Goal: Task Accomplishment & Management: Manage account settings

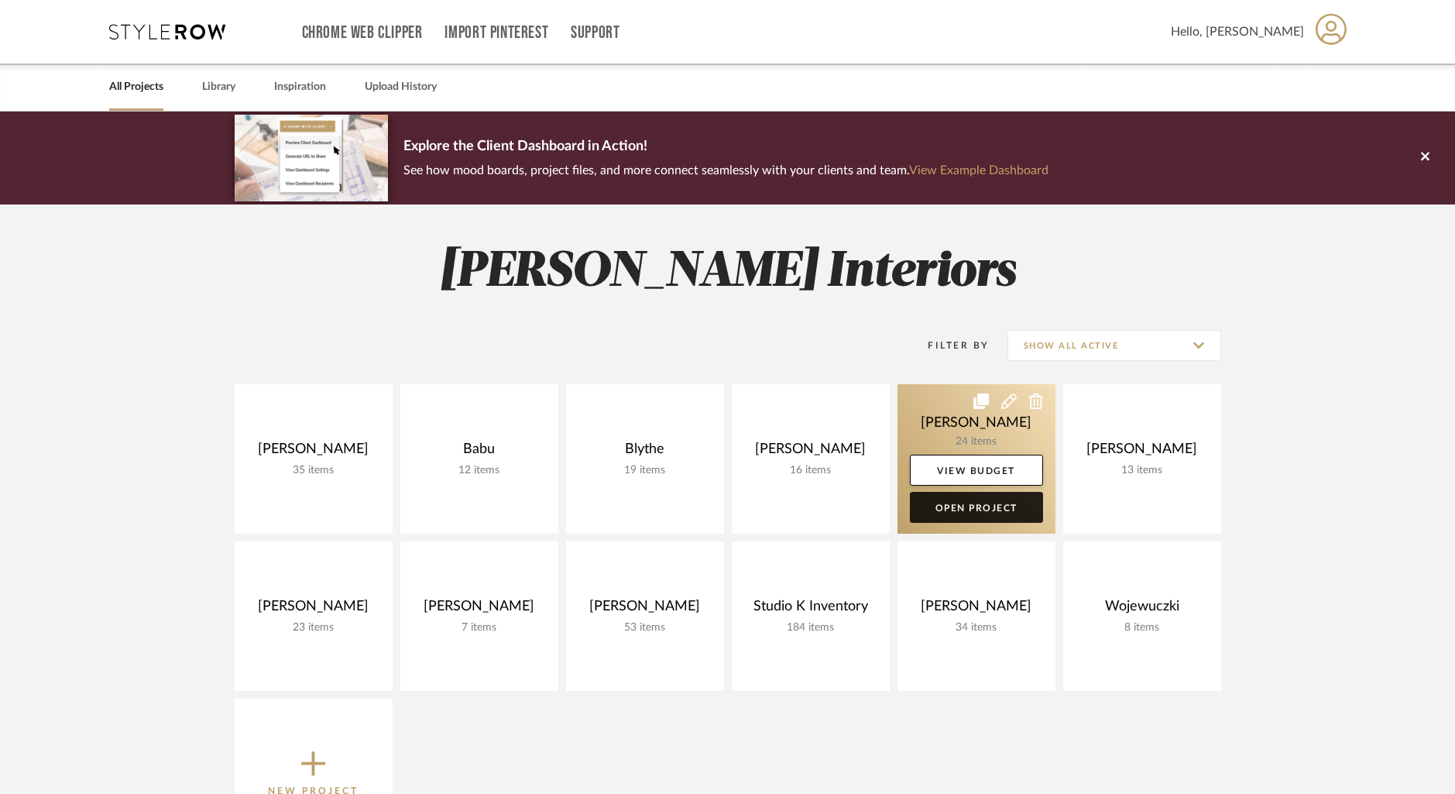
click at [978, 507] on link "Open Project" at bounding box center [976, 507] width 133 height 31
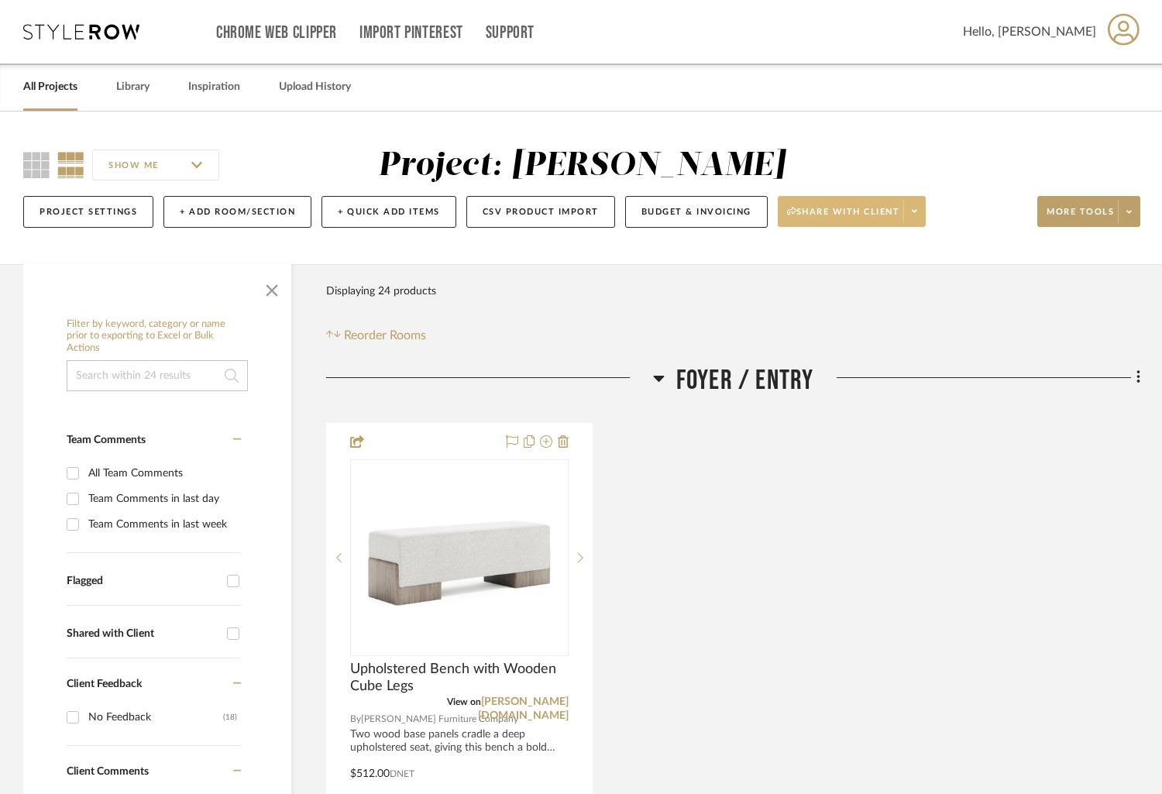
click at [912, 215] on span at bounding box center [914, 211] width 22 height 23
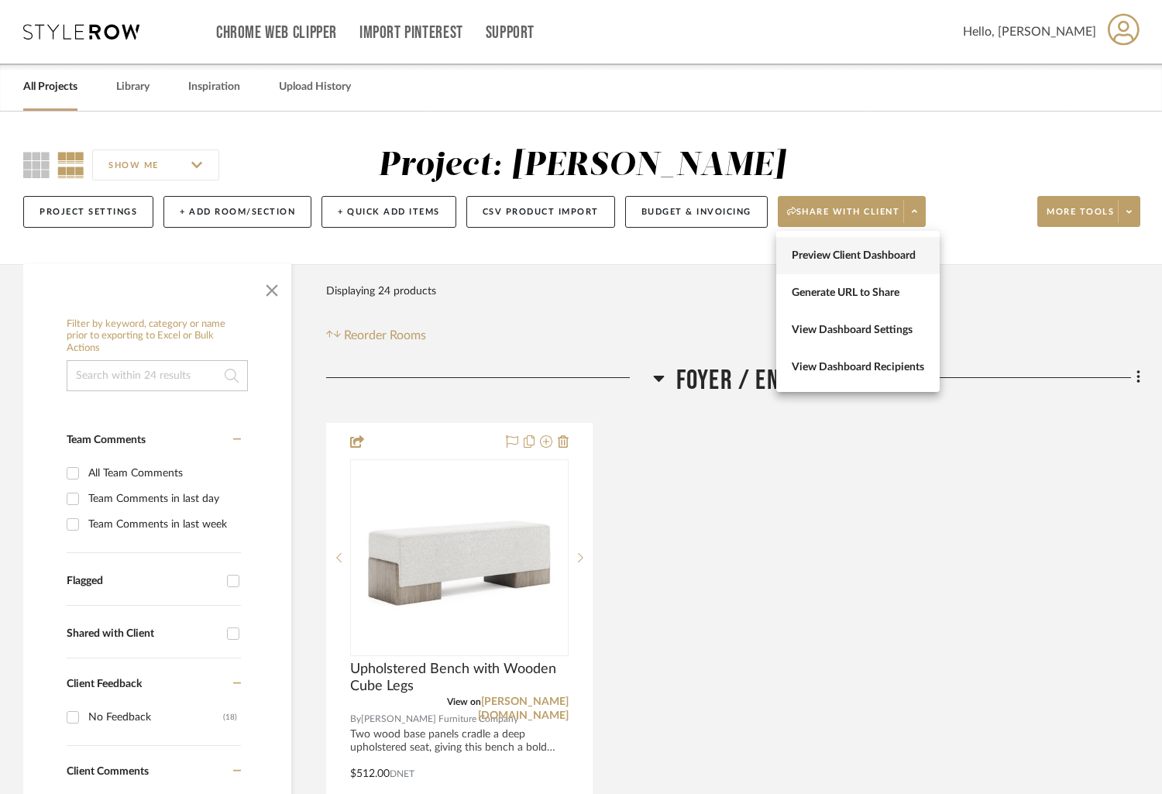
click at [834, 256] on span "Preview Client Dashboard" at bounding box center [858, 255] width 132 height 13
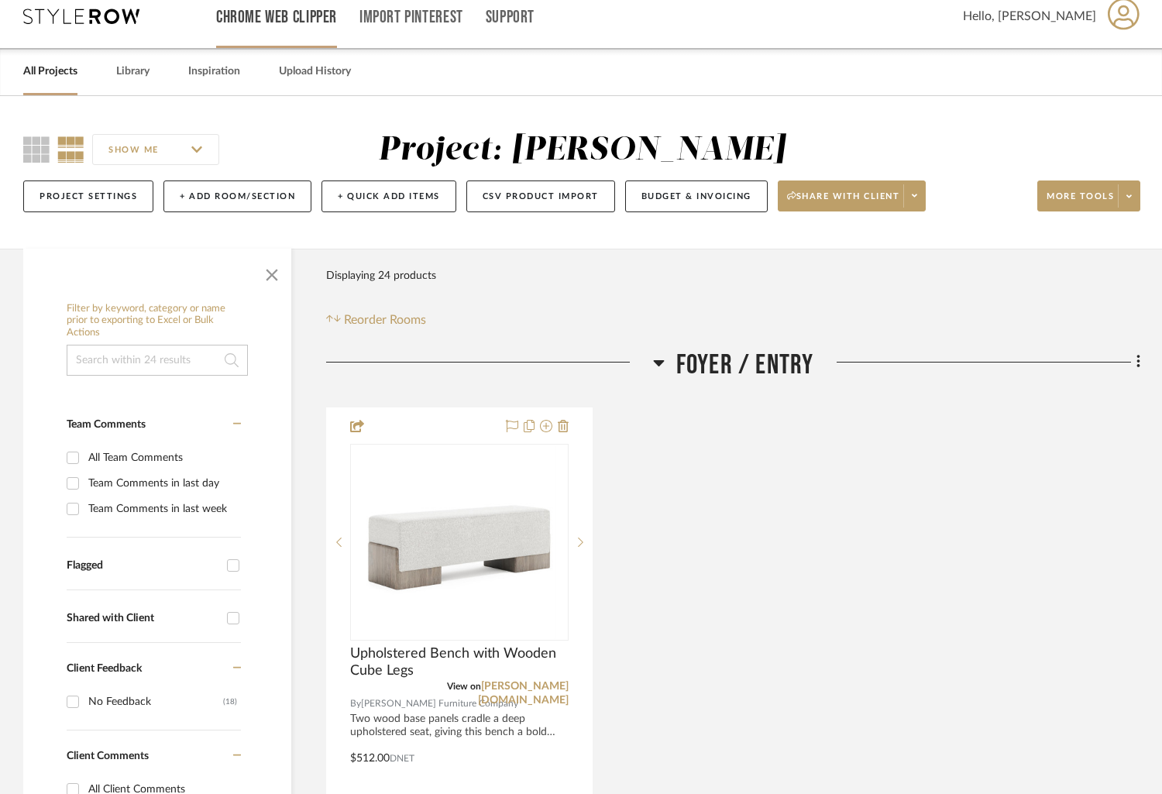
scroll to position [32, 0]
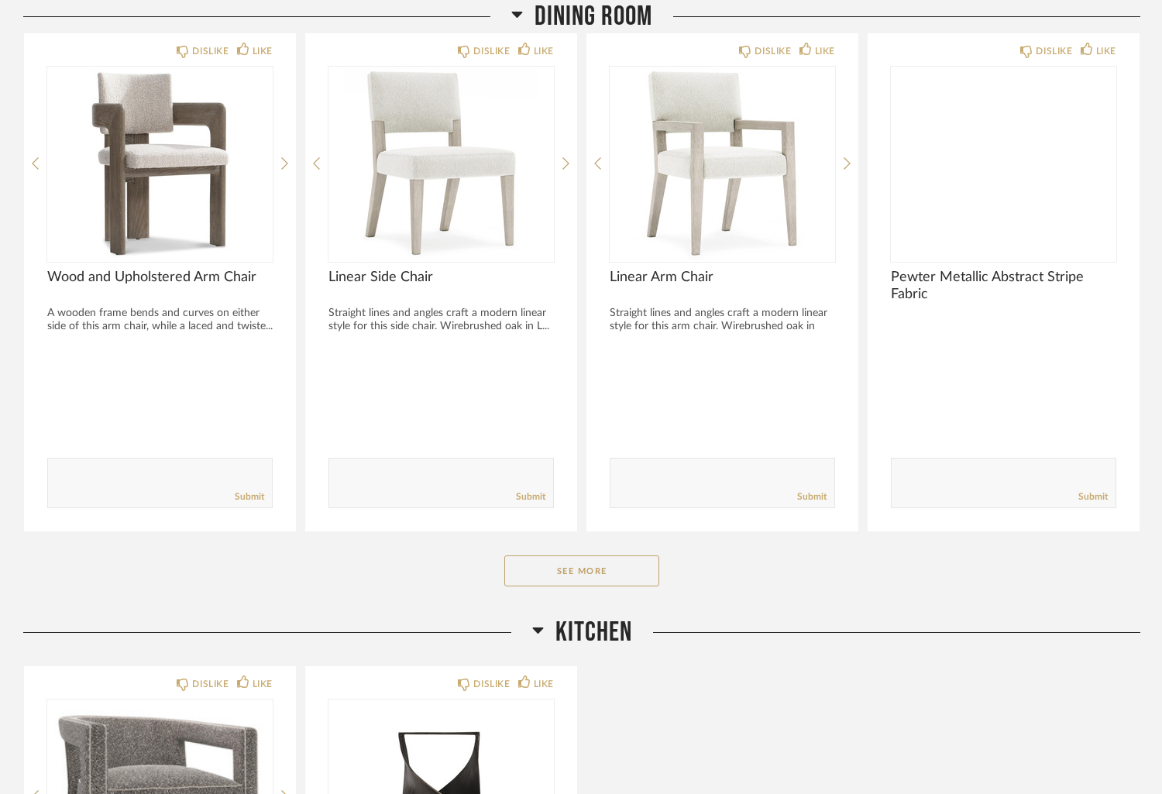
scroll to position [709, 0]
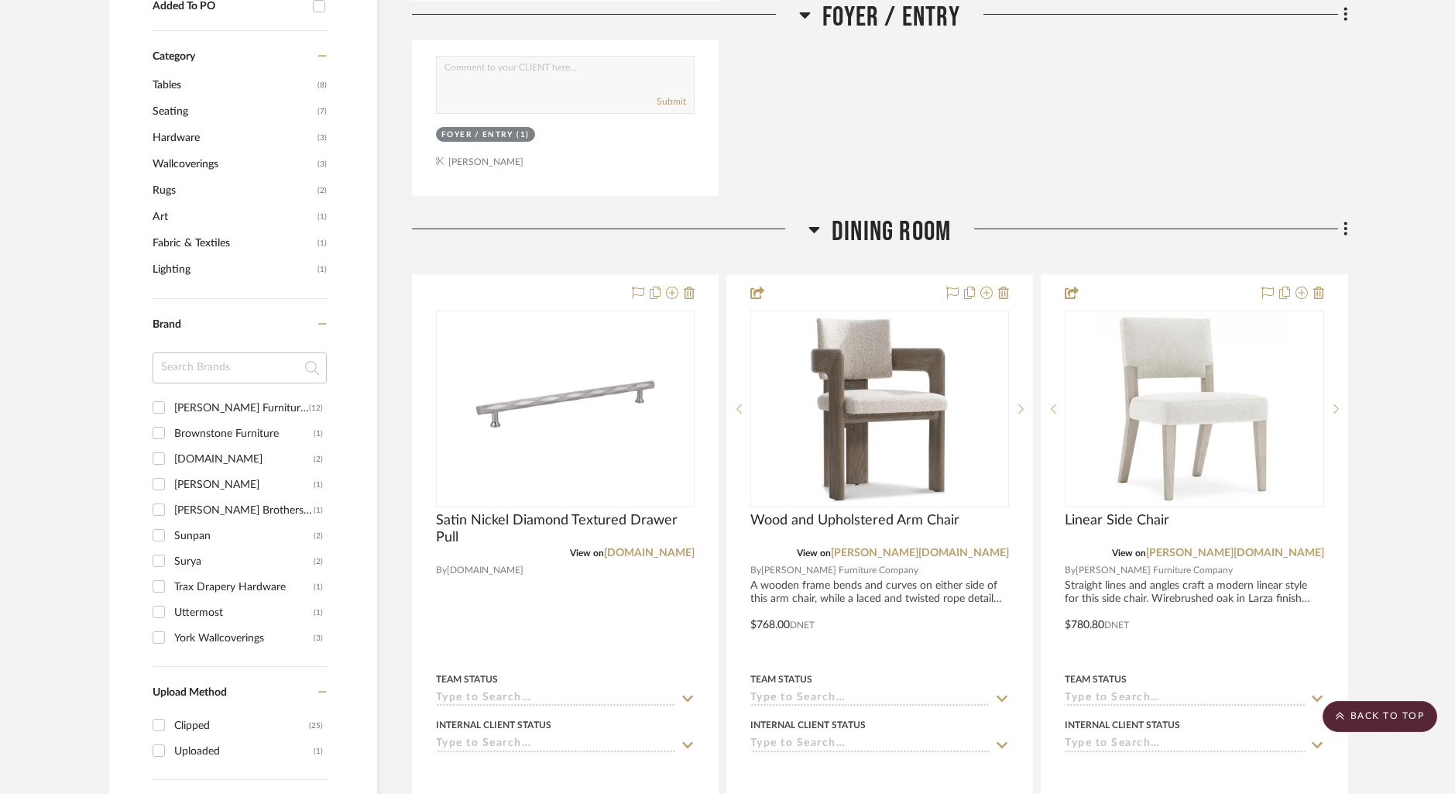
scroll to position [973, 0]
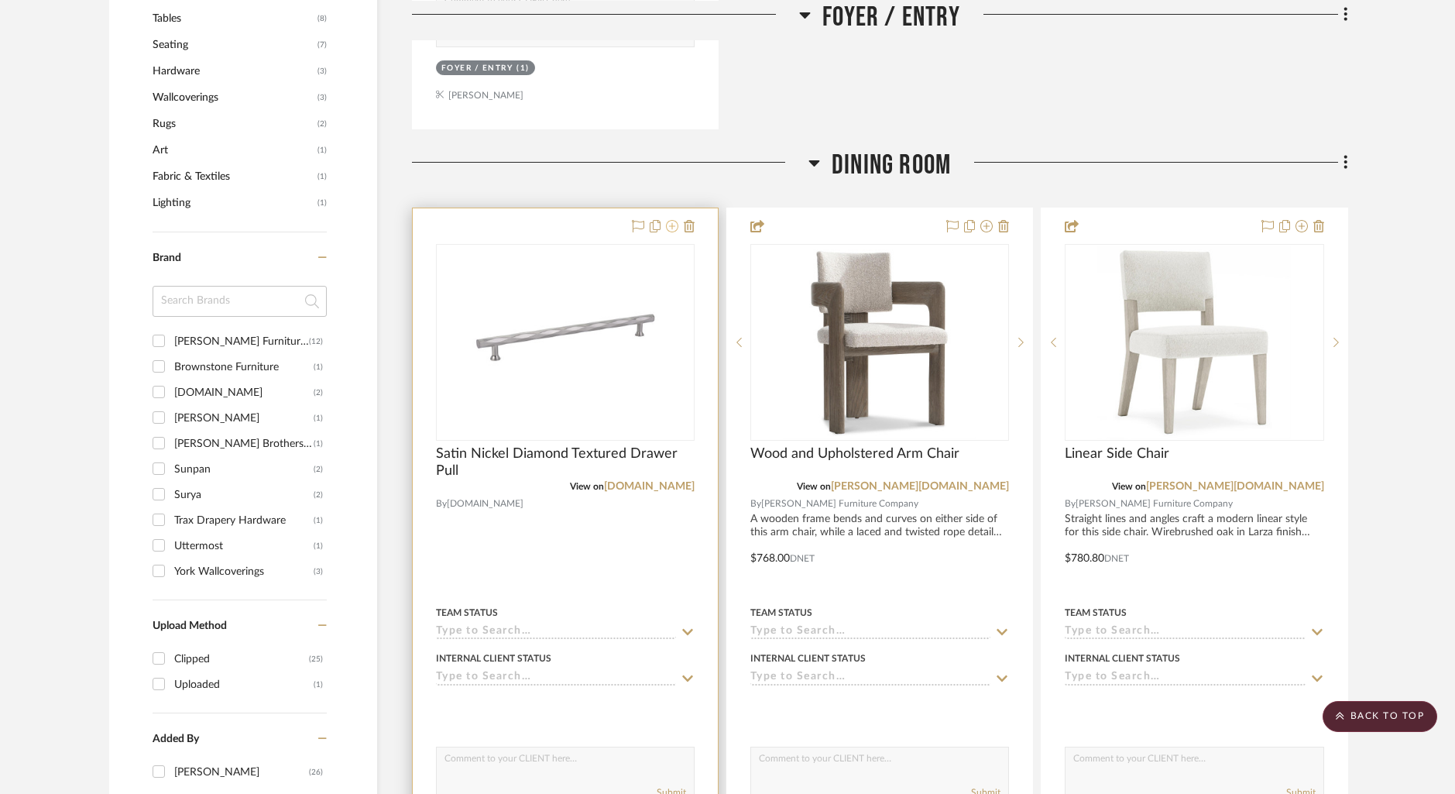
click at [674, 225] on icon at bounding box center [672, 226] width 12 height 12
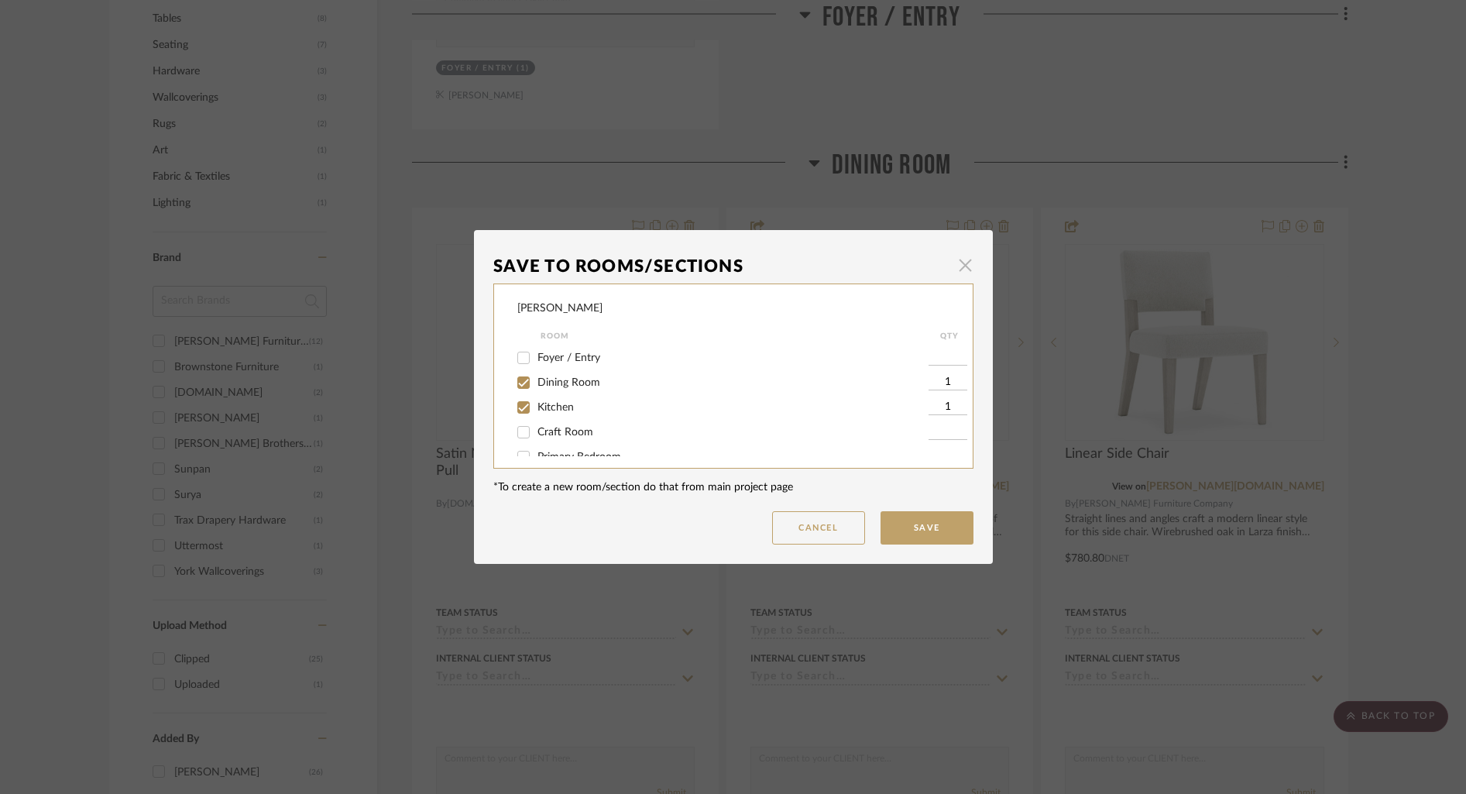
click at [957, 263] on span "button" at bounding box center [965, 264] width 31 height 31
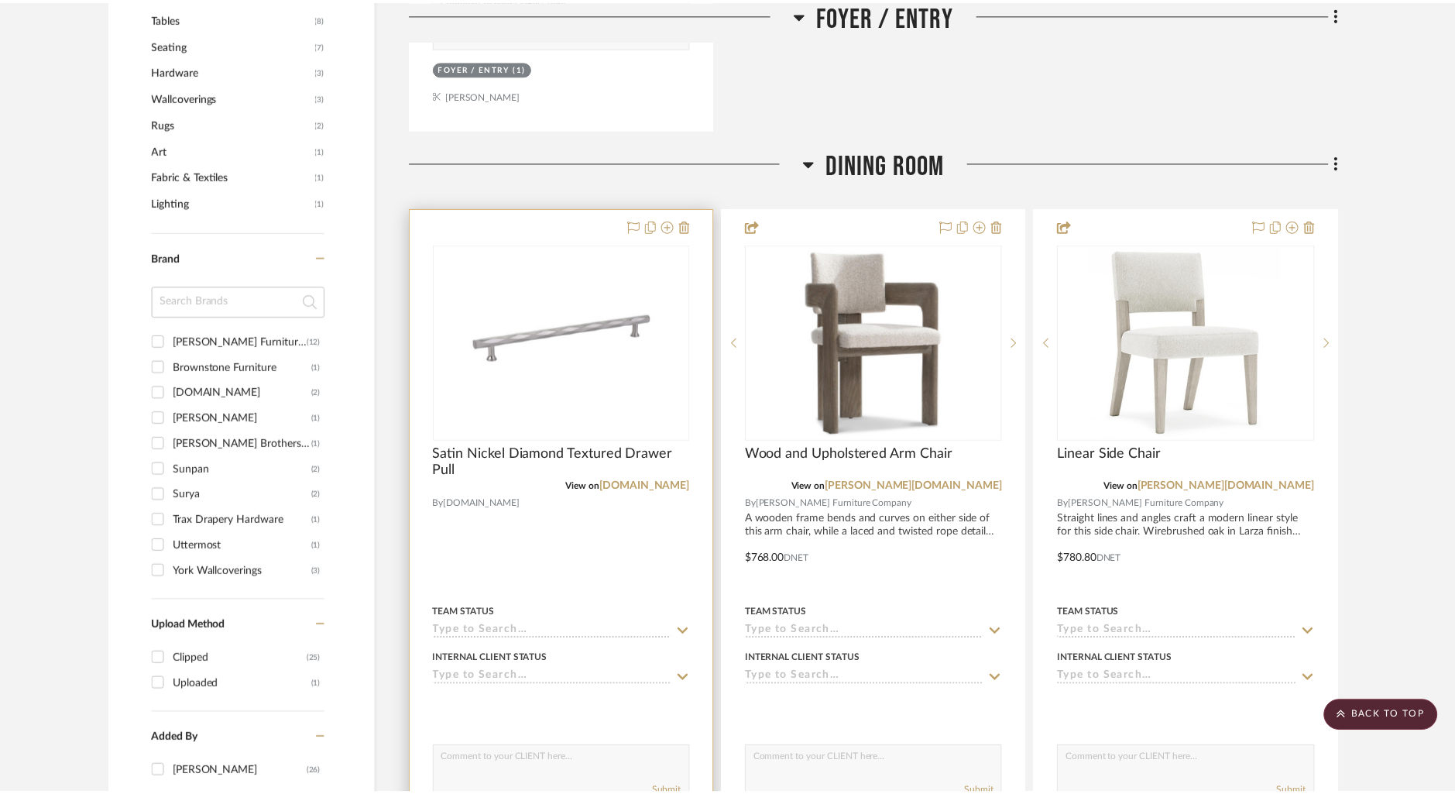
scroll to position [973, 0]
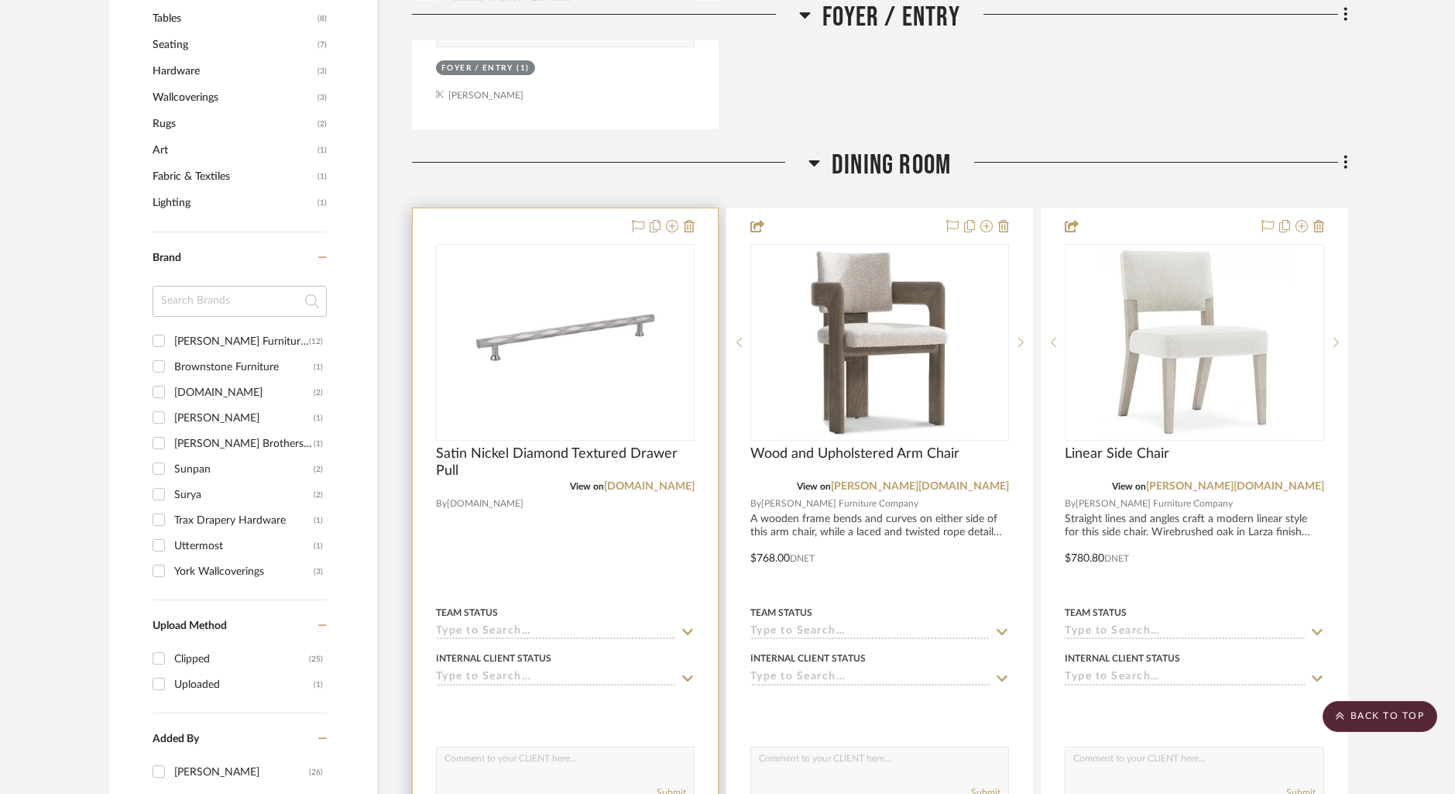
click at [703, 396] on div at bounding box center [565, 547] width 305 height 678
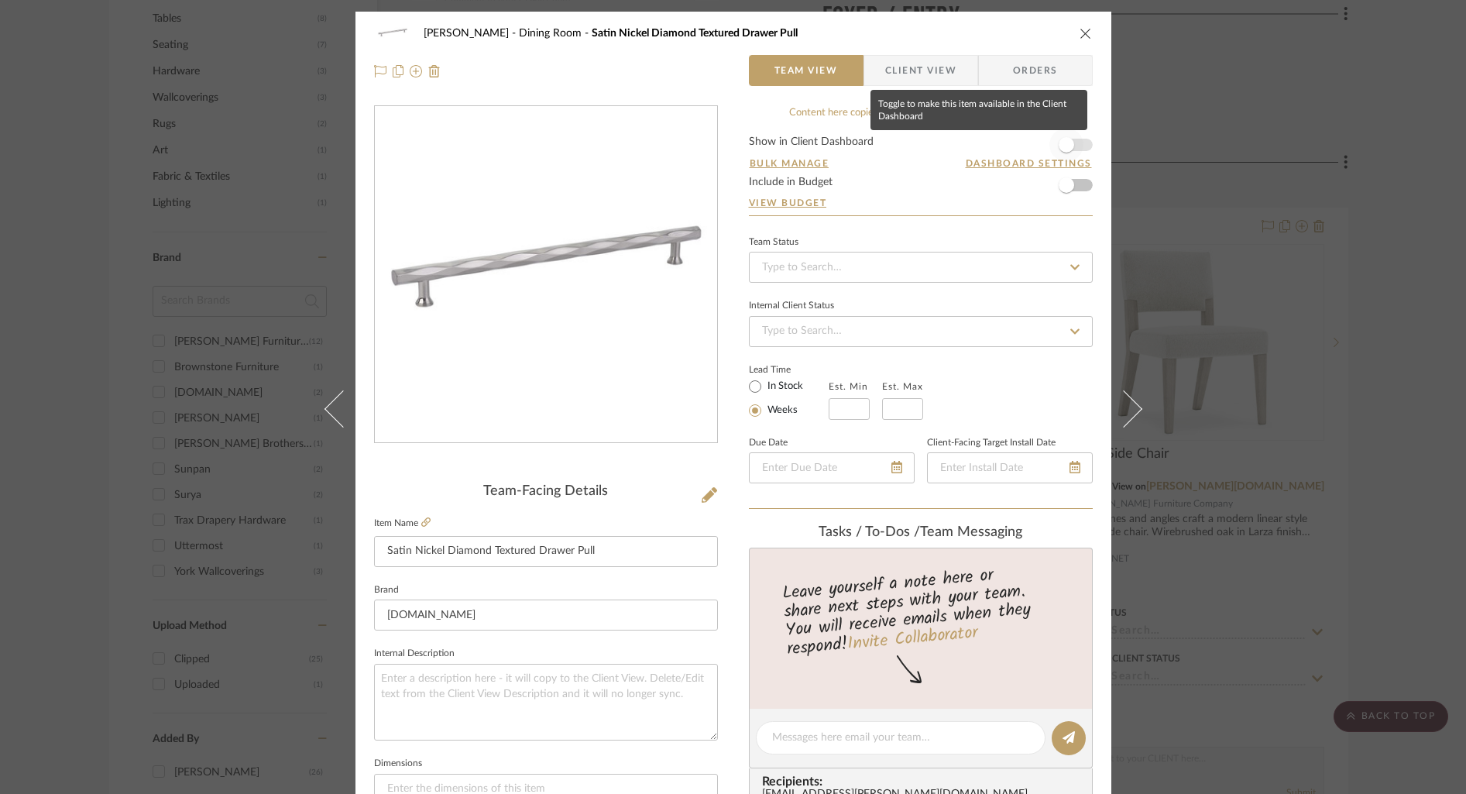
click at [1077, 146] on span "button" at bounding box center [1066, 145] width 34 height 34
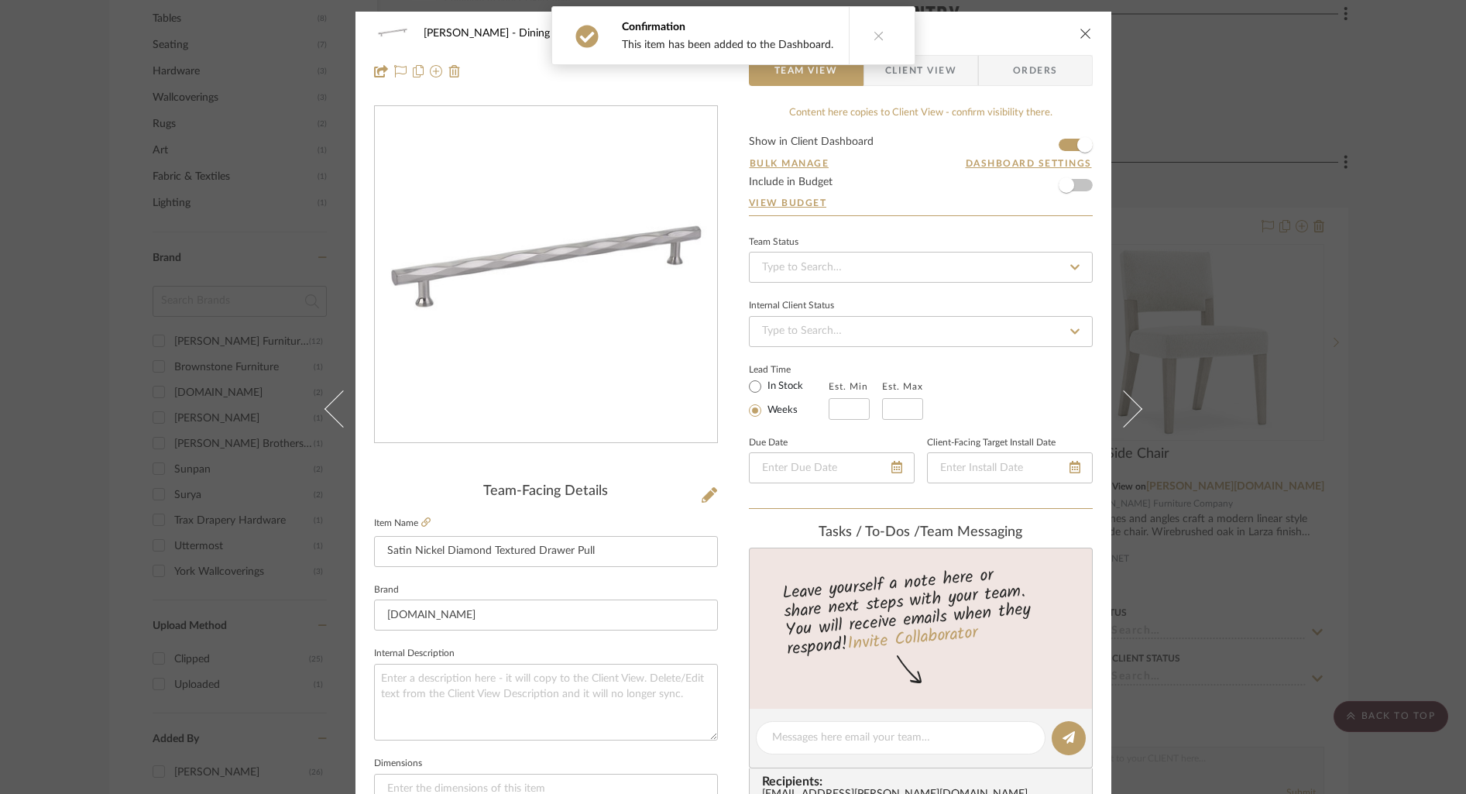
click at [936, 77] on span "Client View" at bounding box center [920, 70] width 71 height 31
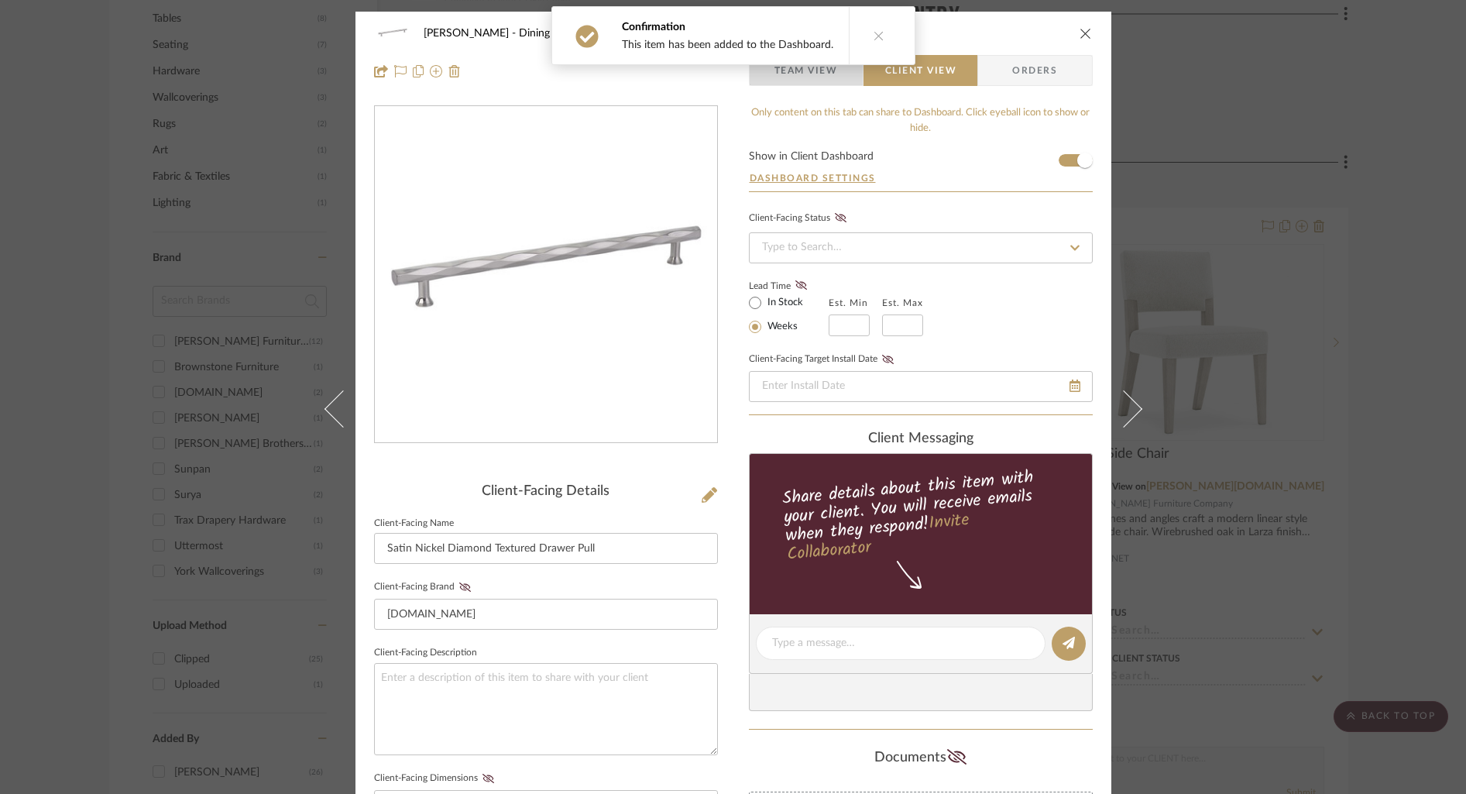
click at [803, 81] on span "Team View" at bounding box center [806, 70] width 64 height 31
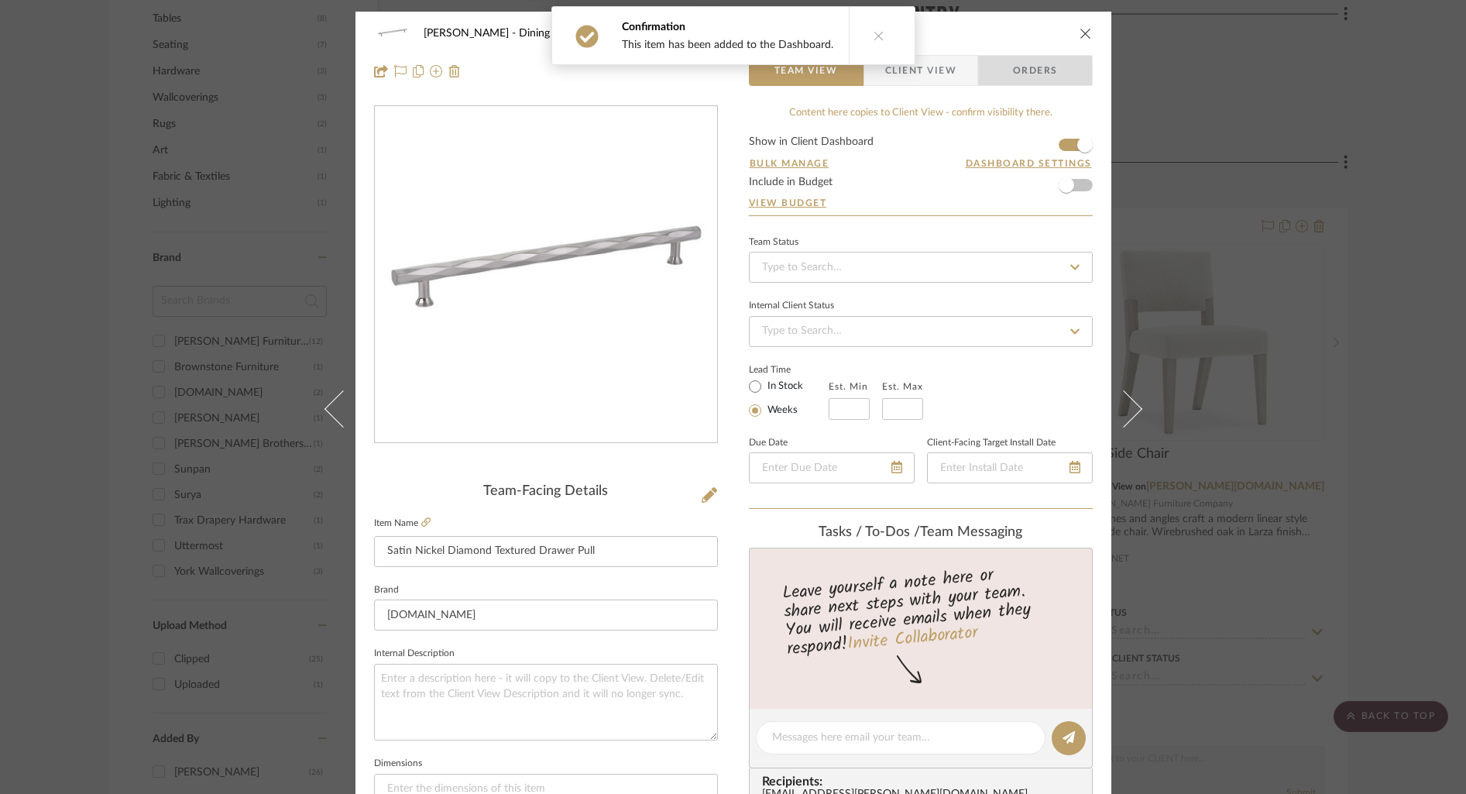
click at [1043, 74] on span "Orders" at bounding box center [1035, 70] width 79 height 31
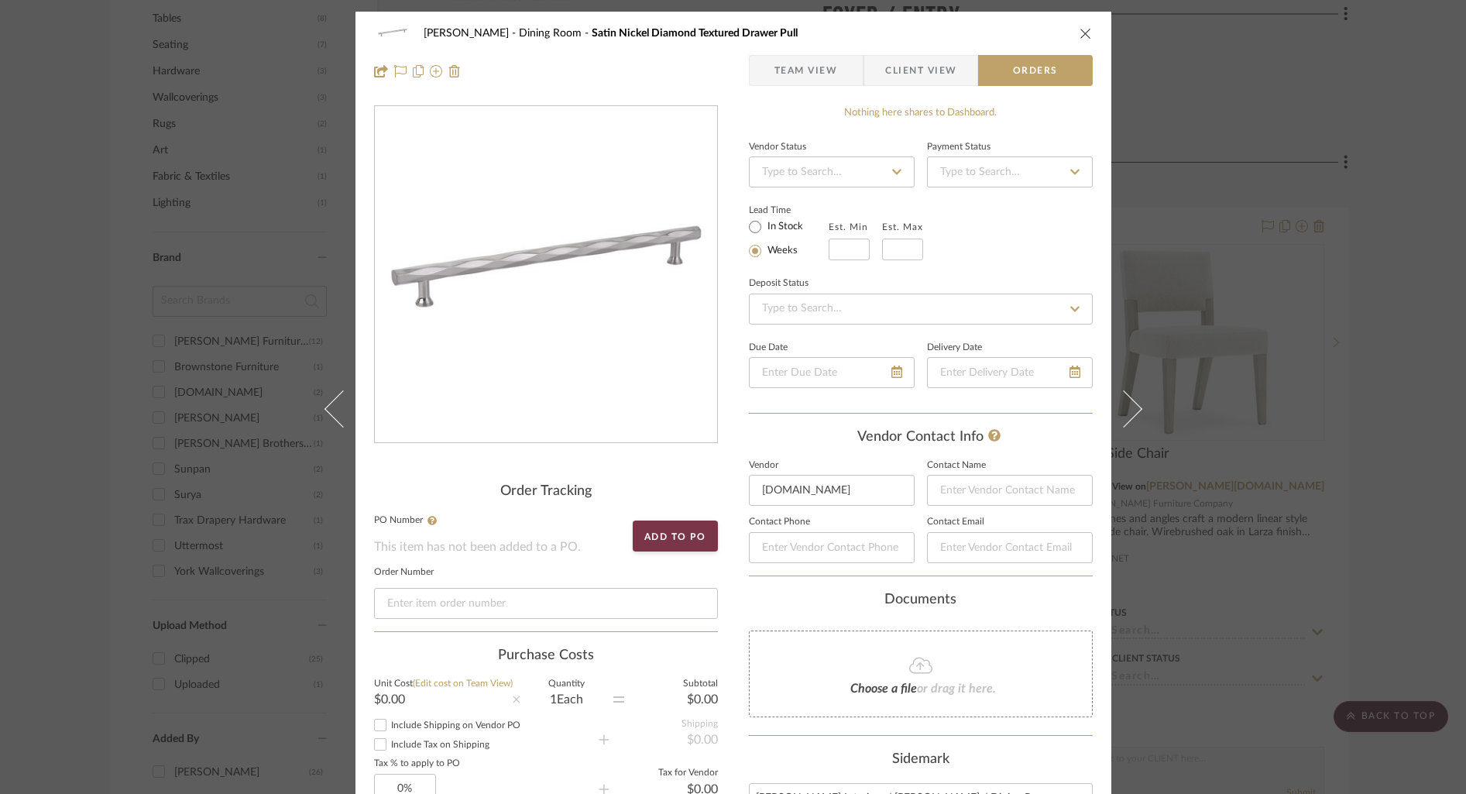
click at [934, 72] on span "Client View" at bounding box center [920, 70] width 71 height 31
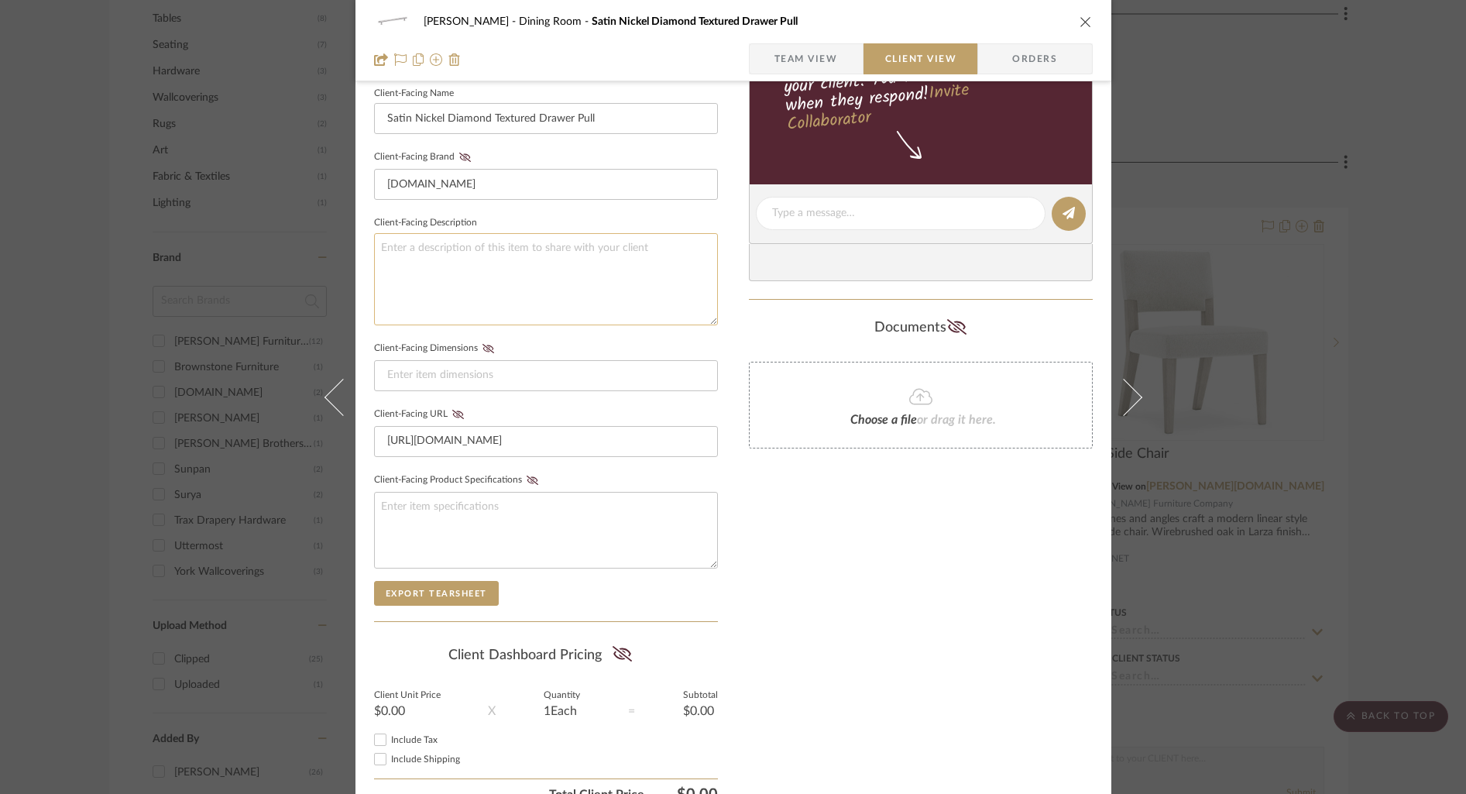
scroll to position [507, 0]
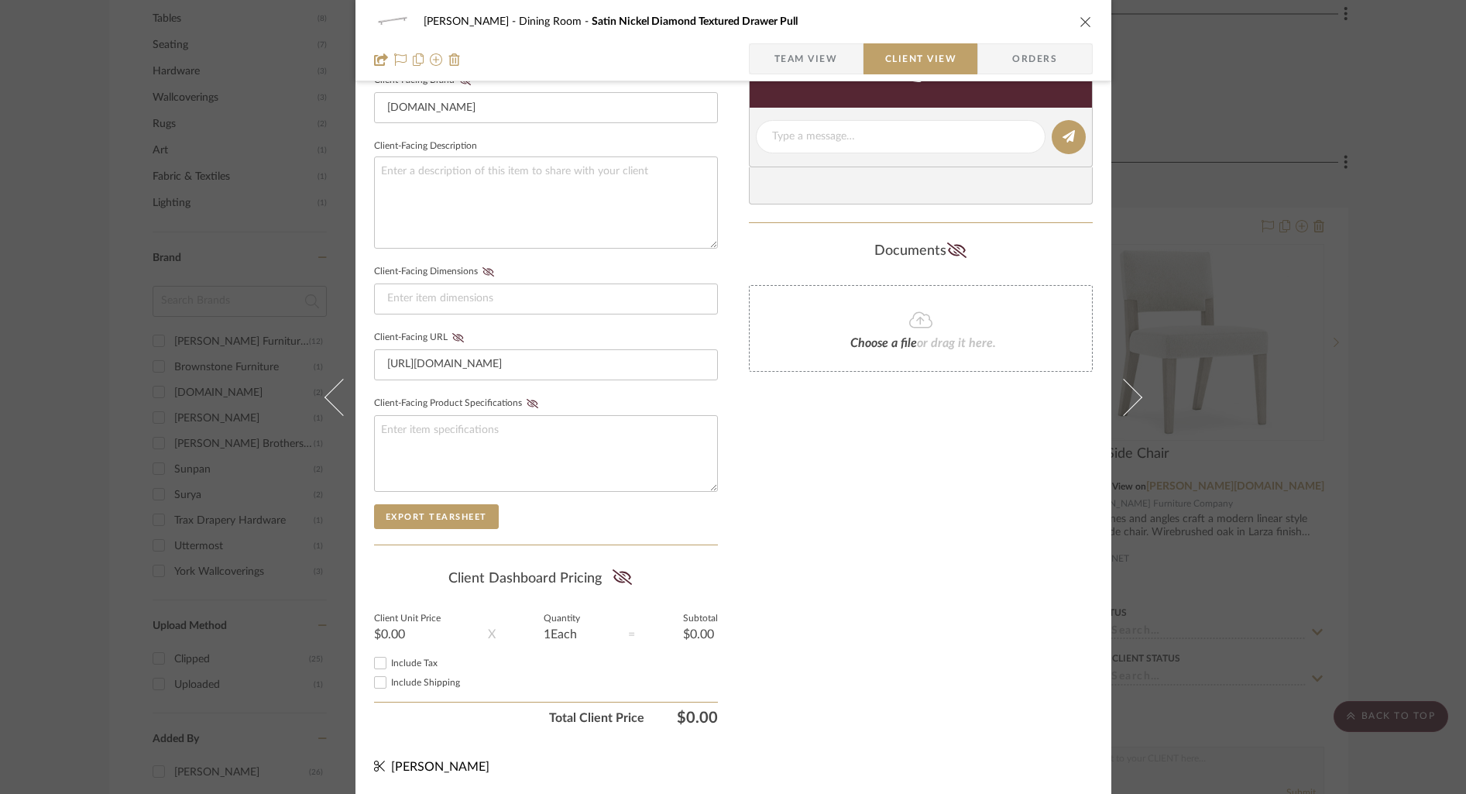
click at [1082, 13] on div "Halderman Dining Room Satin Nickel Diamond Textured Drawer Pull" at bounding box center [733, 21] width 719 height 31
click at [1080, 21] on icon "close" at bounding box center [1086, 21] width 12 height 12
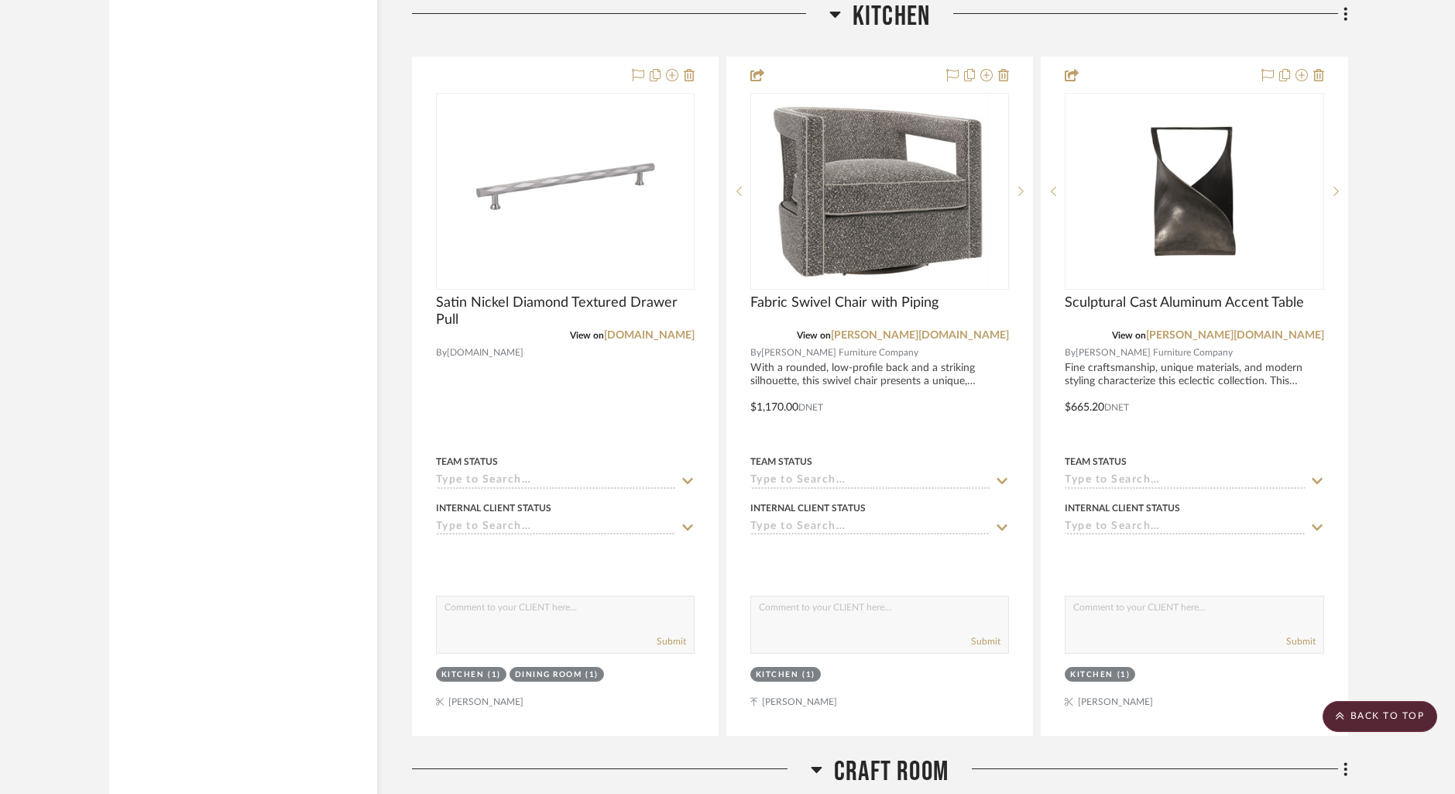
scroll to position [2583, 0]
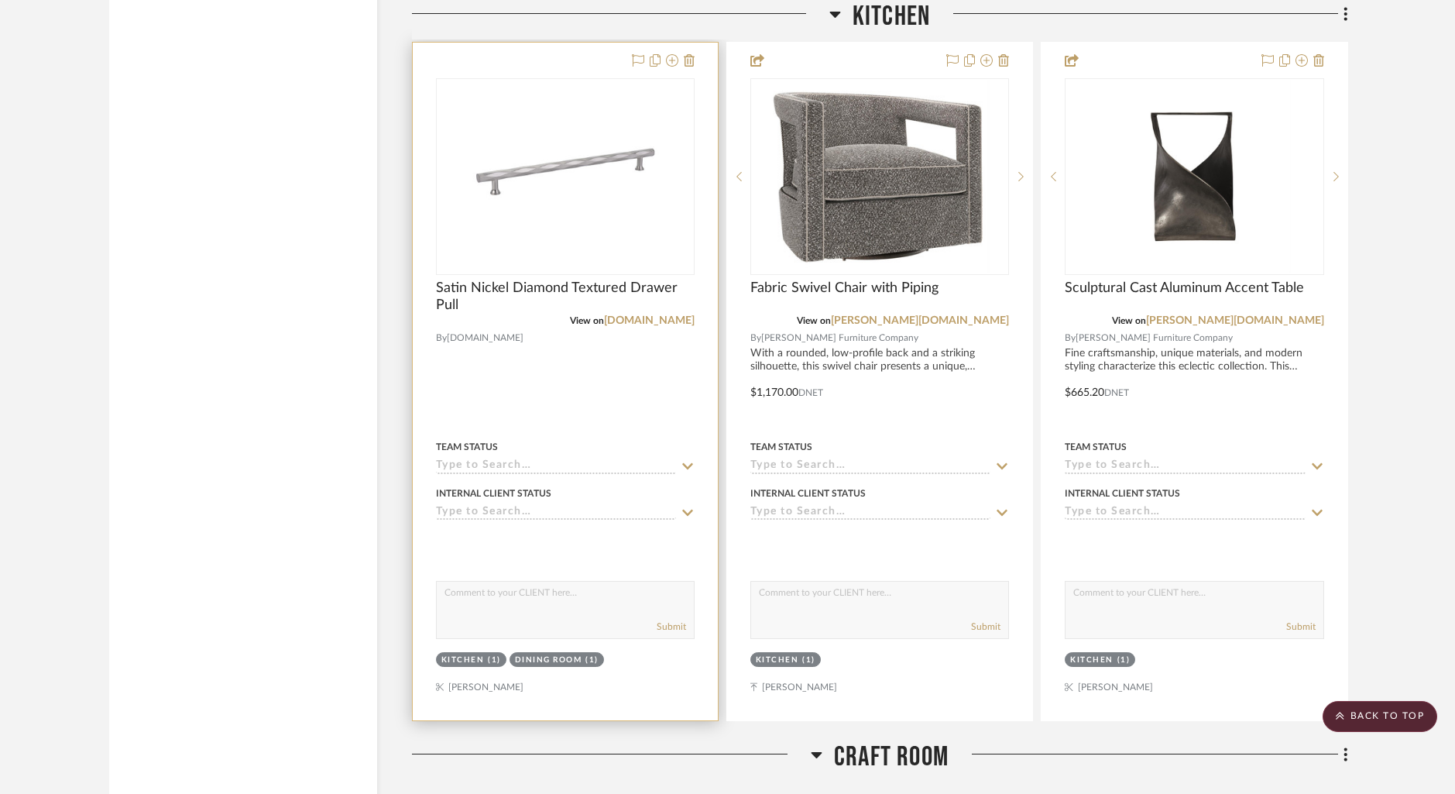
click at [613, 373] on div at bounding box center [565, 382] width 305 height 678
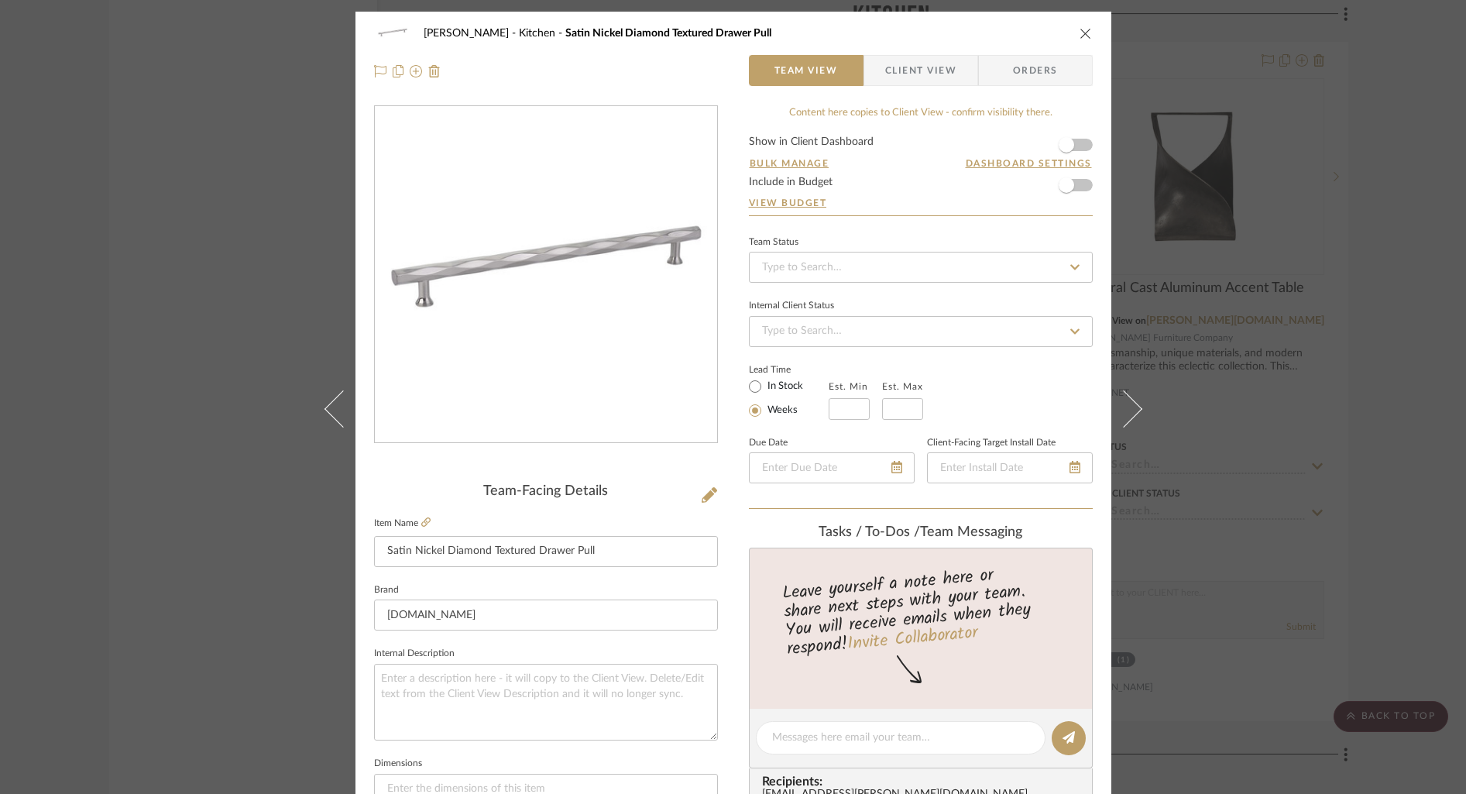
click at [1081, 145] on form "Show in Client Dashboard Bulk Manage Dashboard Settings Include in Budget View …" at bounding box center [921, 175] width 344 height 79
click at [1073, 146] on span "button" at bounding box center [1066, 145] width 34 height 34
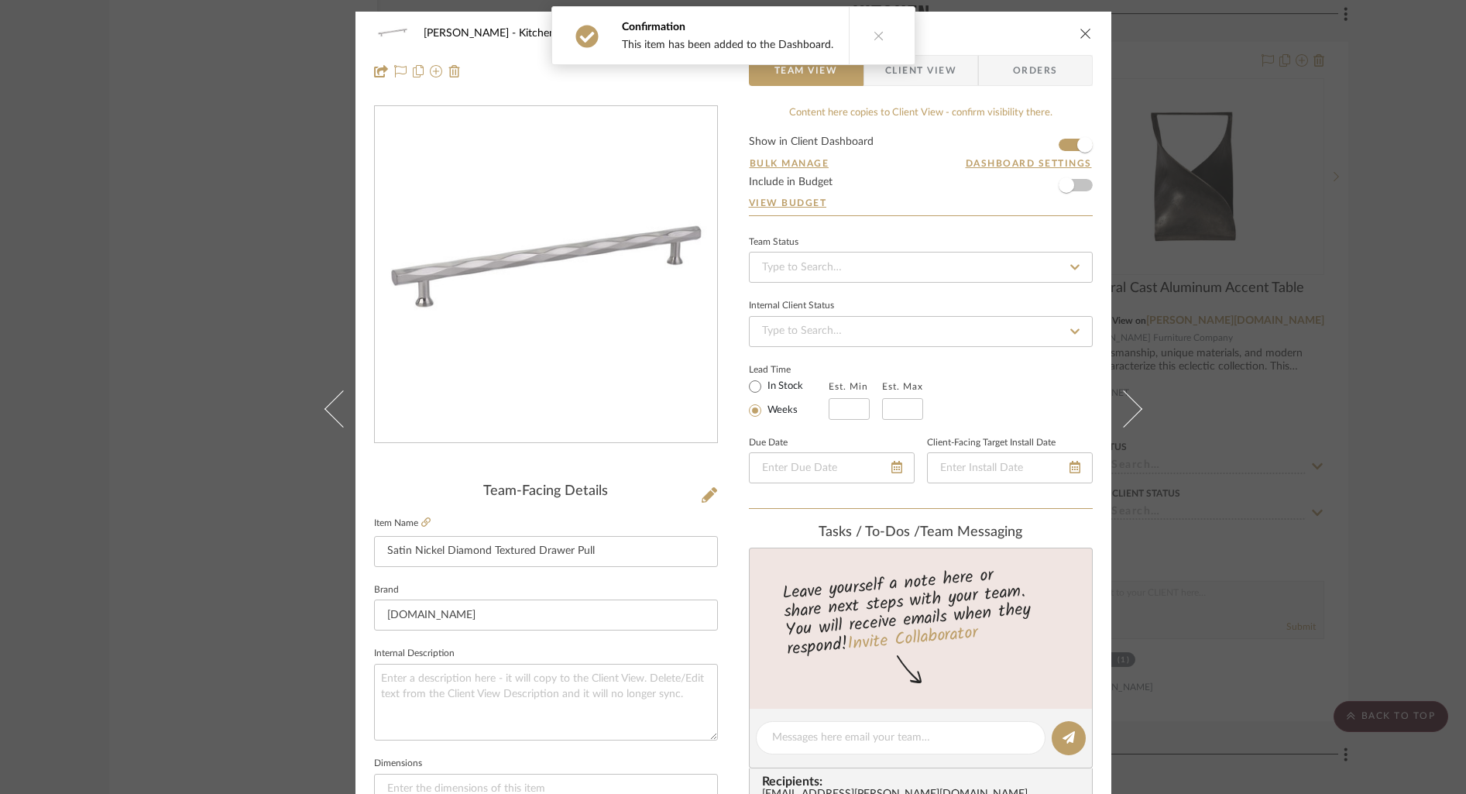
click at [941, 81] on span "Client View" at bounding box center [920, 70] width 71 height 31
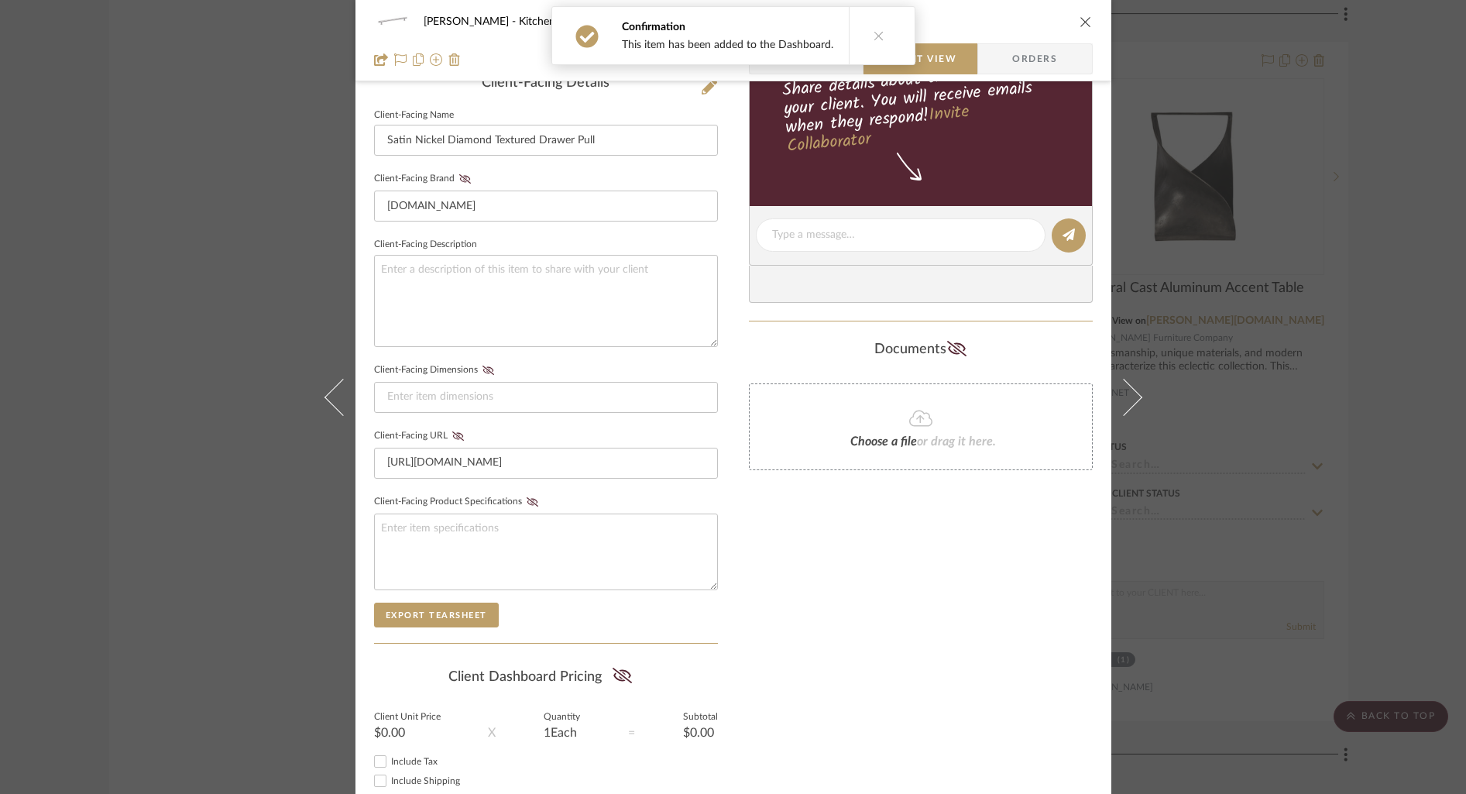
scroll to position [507, 0]
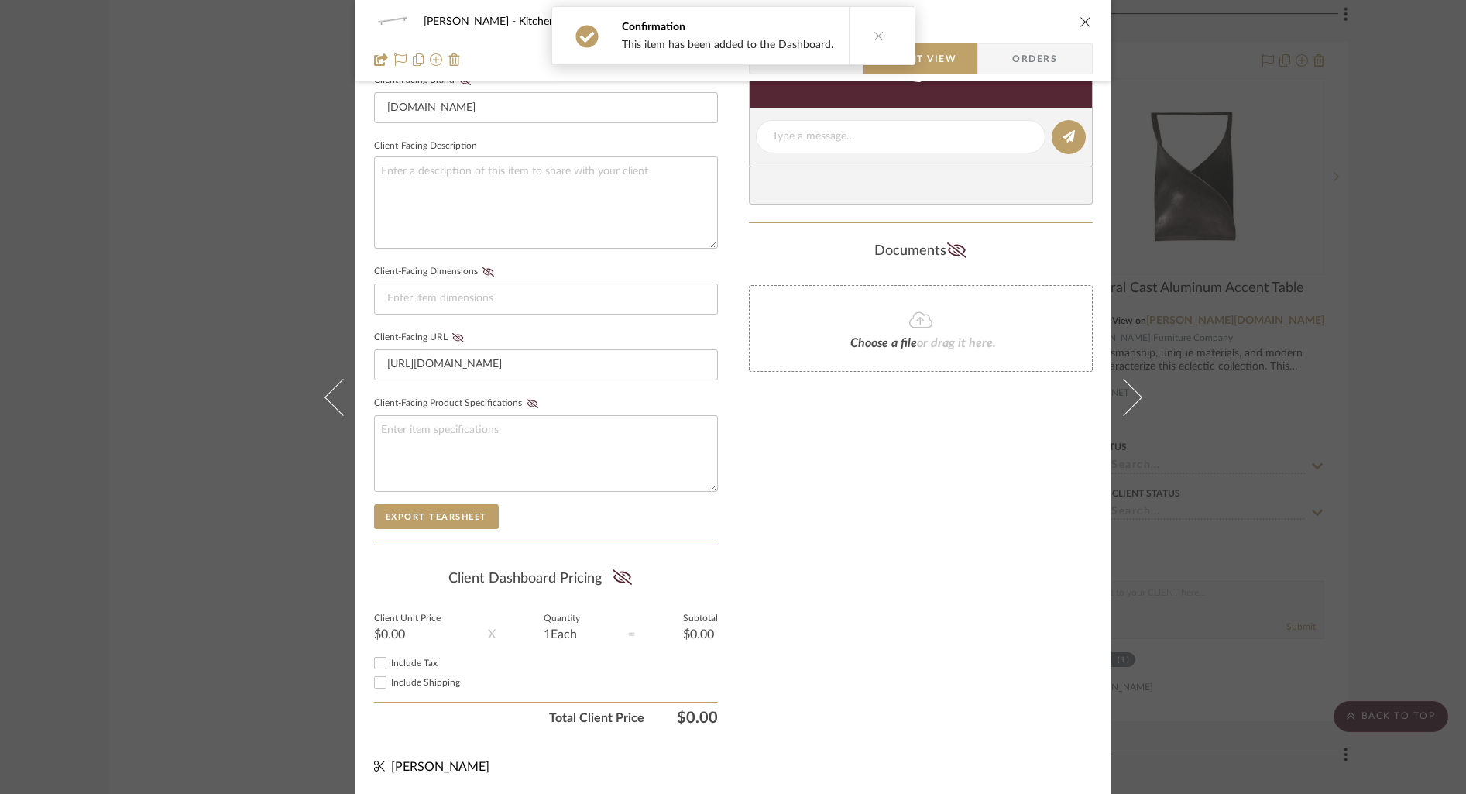
click at [1080, 20] on icon "close" at bounding box center [1086, 21] width 12 height 12
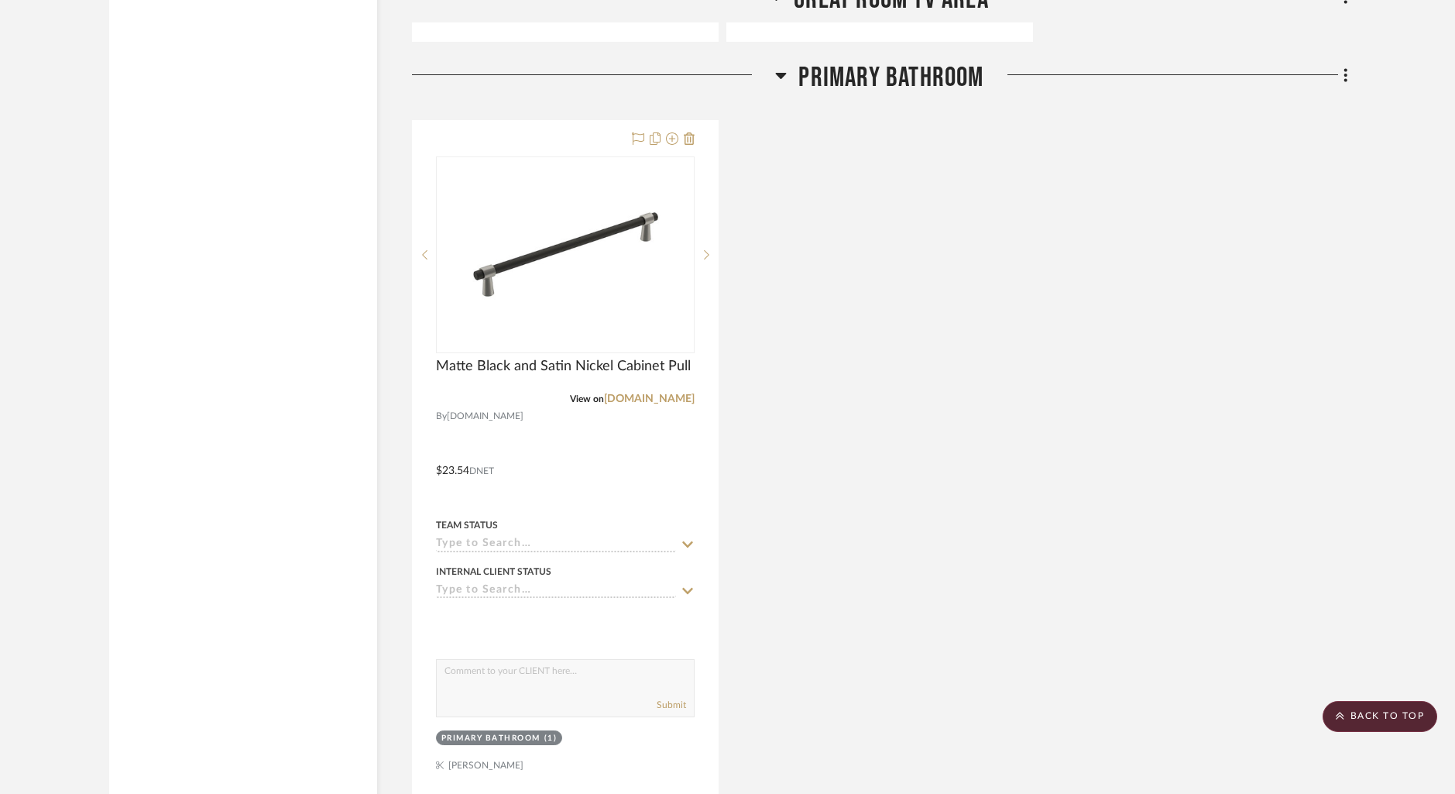
scroll to position [8423, 0]
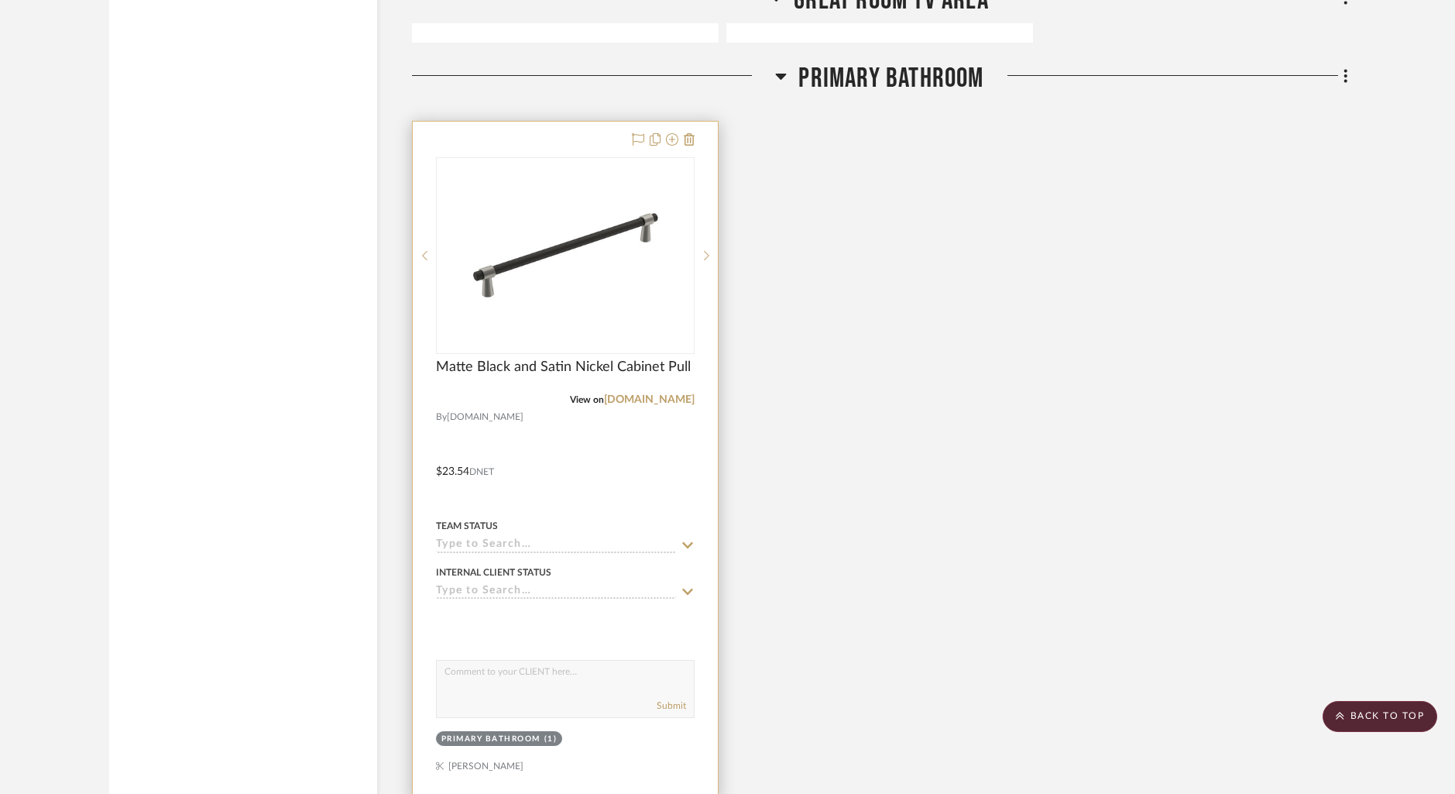
click at [577, 146] on div at bounding box center [565, 461] width 305 height 678
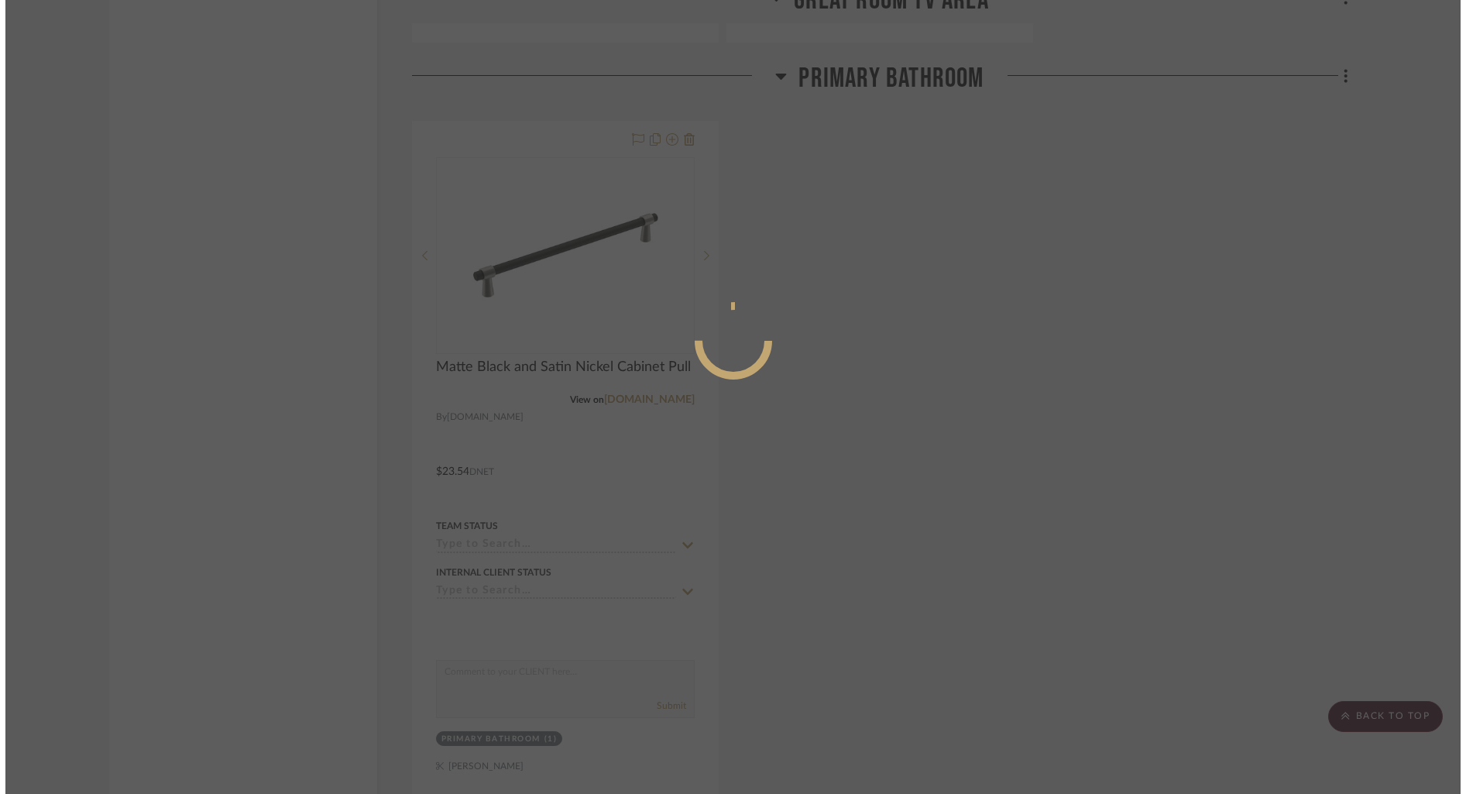
scroll to position [0, 0]
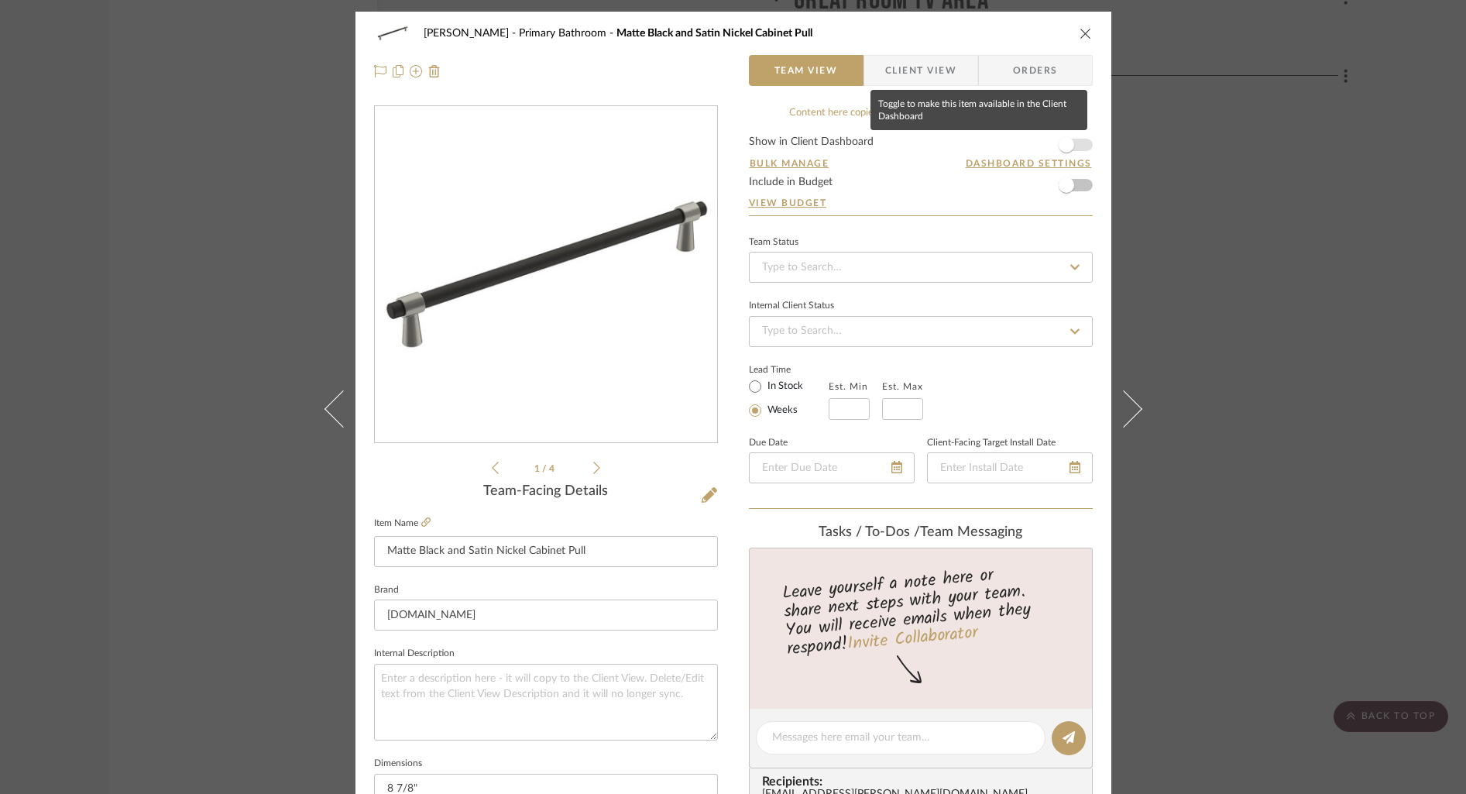
click at [1077, 144] on form "Show in Client Dashboard Bulk Manage Dashboard Settings Include in Budget View …" at bounding box center [921, 175] width 344 height 79
click at [1082, 149] on form "Show in Client Dashboard Bulk Manage Dashboard Settings Include in Budget View …" at bounding box center [921, 175] width 344 height 79
click at [1075, 149] on span "button" at bounding box center [1066, 145] width 34 height 34
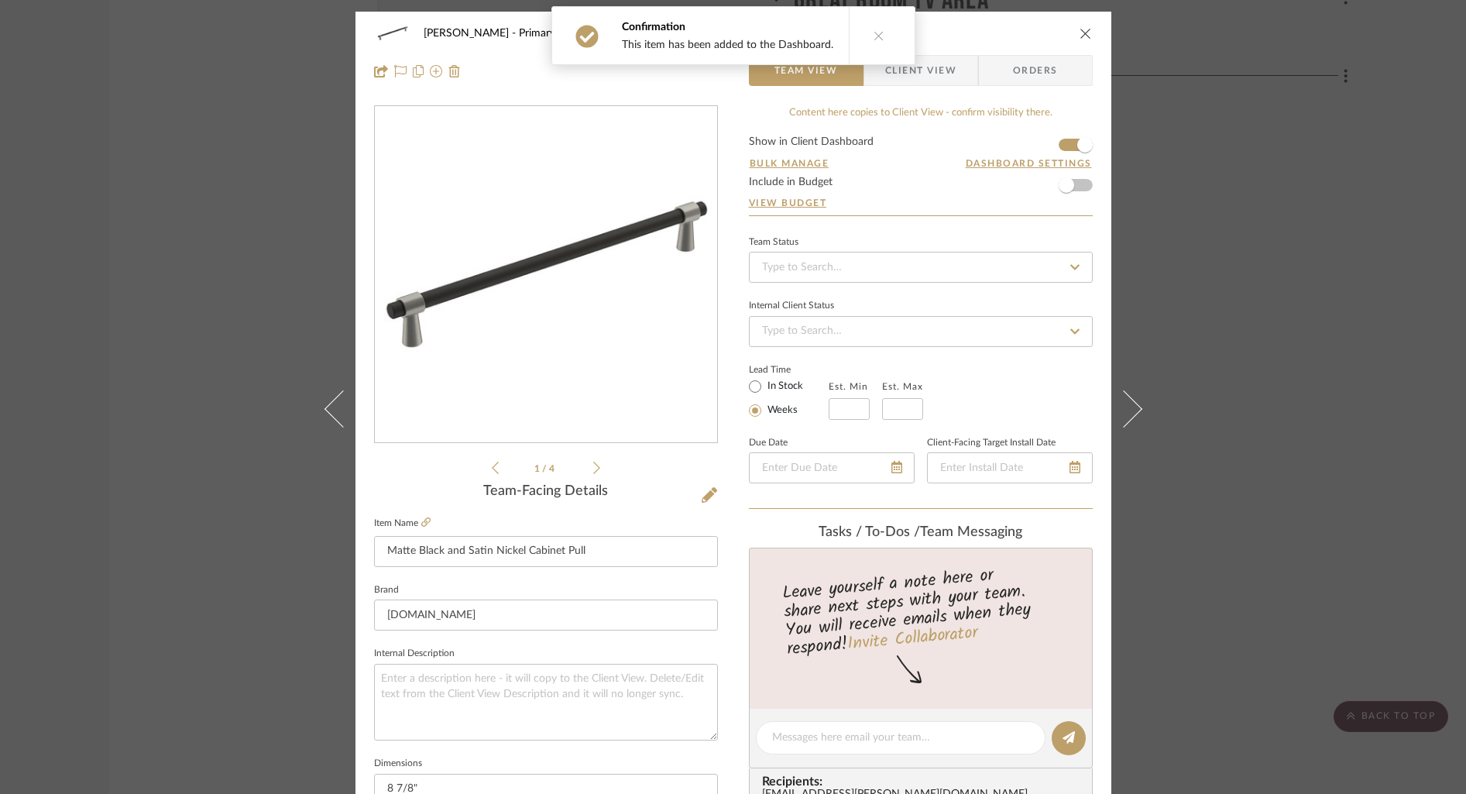
click at [918, 70] on span "Client View" at bounding box center [920, 70] width 71 height 31
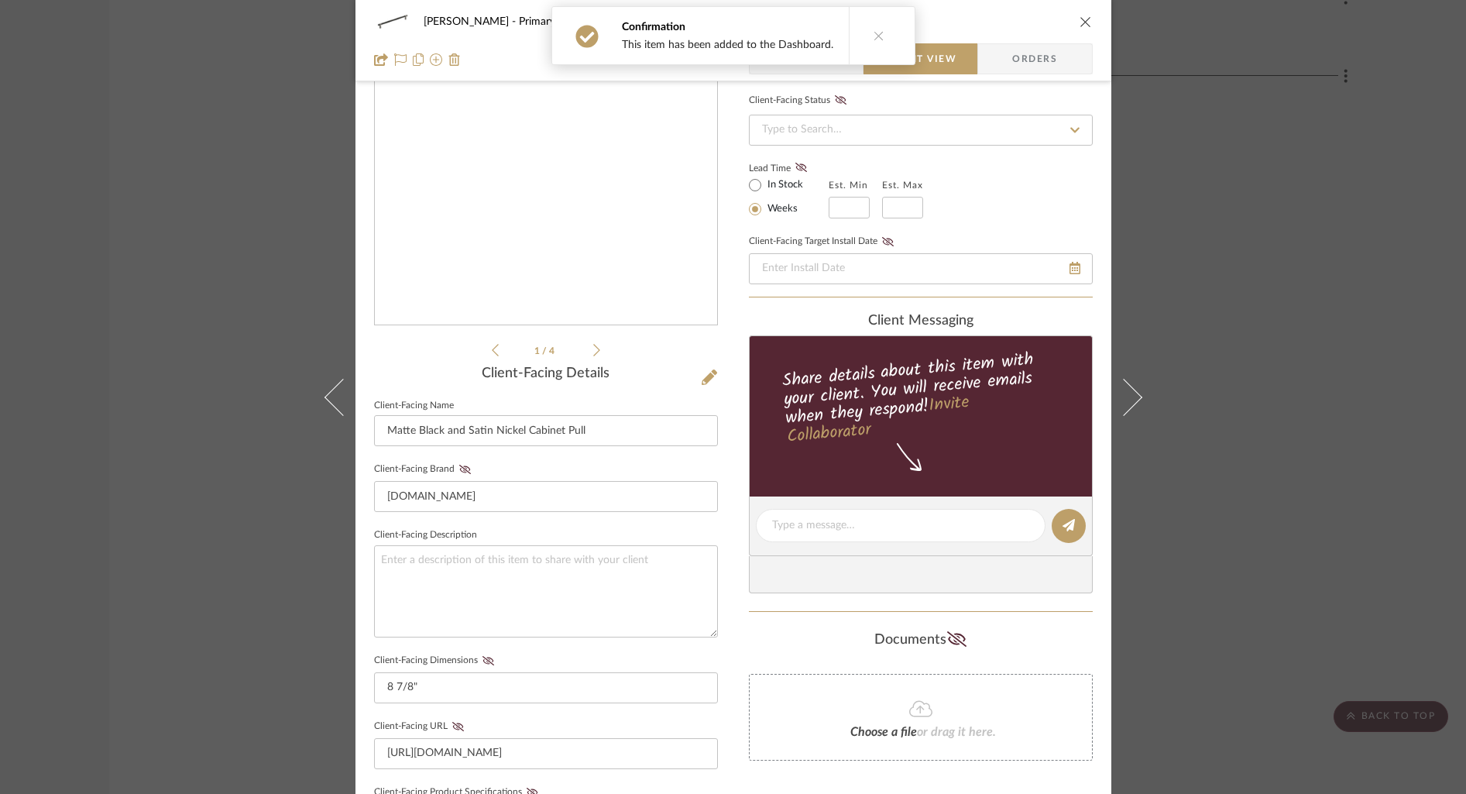
scroll to position [290, 0]
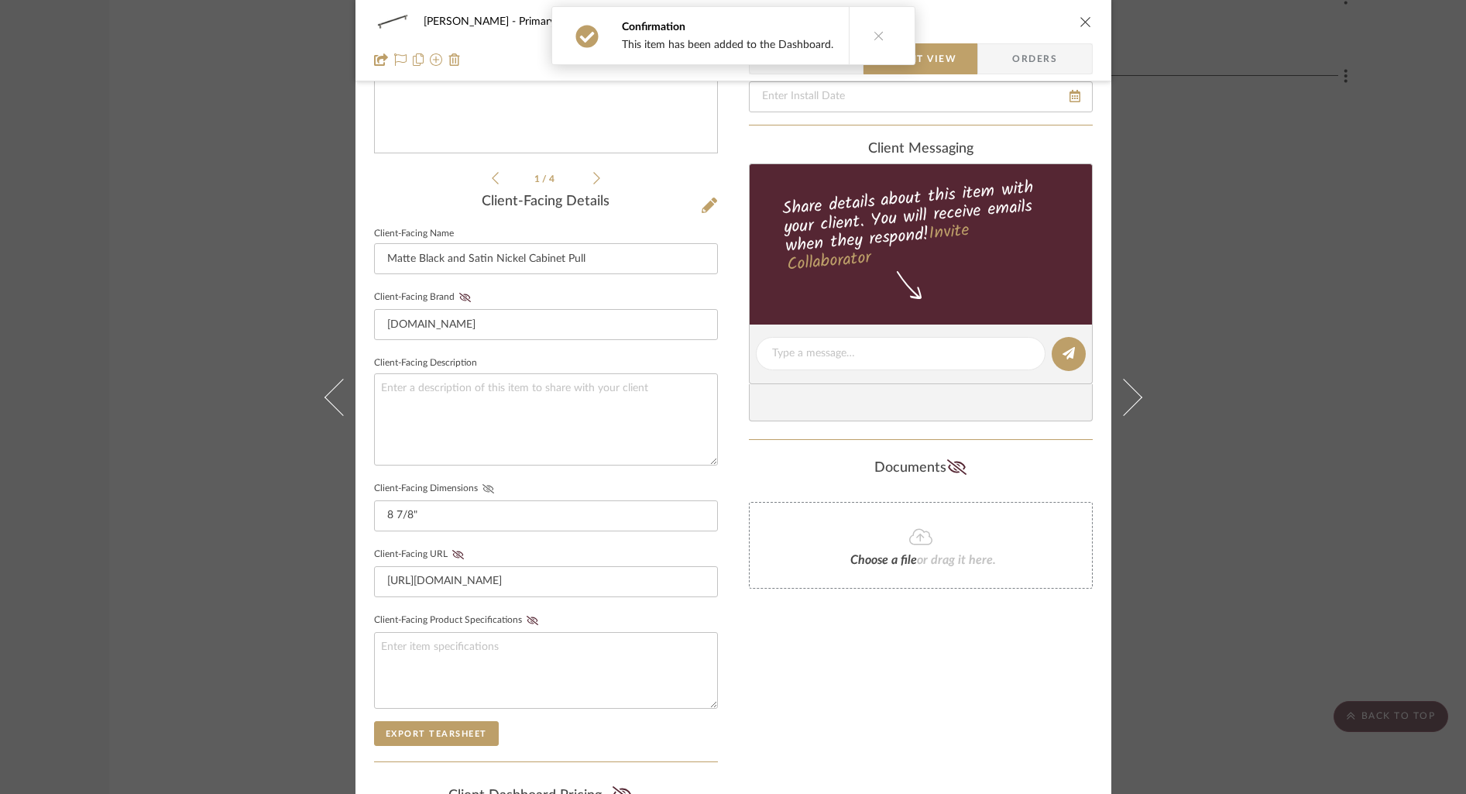
click at [483, 488] on icon at bounding box center [489, 488] width 12 height 9
click at [882, 682] on div "Only content on this tab can share to Dashboard. Click eyeball icon to show or …" at bounding box center [921, 383] width 344 height 1134
click at [1083, 22] on icon "close" at bounding box center [1086, 21] width 12 height 12
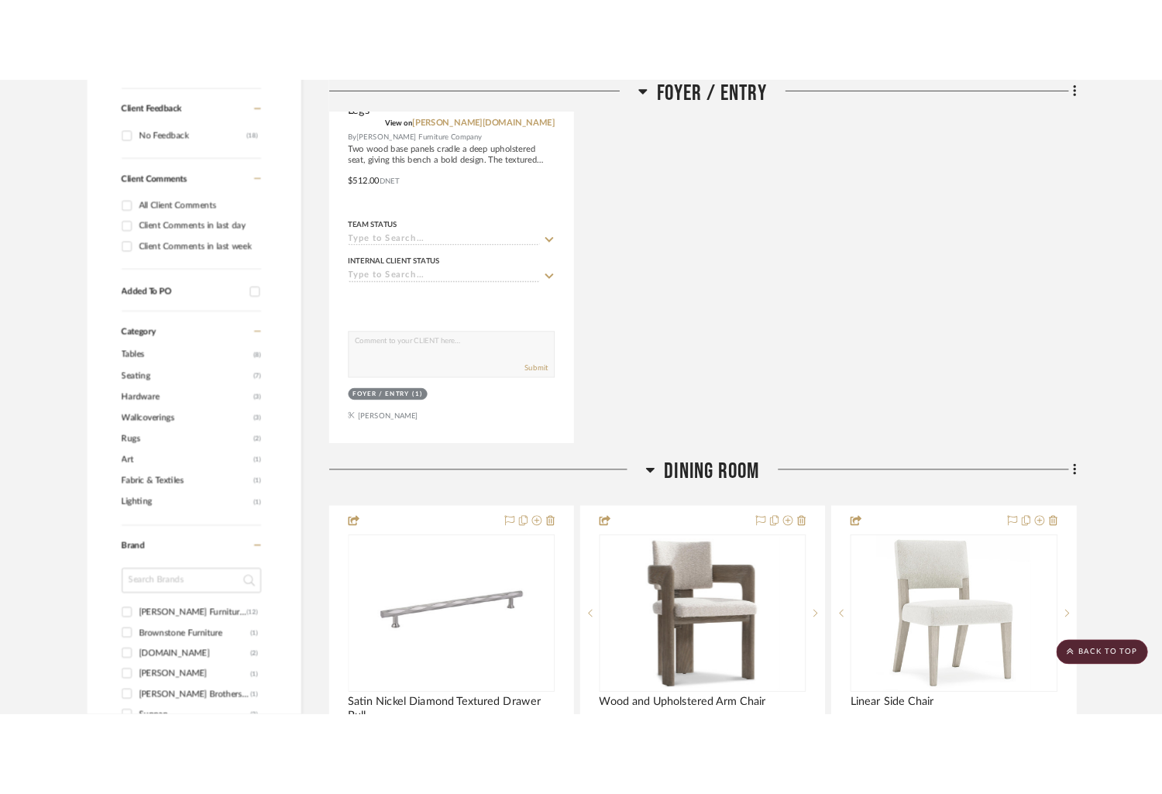
scroll to position [0, 0]
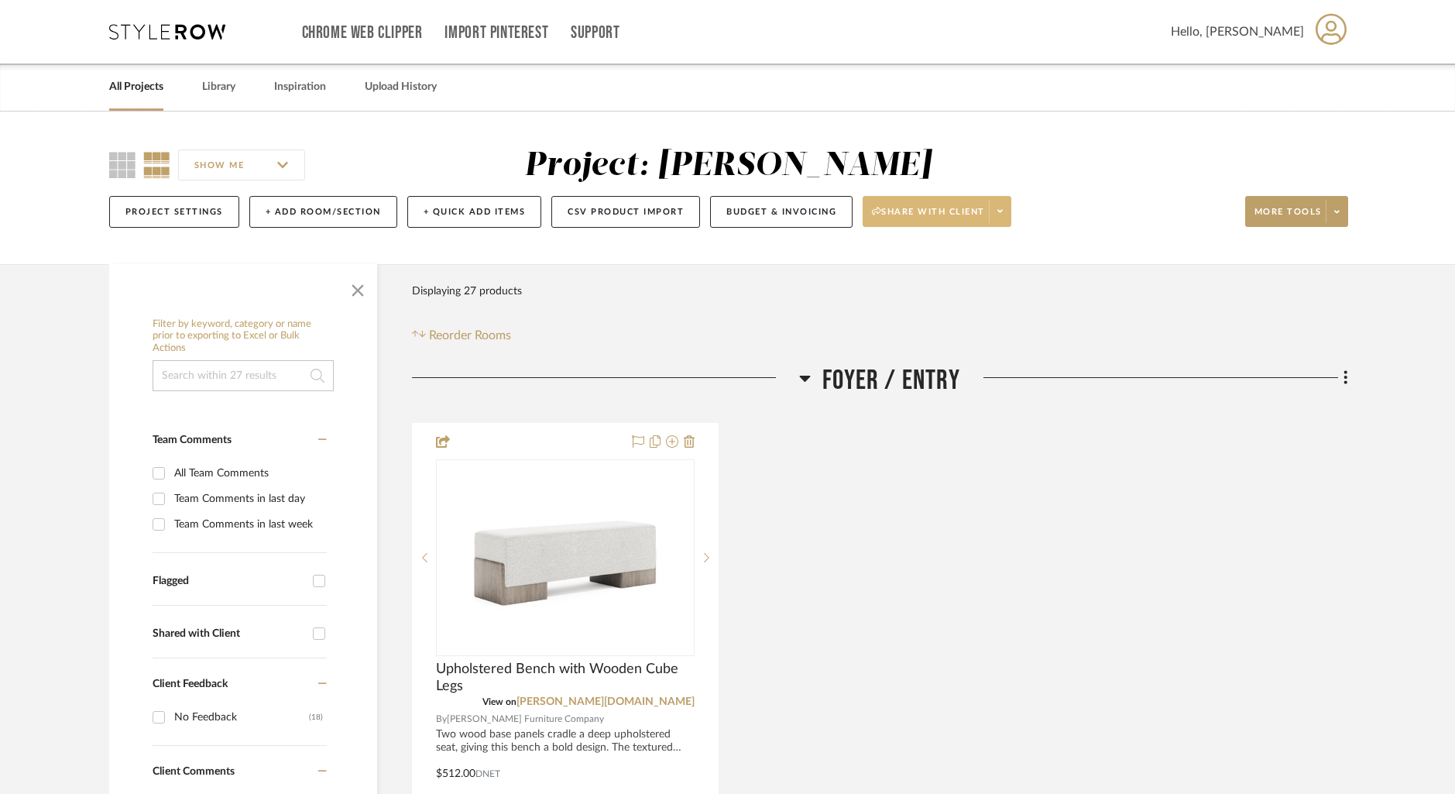
click at [962, 212] on span "Share with client" at bounding box center [928, 217] width 113 height 23
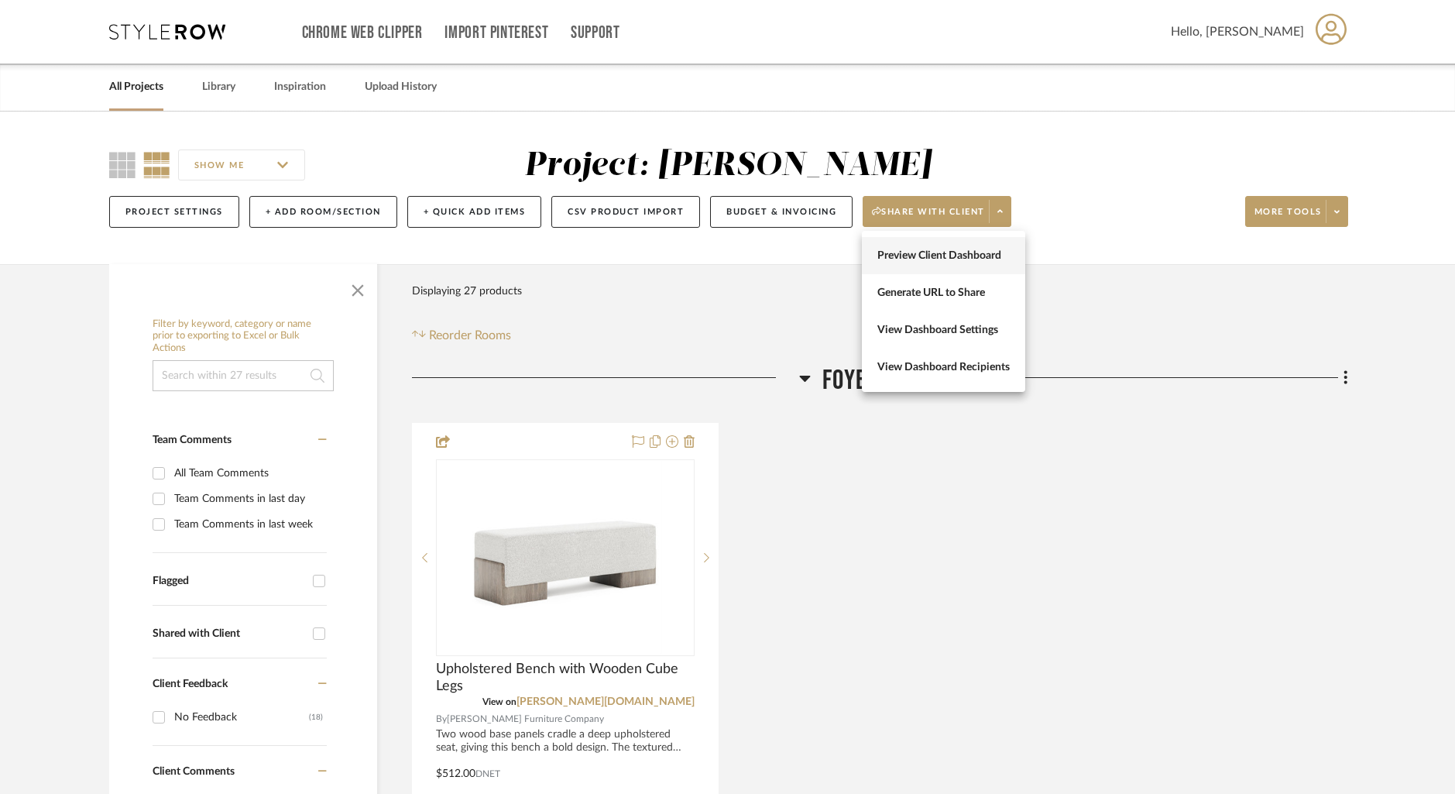
click at [960, 254] on span "Preview Client Dashboard" at bounding box center [944, 255] width 132 height 13
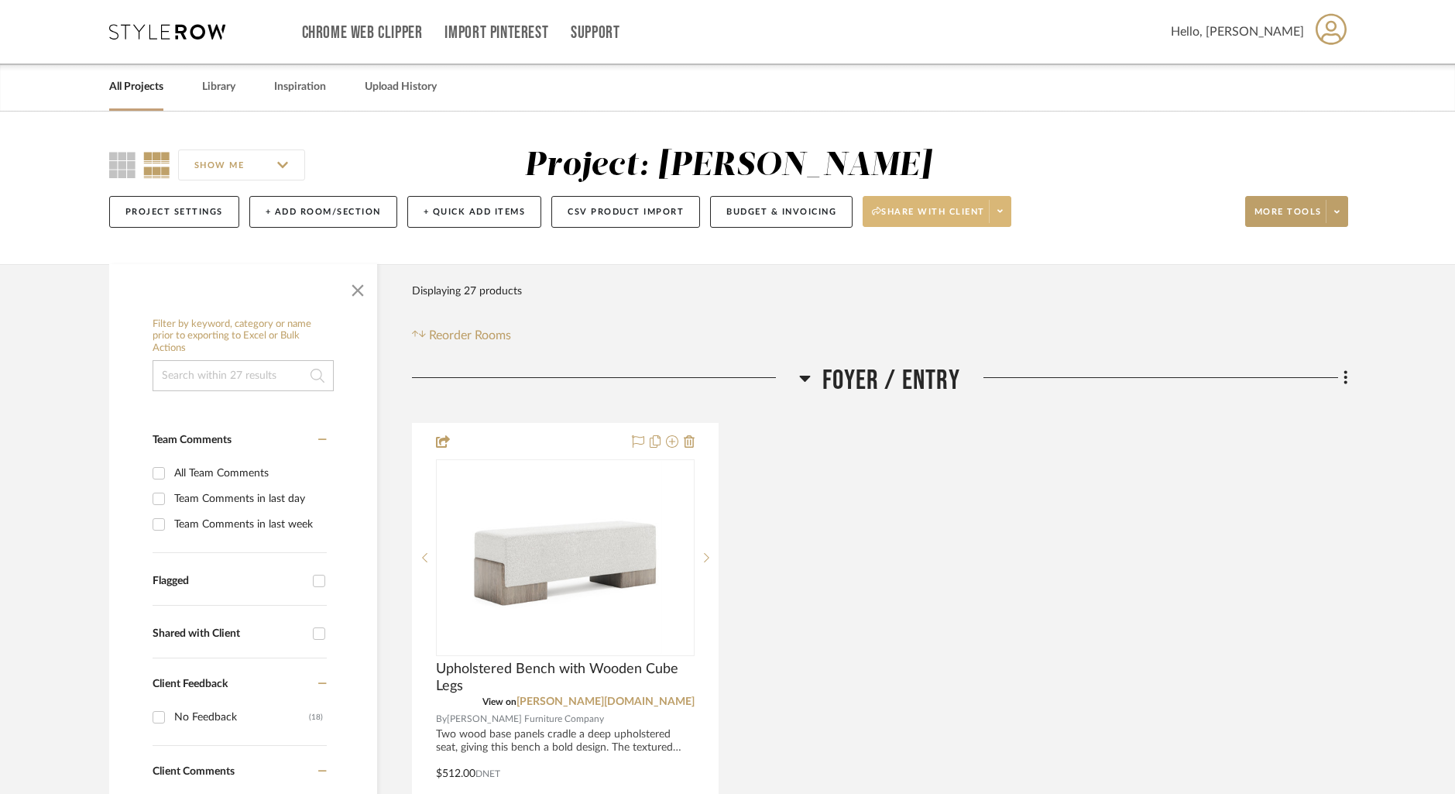
click at [999, 212] on fa-icon at bounding box center [1000, 212] width 5 height 9
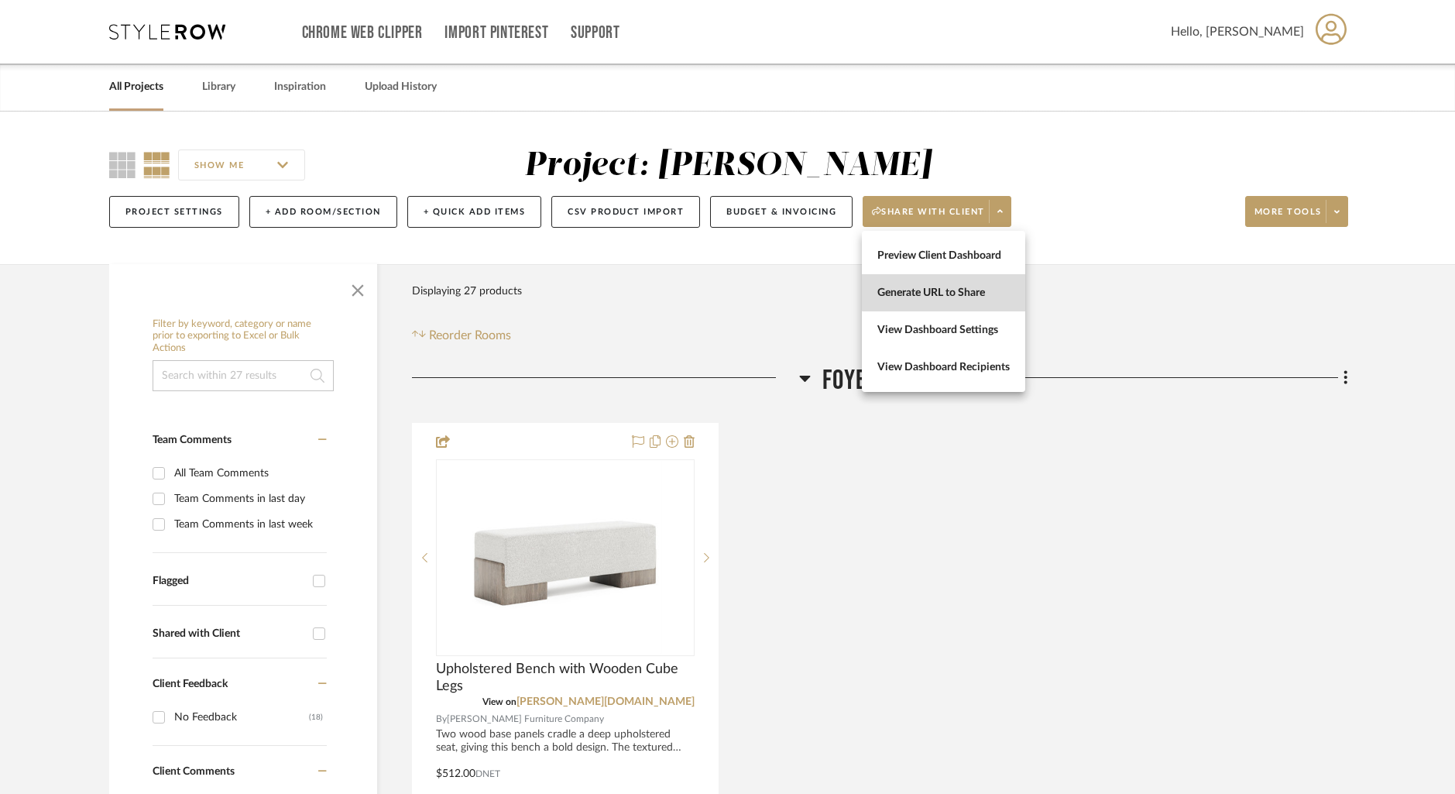
click at [957, 289] on span "Generate URL to Share" at bounding box center [944, 293] width 132 height 13
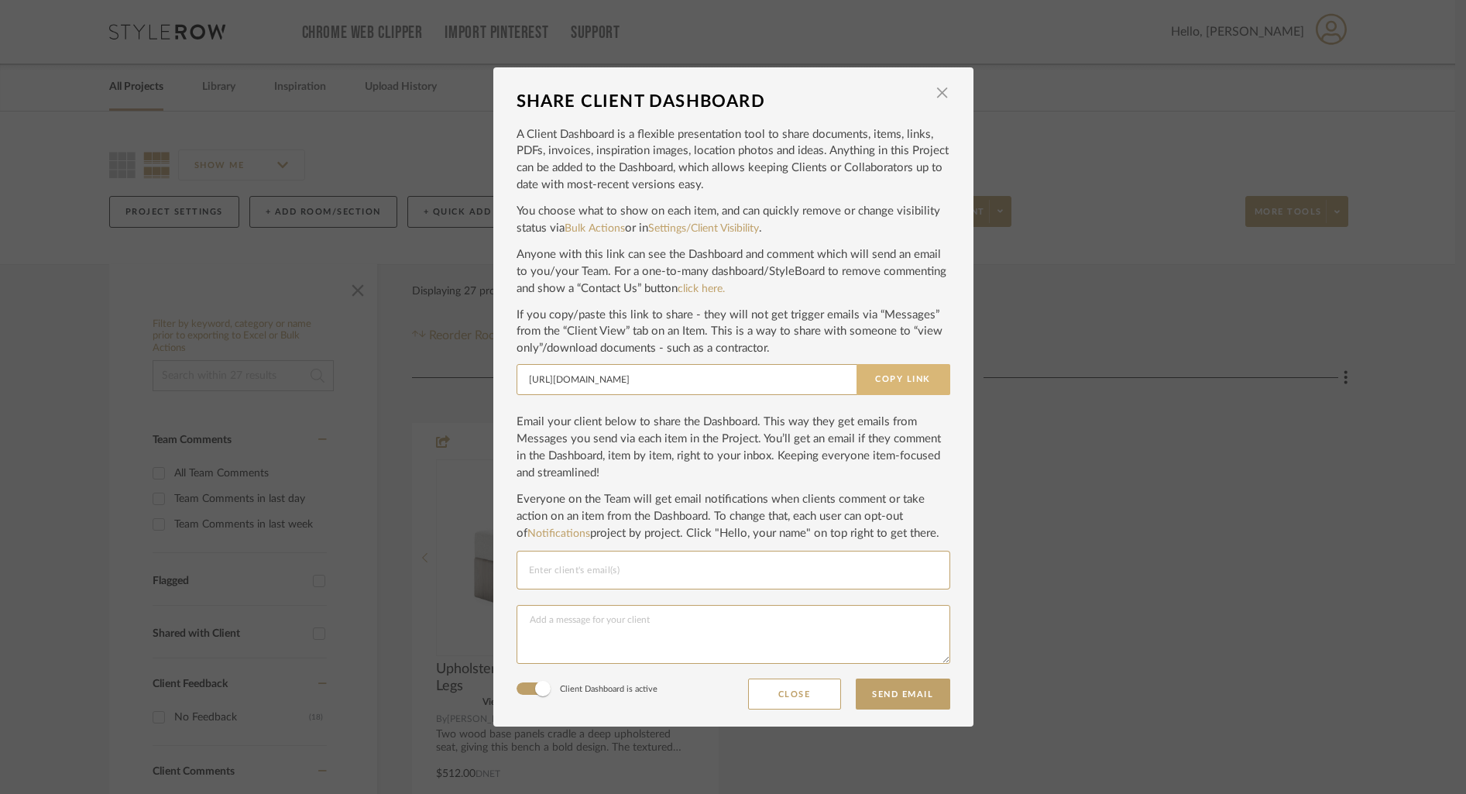
drag, startPoint x: 898, startPoint y: 380, endPoint x: 908, endPoint y: 373, distance: 11.6
click at [902, 378] on button "Copy Link" at bounding box center [904, 379] width 94 height 31
drag, startPoint x: 940, startPoint y: 89, endPoint x: 968, endPoint y: 132, distance: 51.6
click at [940, 89] on span "button" at bounding box center [942, 92] width 31 height 31
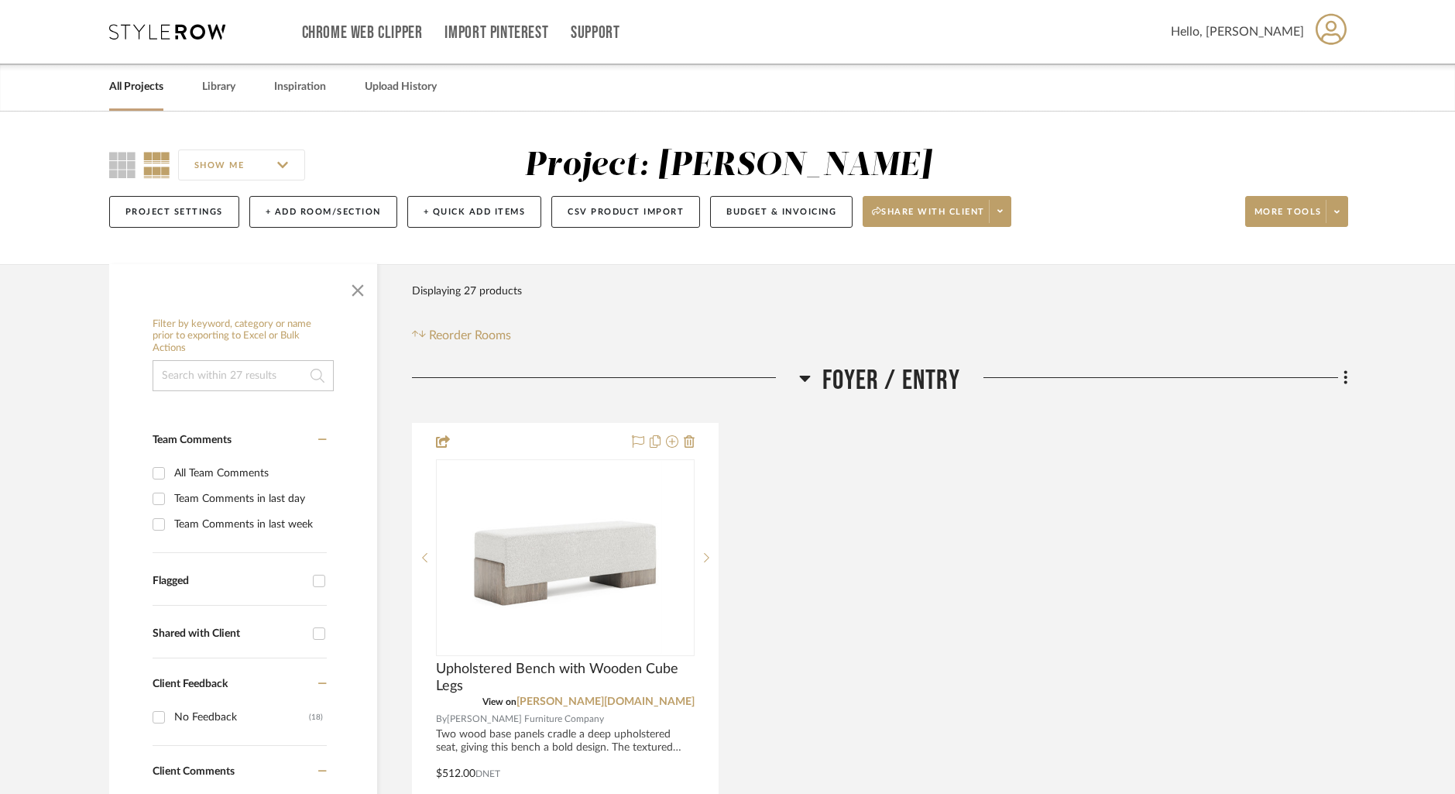
click at [129, 82] on link "All Projects" at bounding box center [136, 87] width 54 height 21
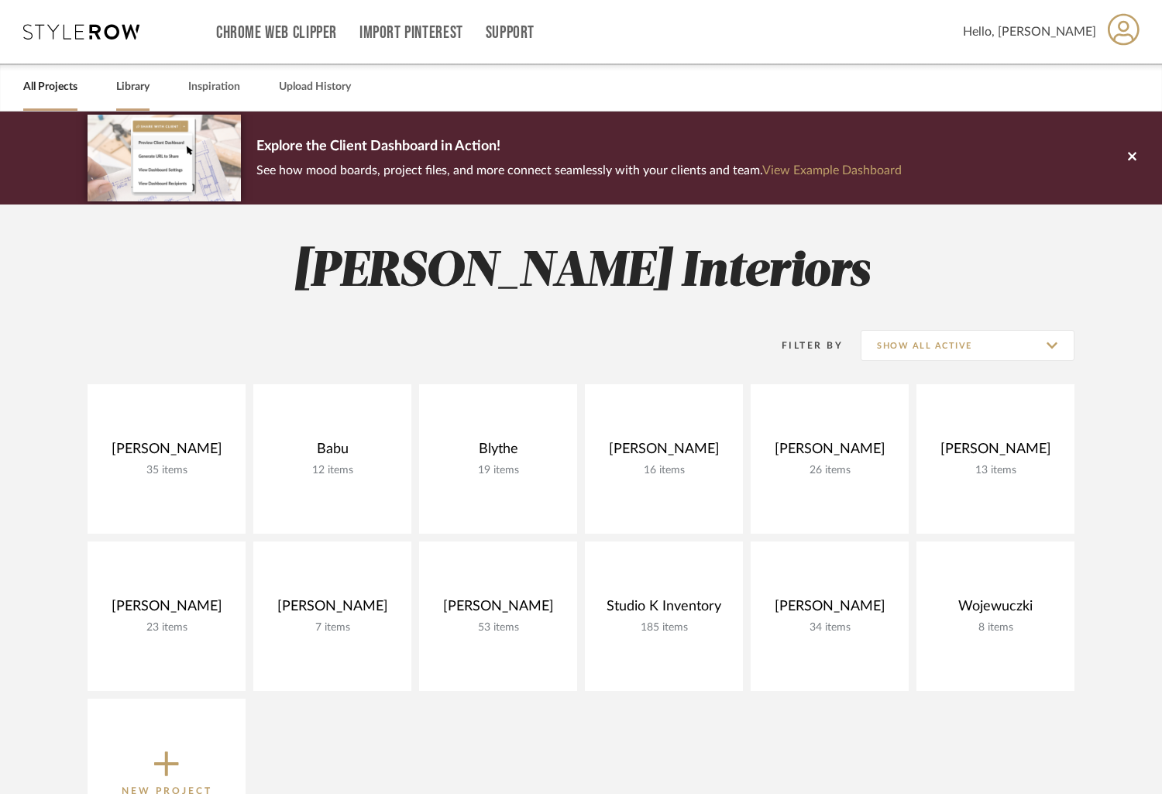
click at [149, 84] on link "Library" at bounding box center [132, 87] width 33 height 21
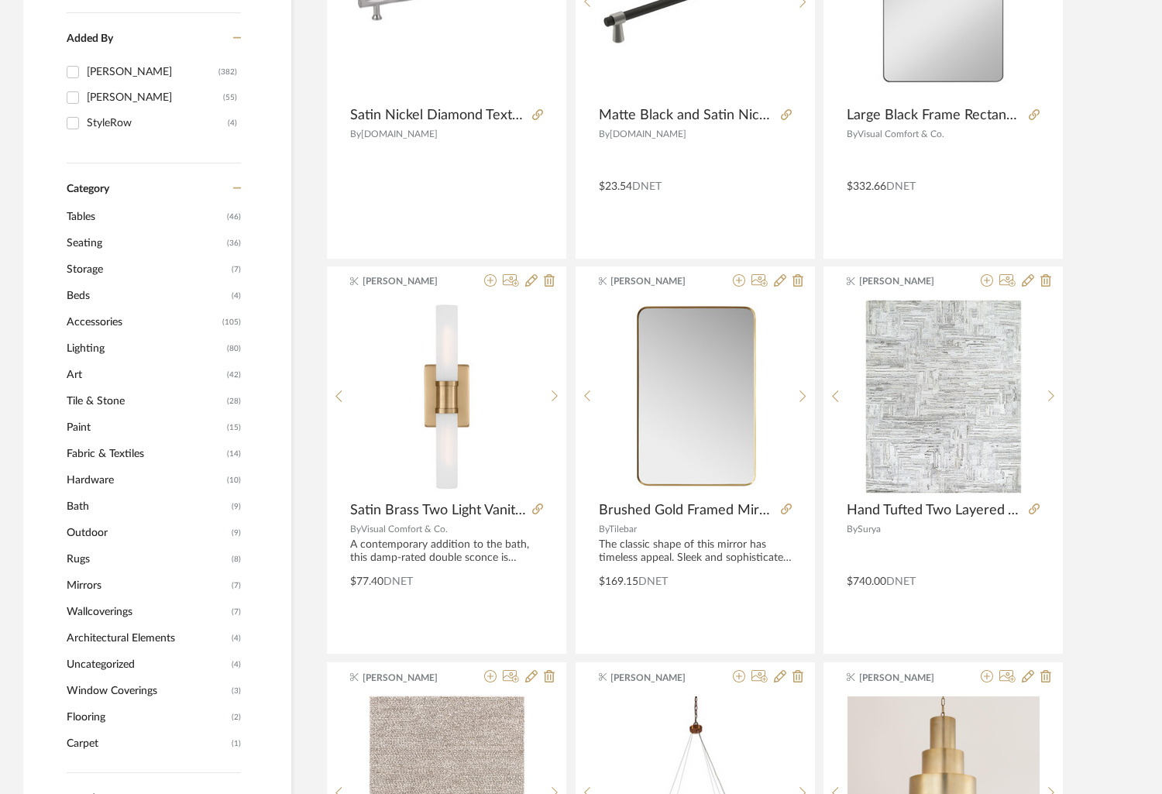
scroll to position [444, 0]
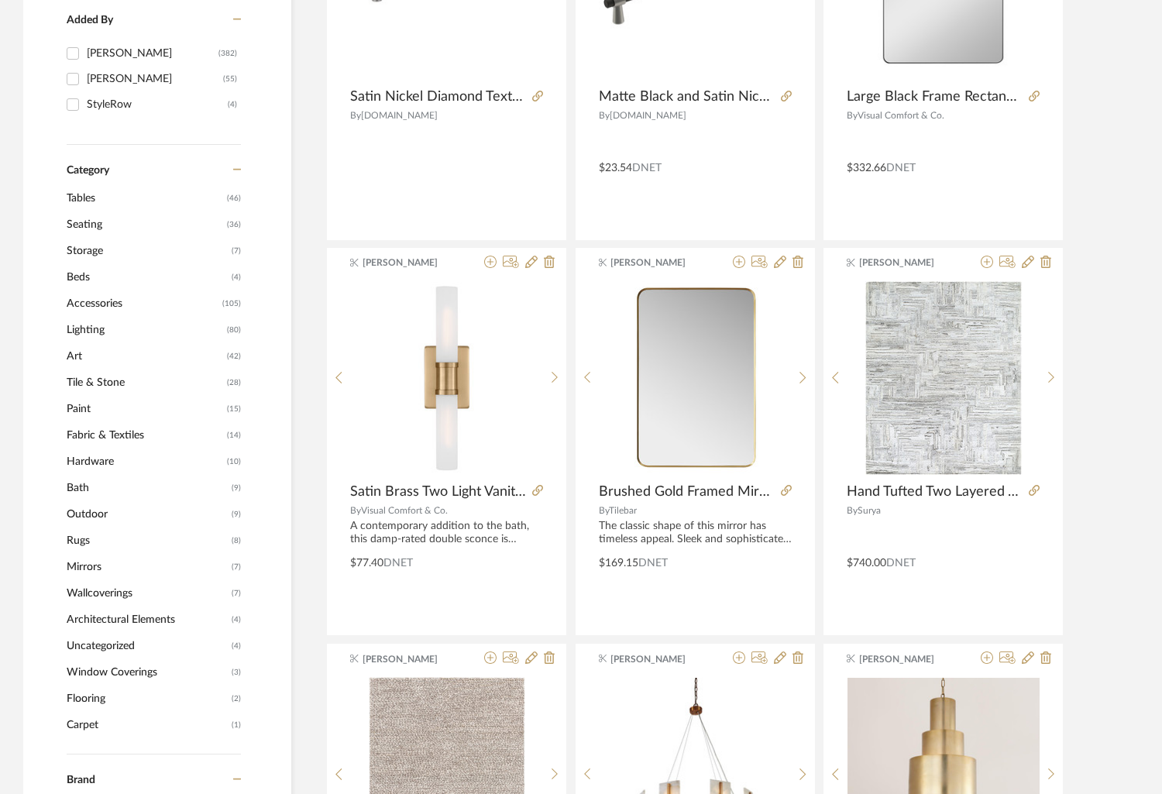
click at [88, 565] on span "Mirrors" at bounding box center [147, 567] width 161 height 26
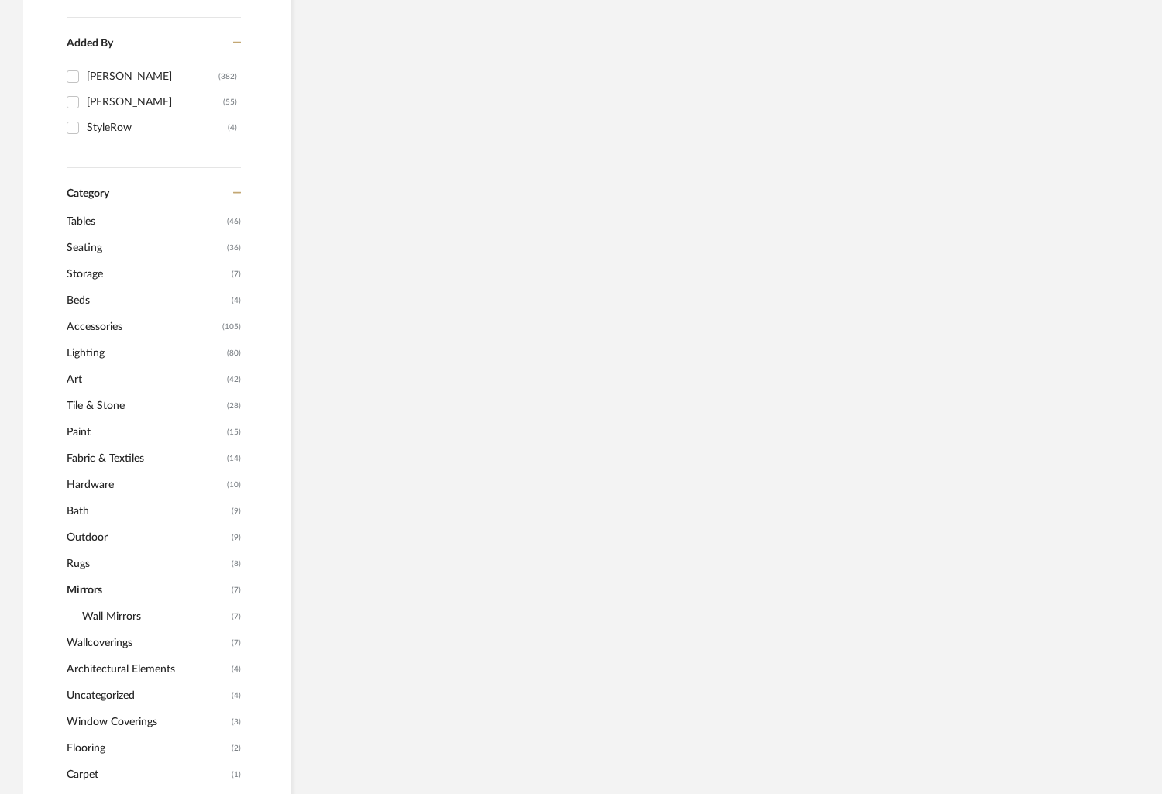
scroll to position [467, 0]
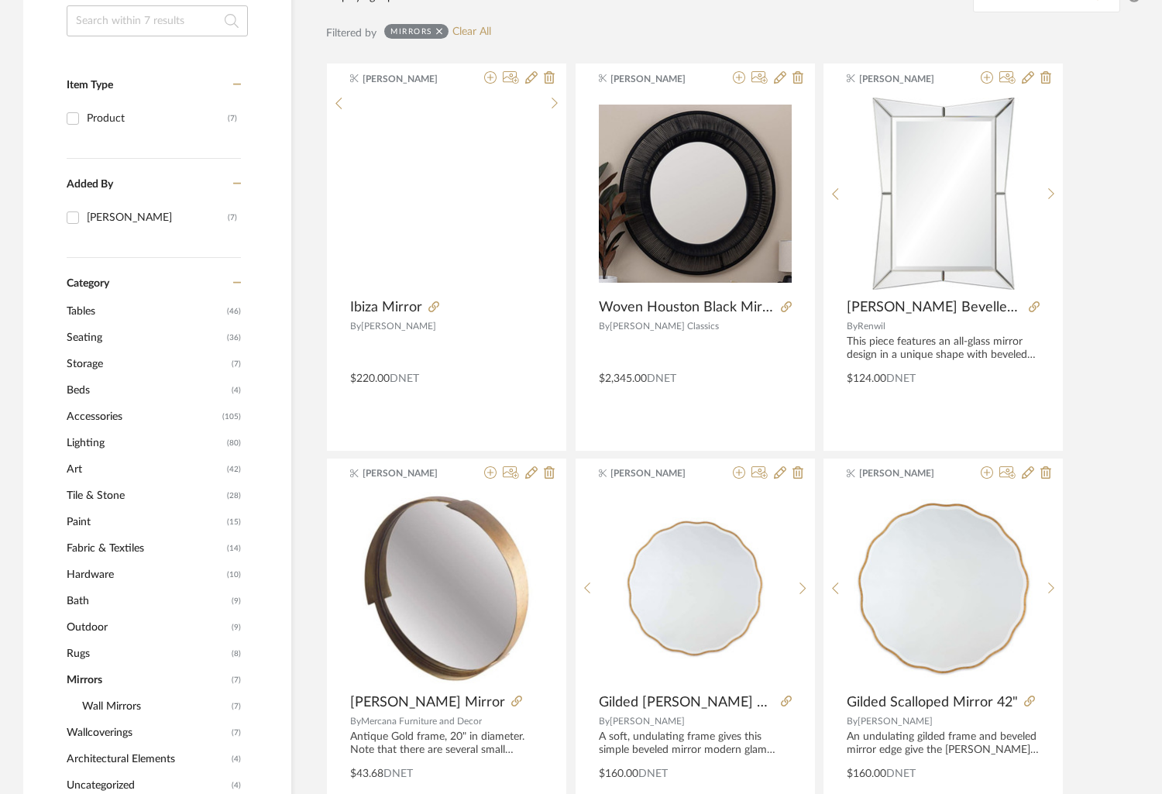
scroll to position [5, 0]
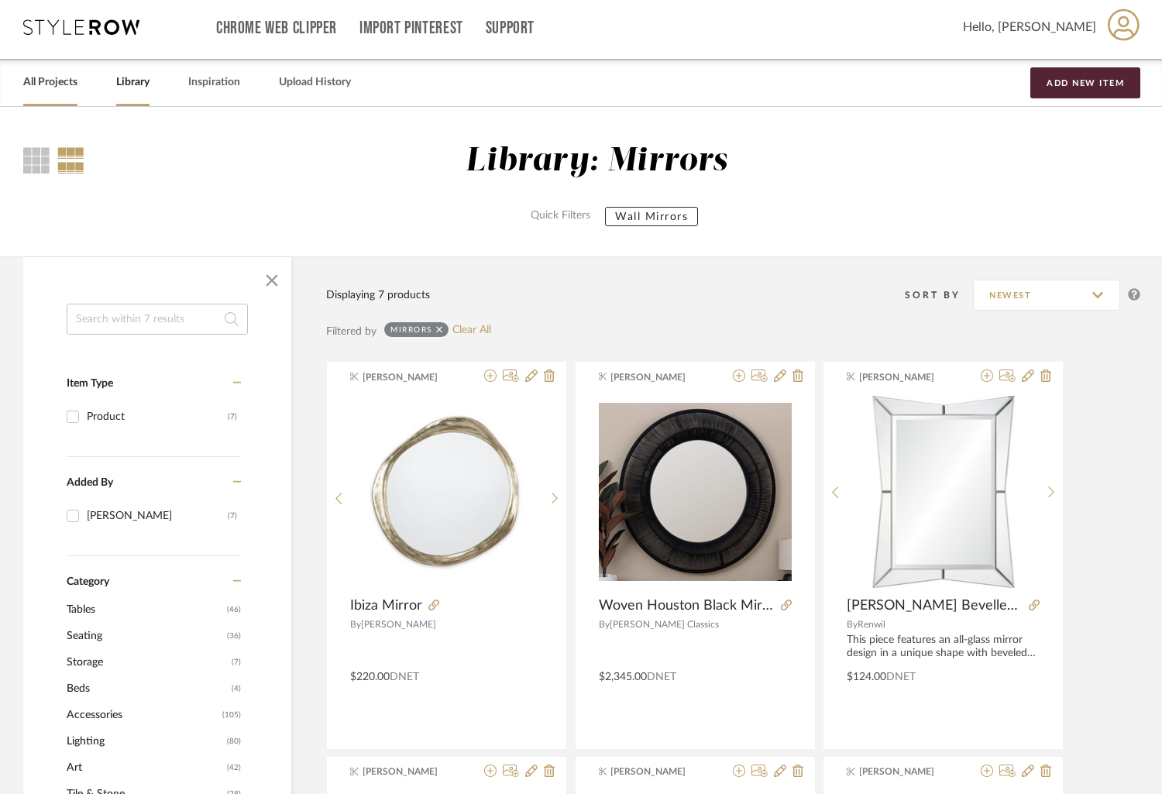
click at [39, 87] on link "All Projects" at bounding box center [50, 82] width 54 height 21
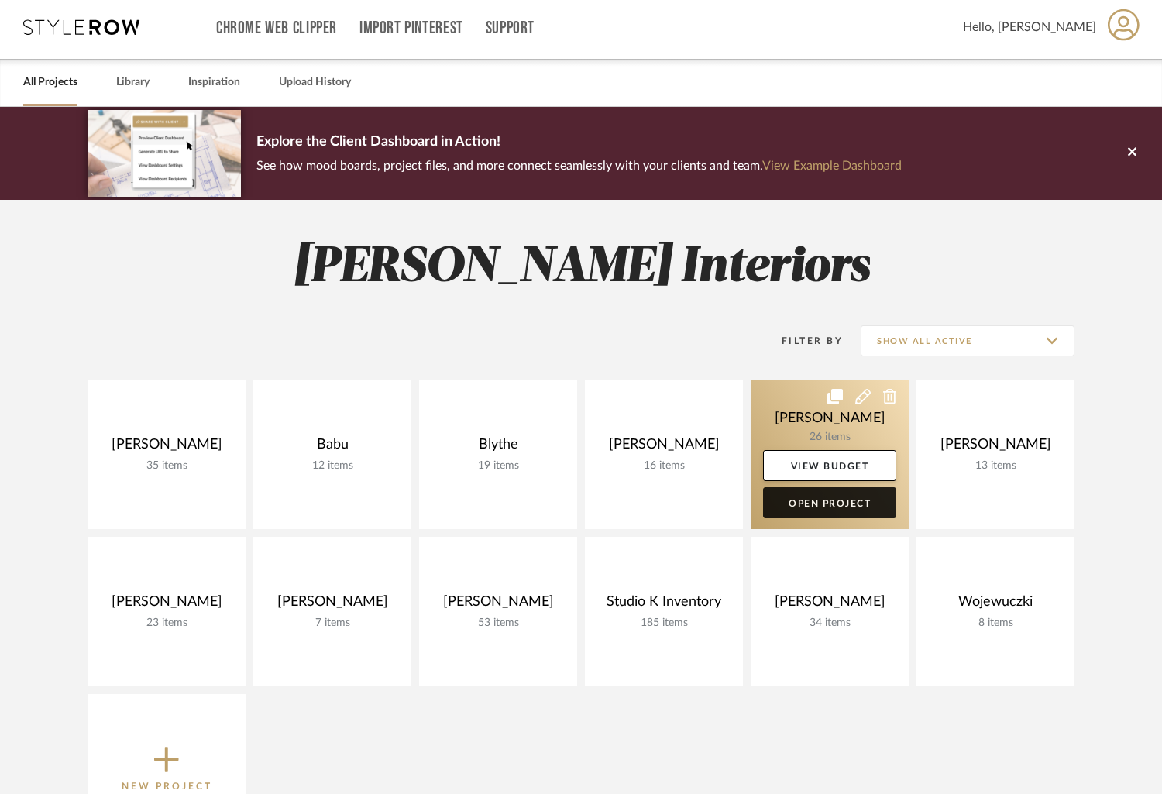
click at [838, 504] on link "Open Project" at bounding box center [829, 502] width 133 height 31
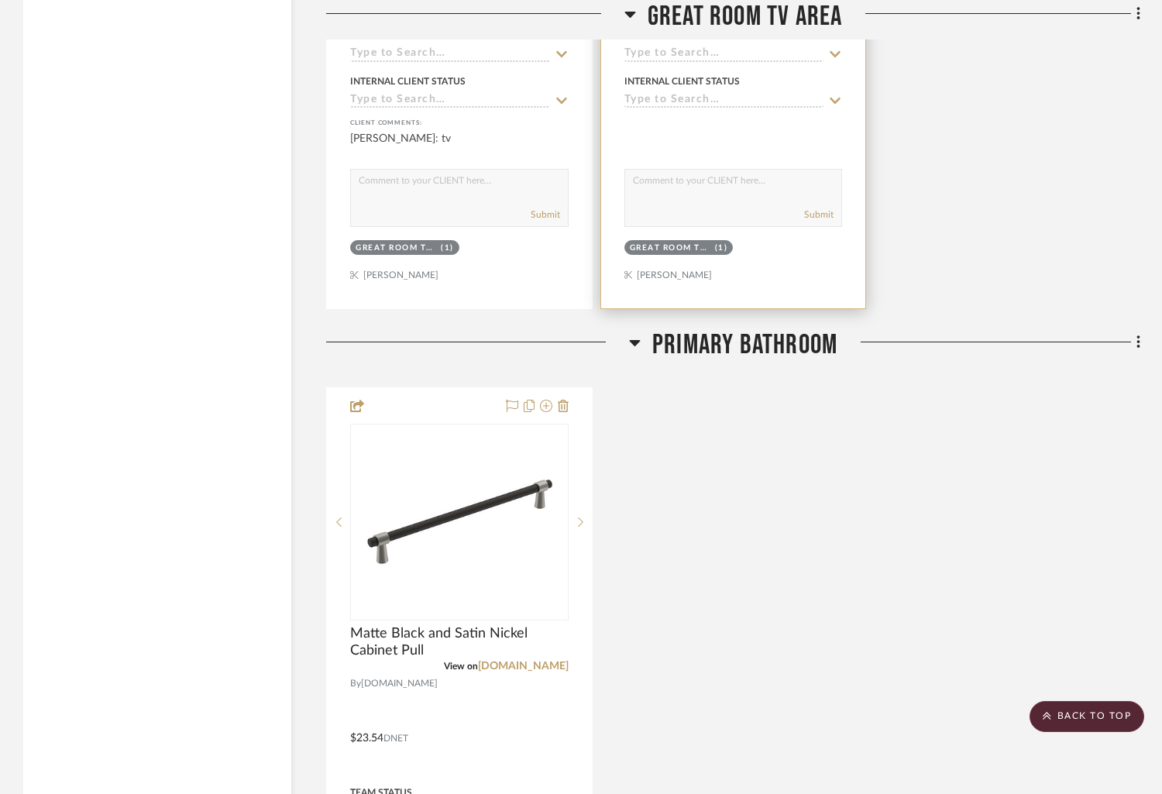
scroll to position [8156, 0]
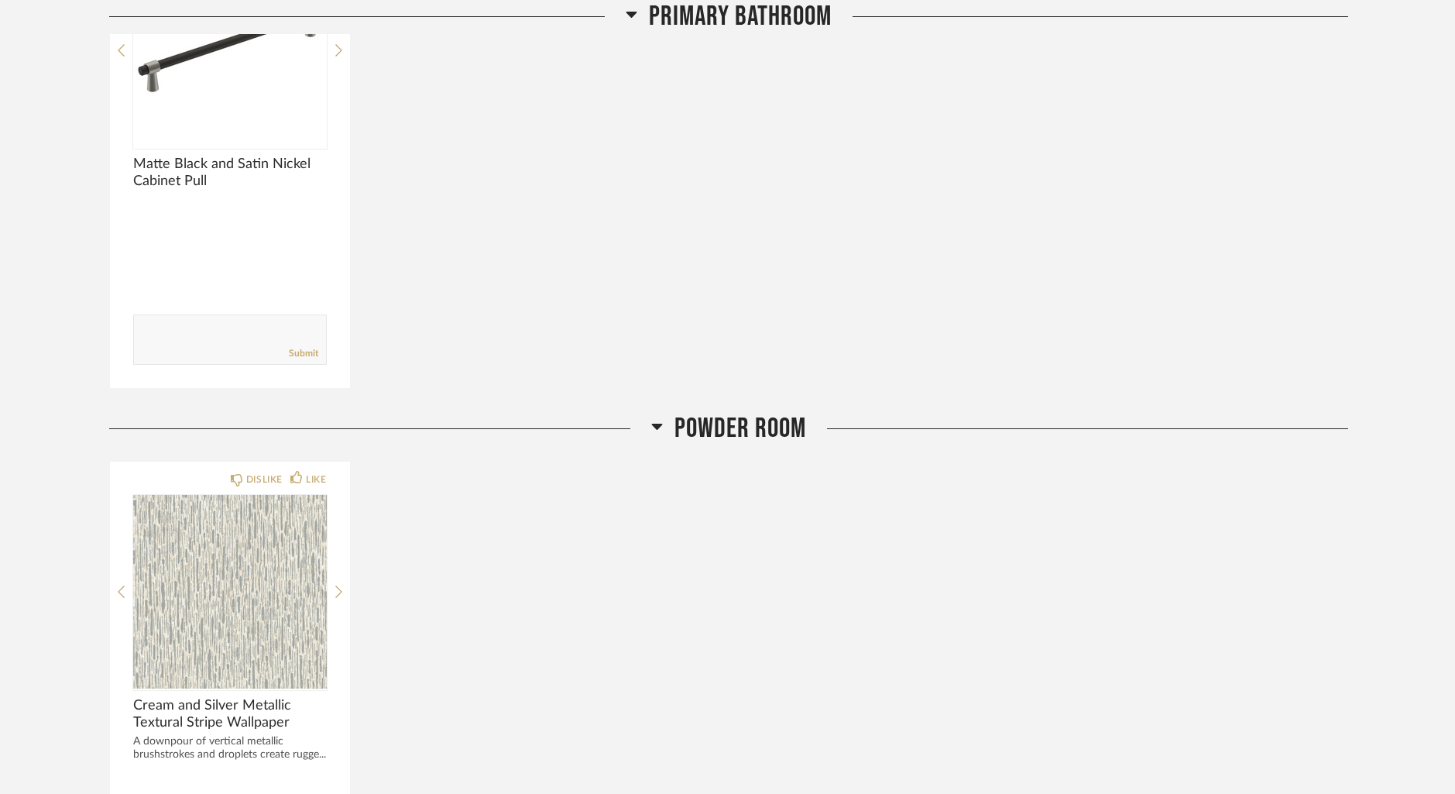
scroll to position [4447, 0]
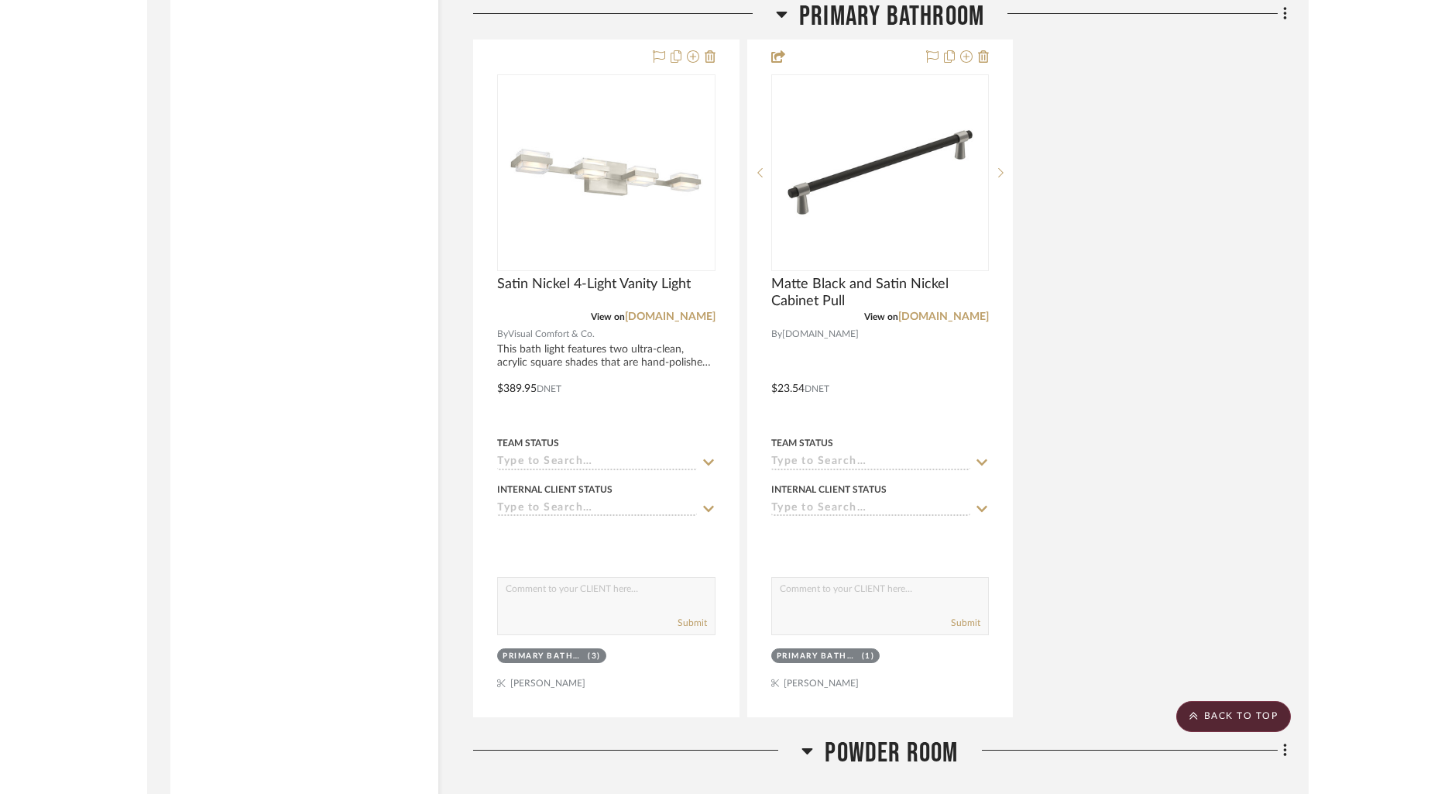
scroll to position [8177, 0]
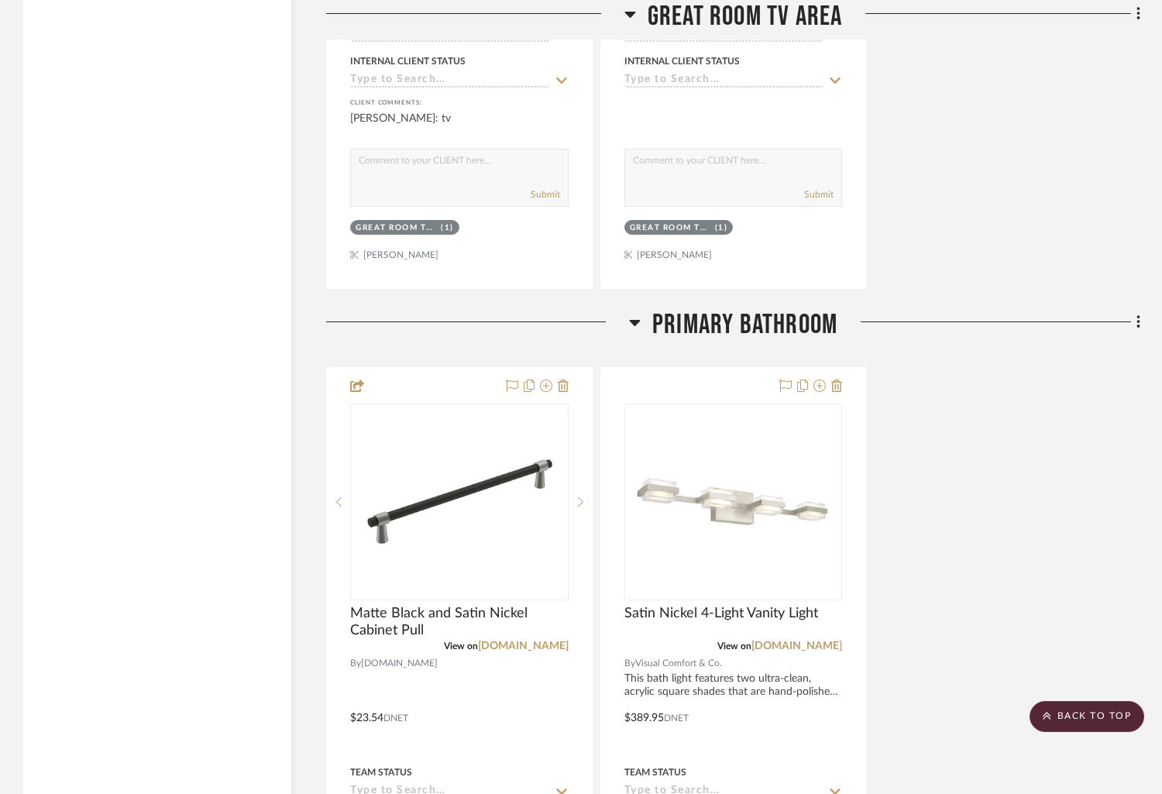
drag, startPoint x: 704, startPoint y: 386, endPoint x: 1039, endPoint y: 26, distance: 491.6
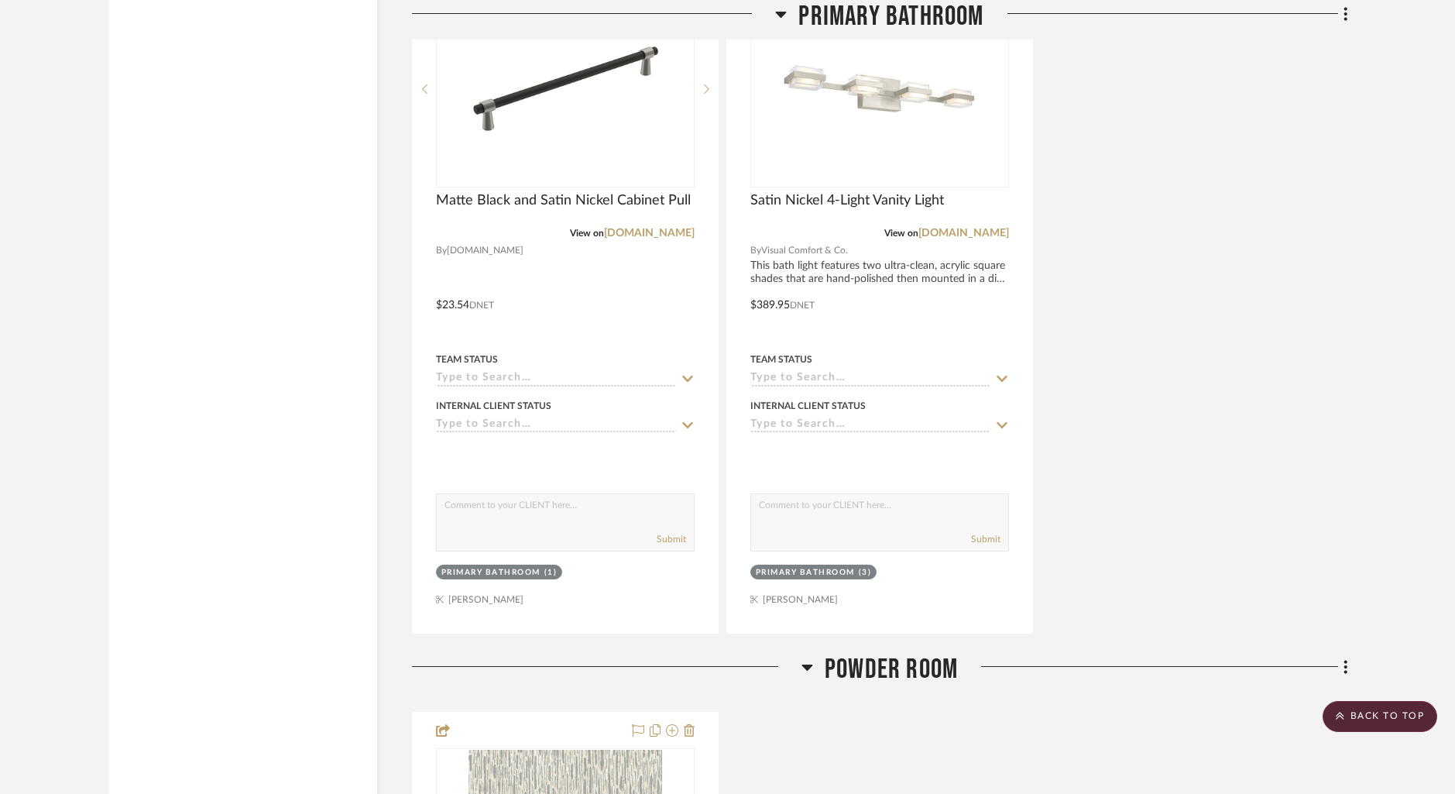
scroll to position [8652, 0]
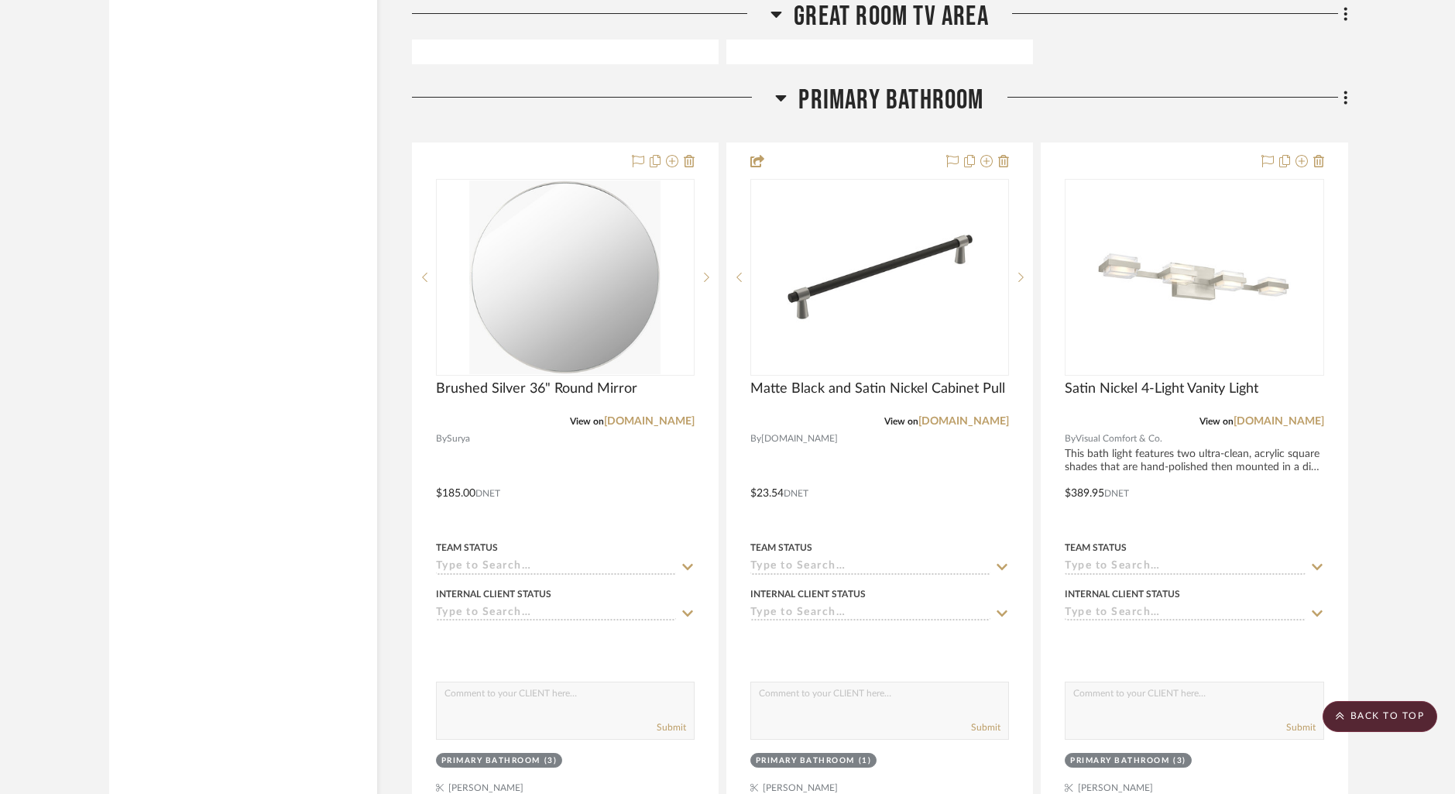
scroll to position [8442, 0]
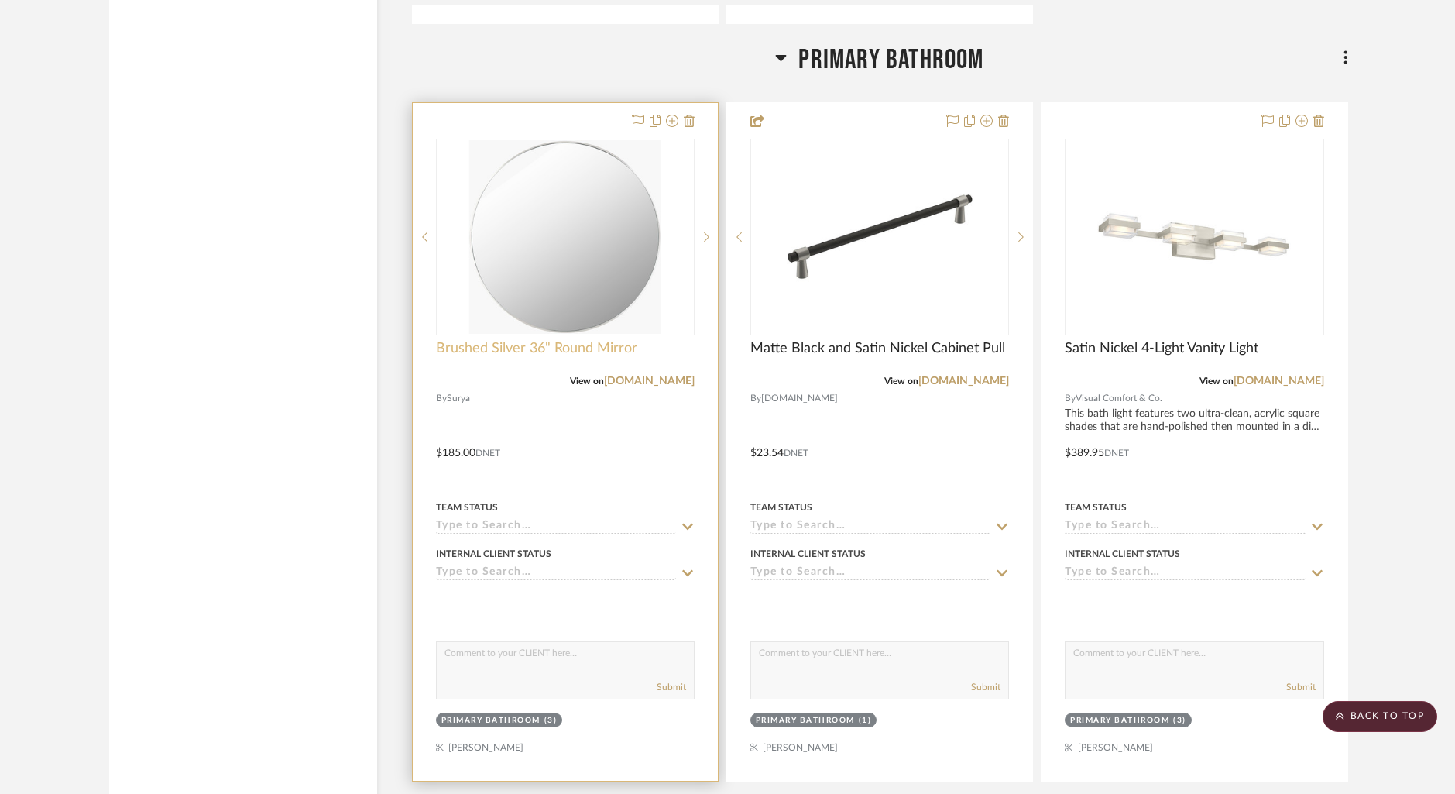
click at [532, 342] on span "Brushed Silver 36" Round Mirror" at bounding box center [536, 348] width 201 height 17
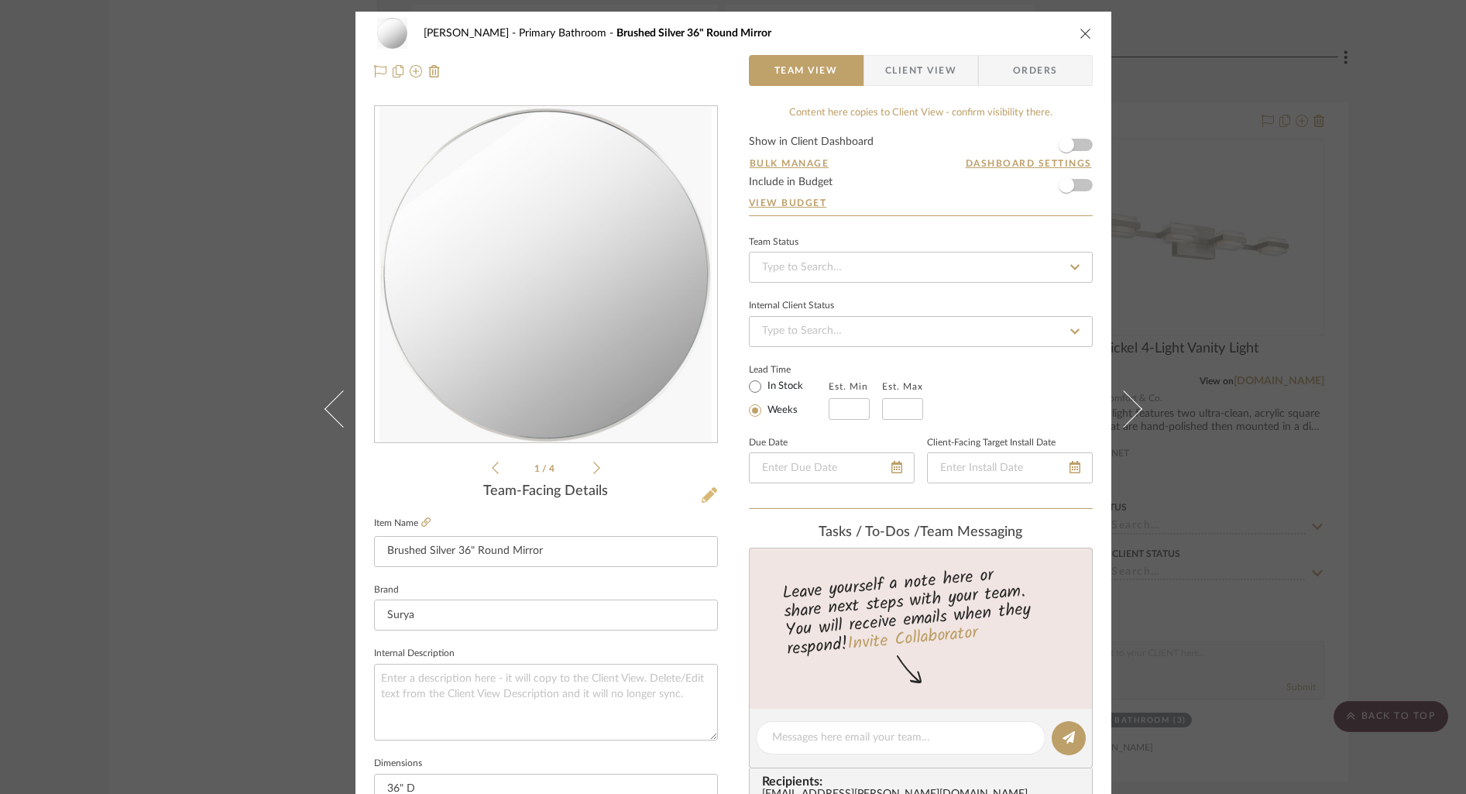
click at [702, 491] on icon at bounding box center [709, 494] width 15 height 15
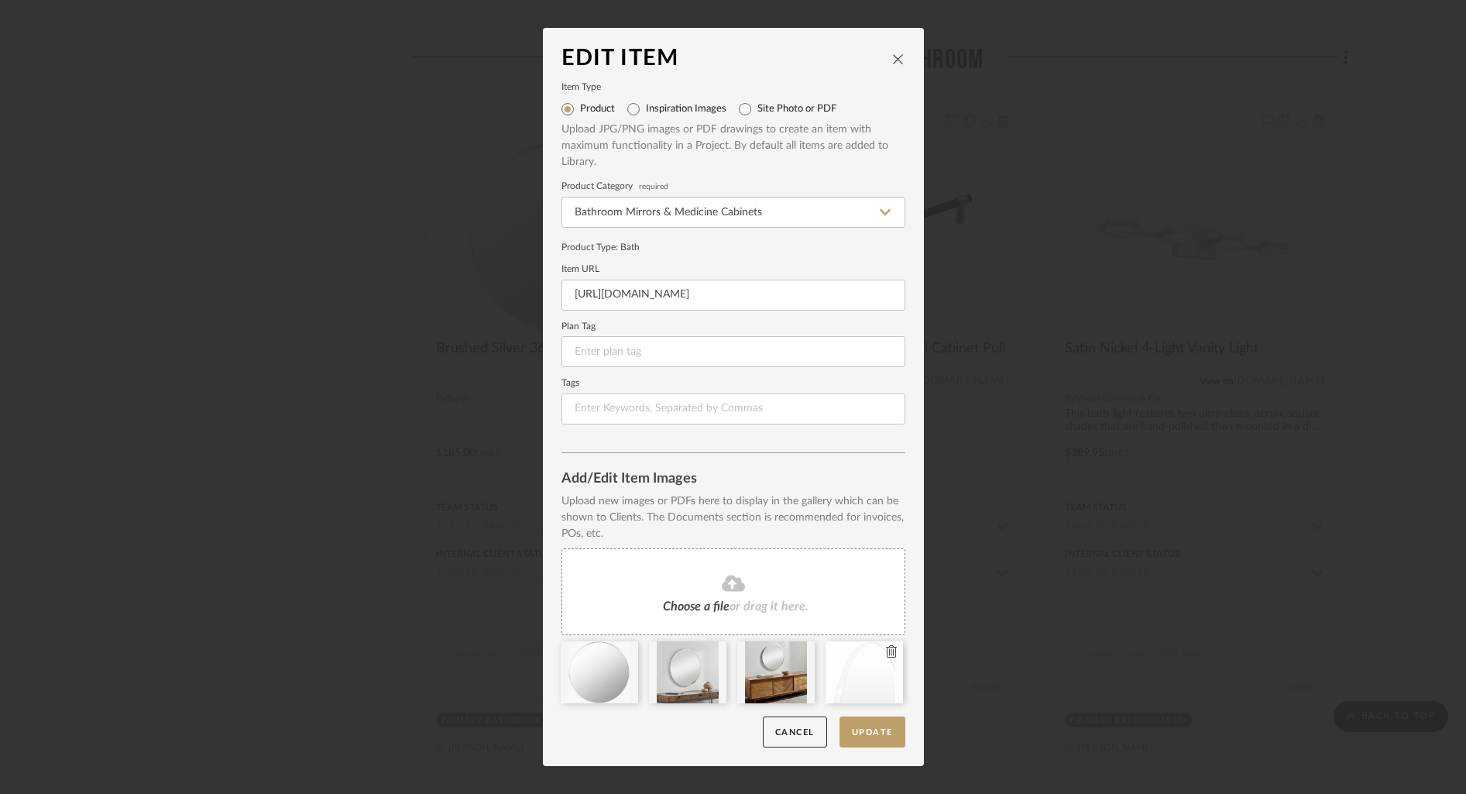
click at [886, 654] on icon at bounding box center [891, 651] width 11 height 12
click at [798, 653] on icon at bounding box center [803, 651] width 11 height 12
click at [709, 654] on icon at bounding box center [714, 651] width 11 height 12
click at [621, 647] on icon at bounding box center [626, 651] width 11 height 12
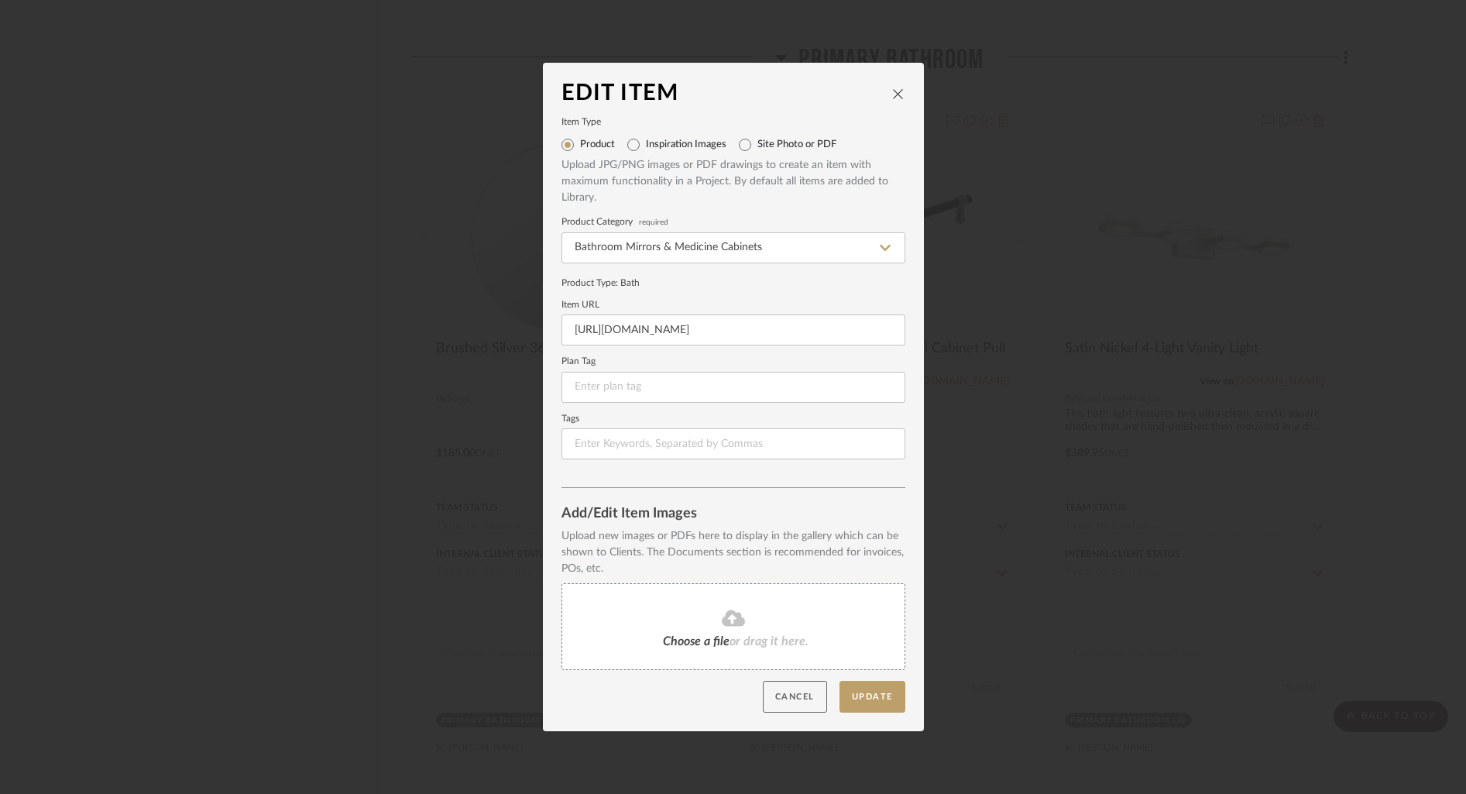
click at [792, 695] on button "Cancel" at bounding box center [795, 697] width 64 height 32
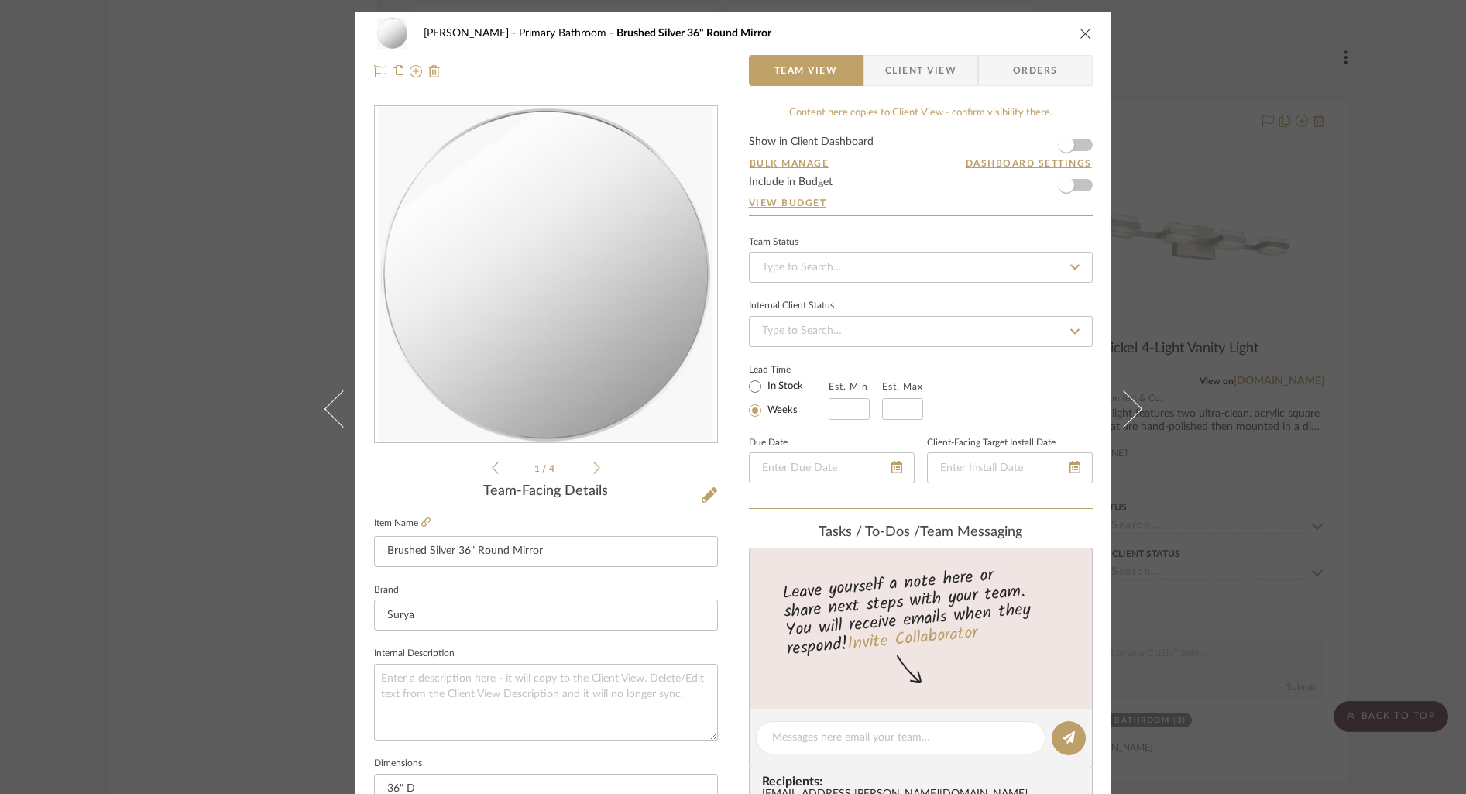
click at [1081, 34] on icon "close" at bounding box center [1086, 33] width 12 height 12
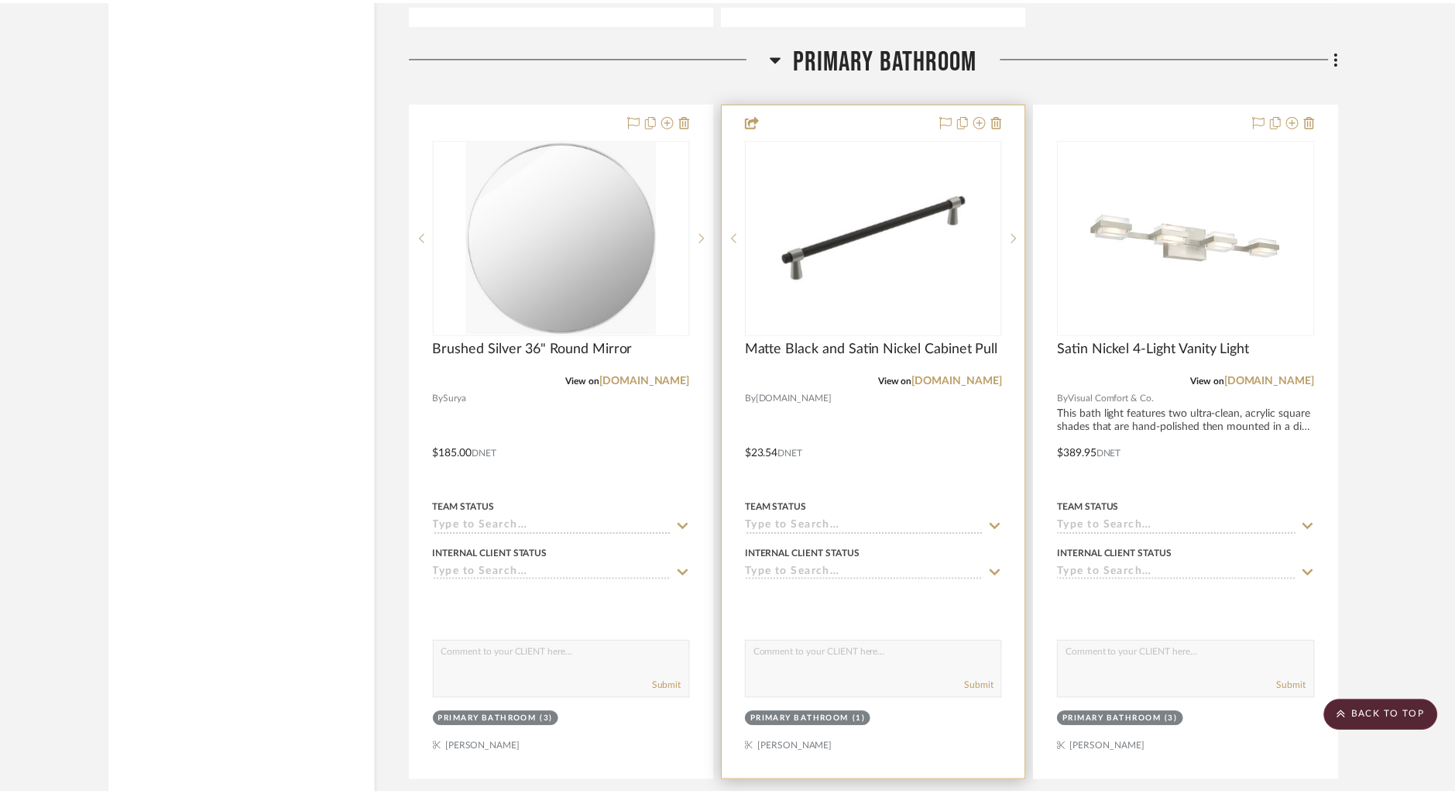
scroll to position [8442, 0]
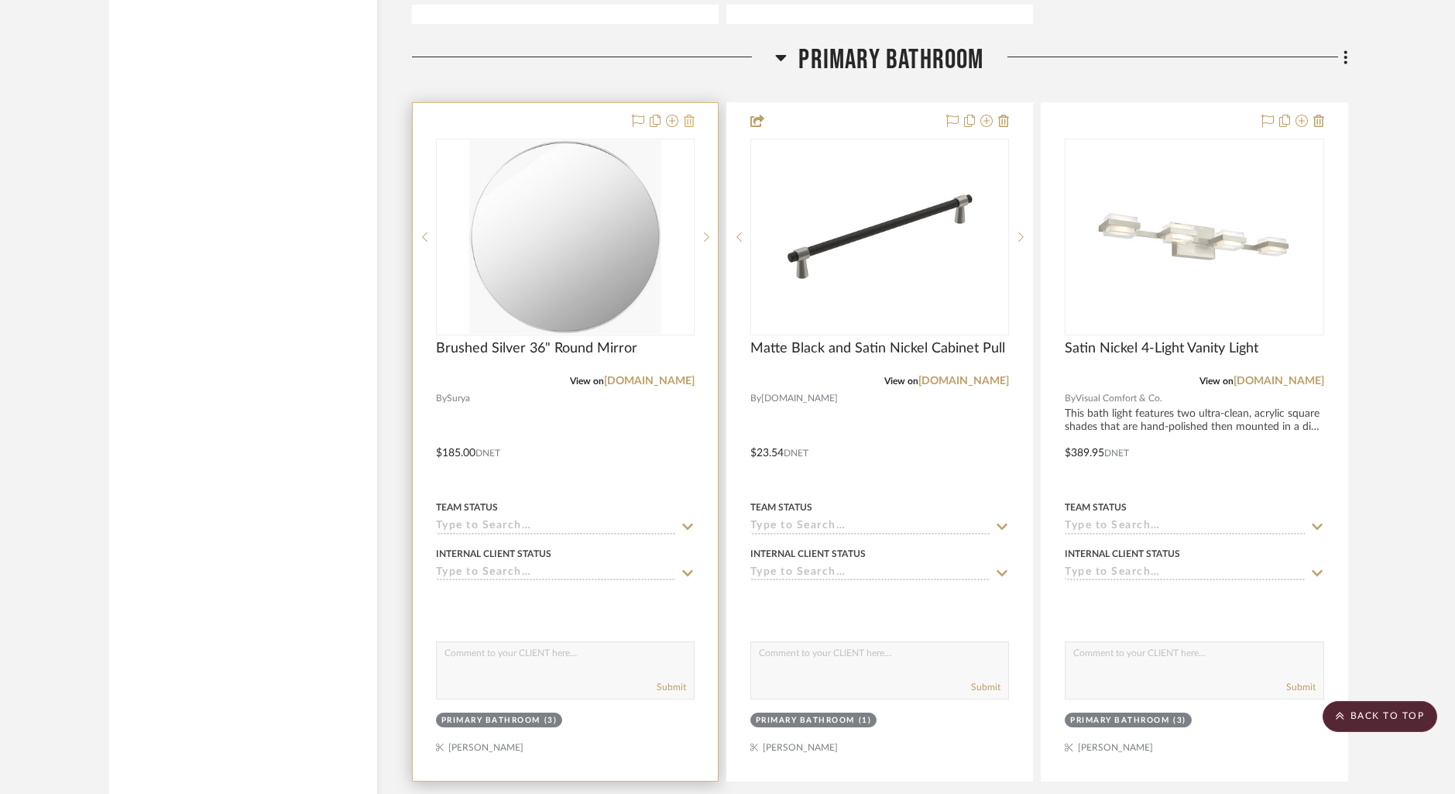
click at [691, 116] on icon at bounding box center [689, 121] width 11 height 12
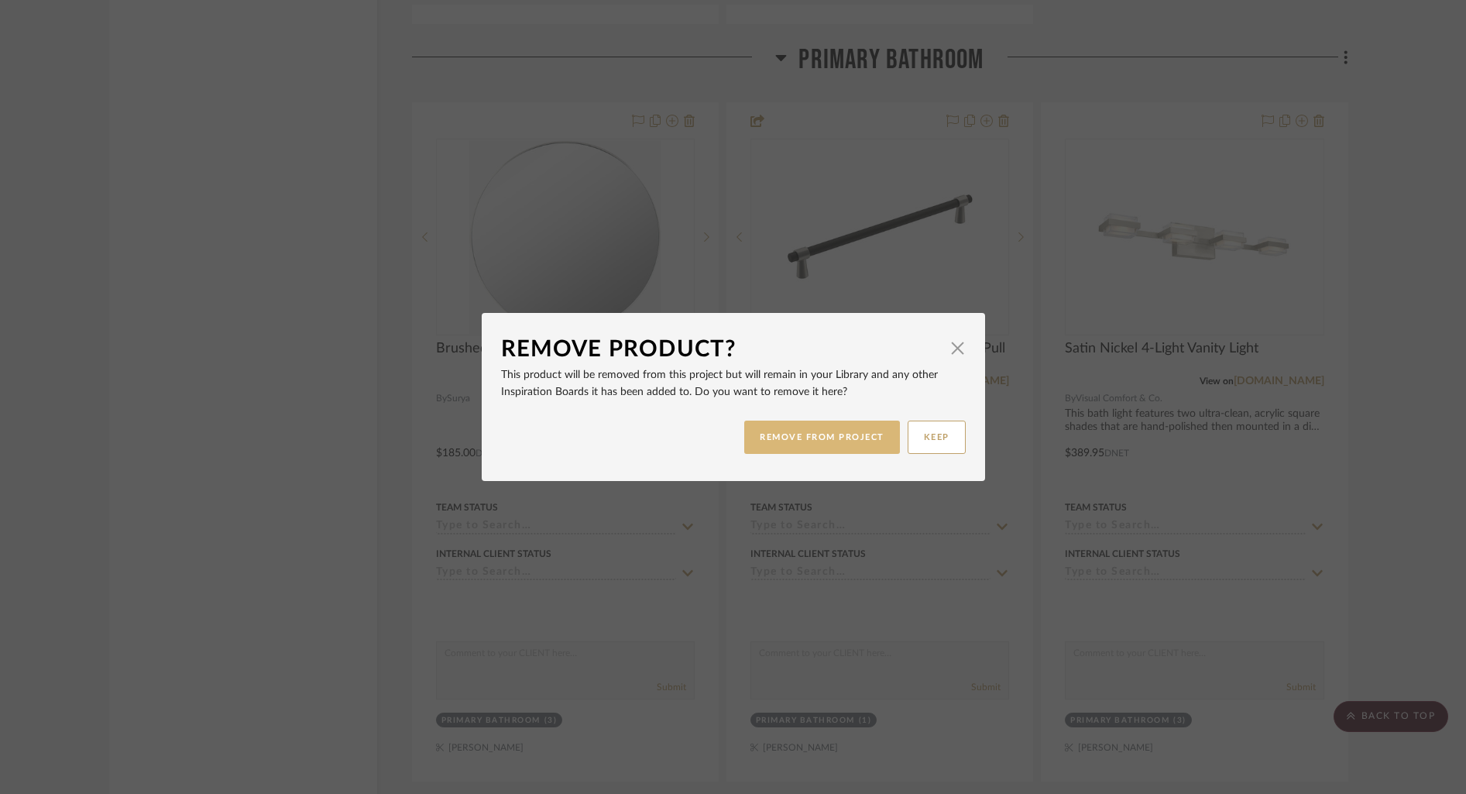
click at [839, 431] on button "REMOVE FROM PROJECT" at bounding box center [822, 437] width 156 height 33
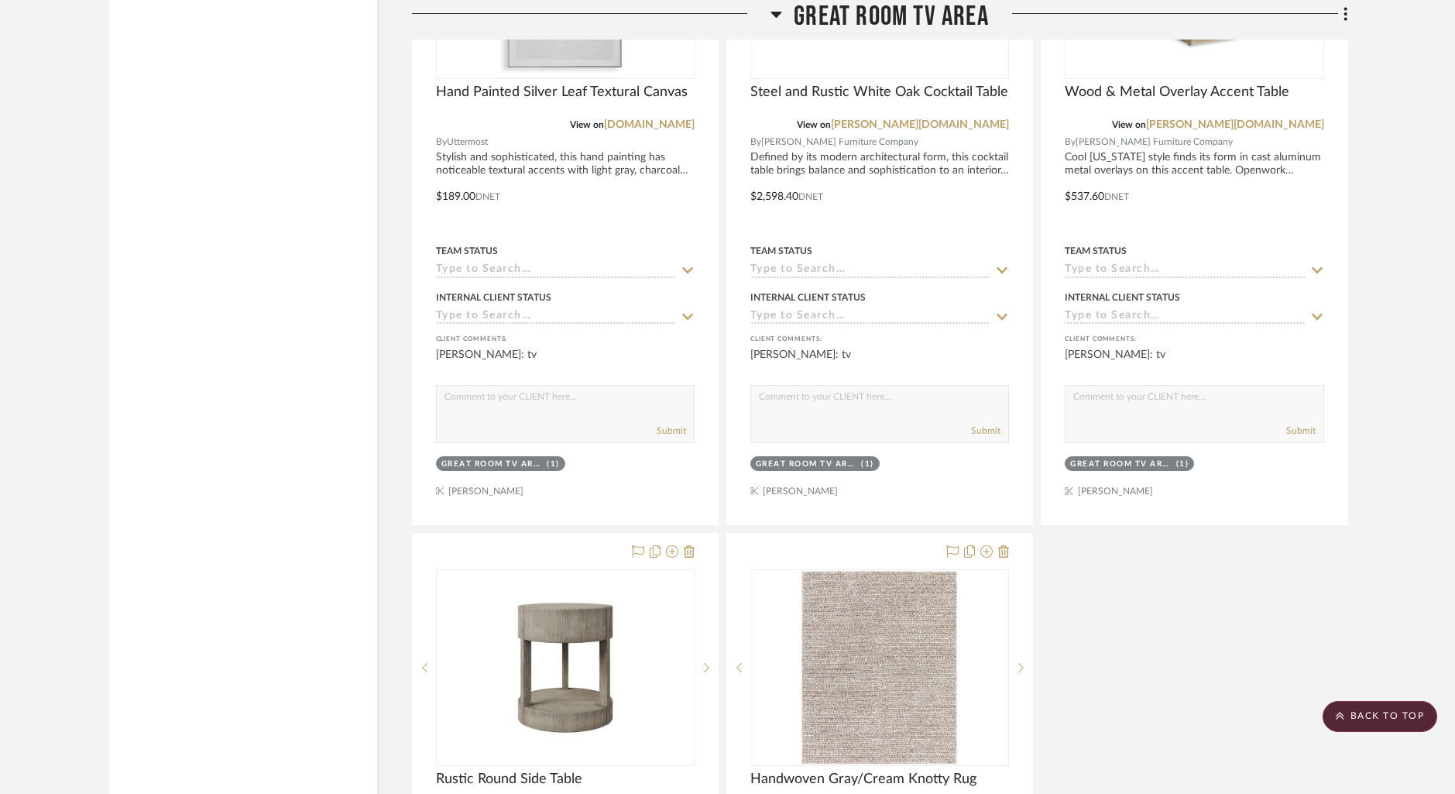
scroll to position [7180, 0]
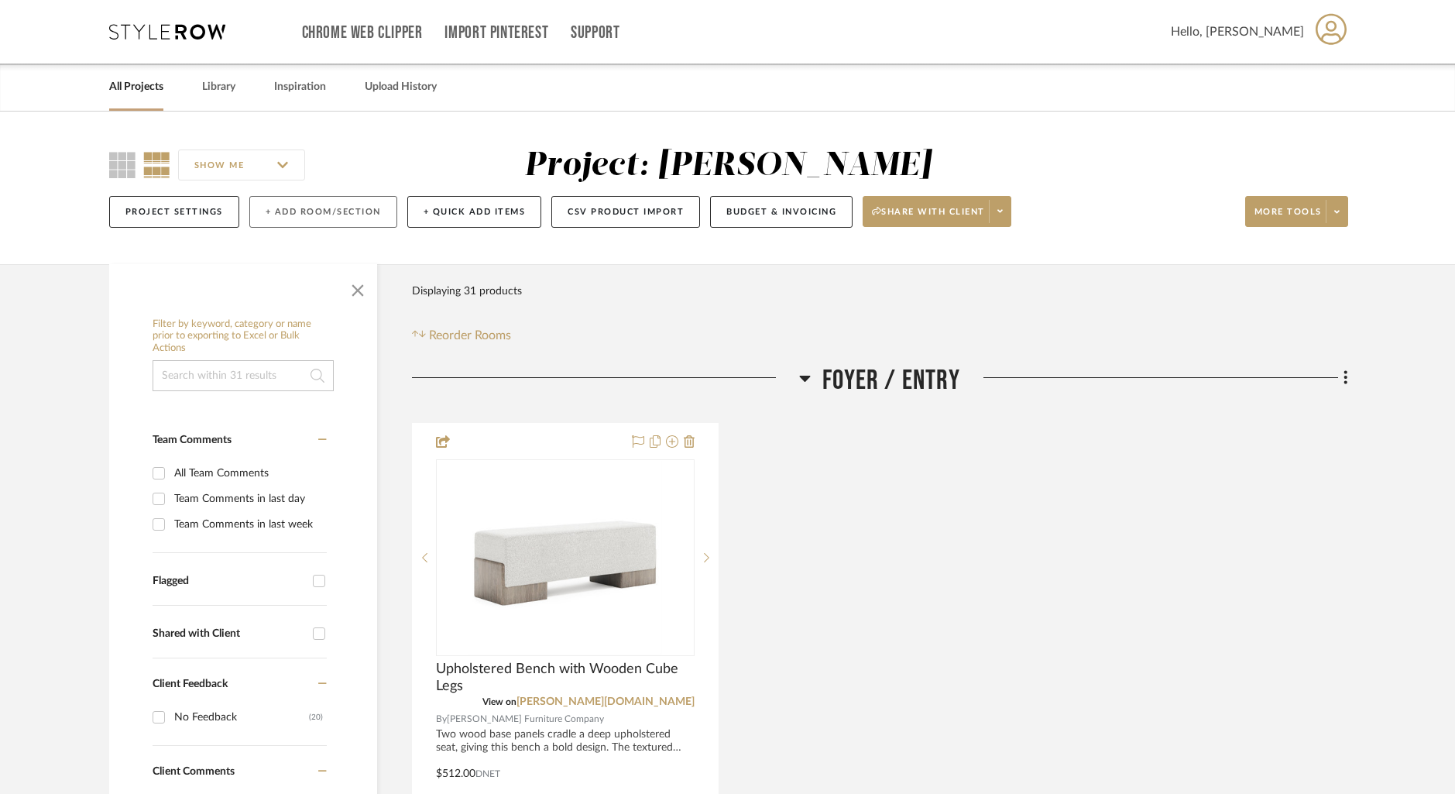
click at [333, 212] on button "+ Add Room/Section" at bounding box center [323, 212] width 148 height 32
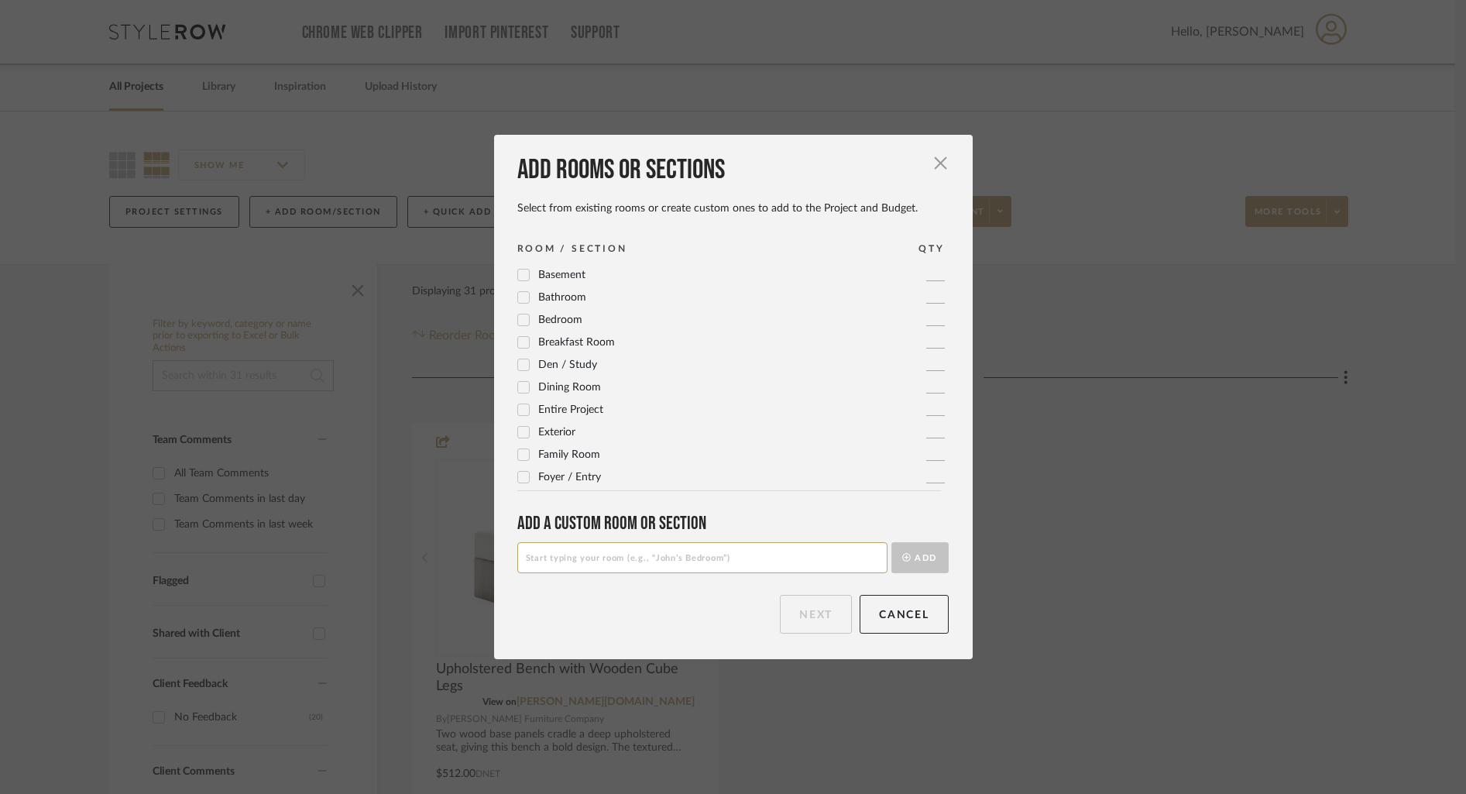
click at [670, 557] on input at bounding box center [702, 557] width 370 height 31
type input "Gear Room"
click at [915, 554] on button "Add" at bounding box center [919, 557] width 57 height 31
click at [815, 613] on button "Next" at bounding box center [816, 614] width 72 height 39
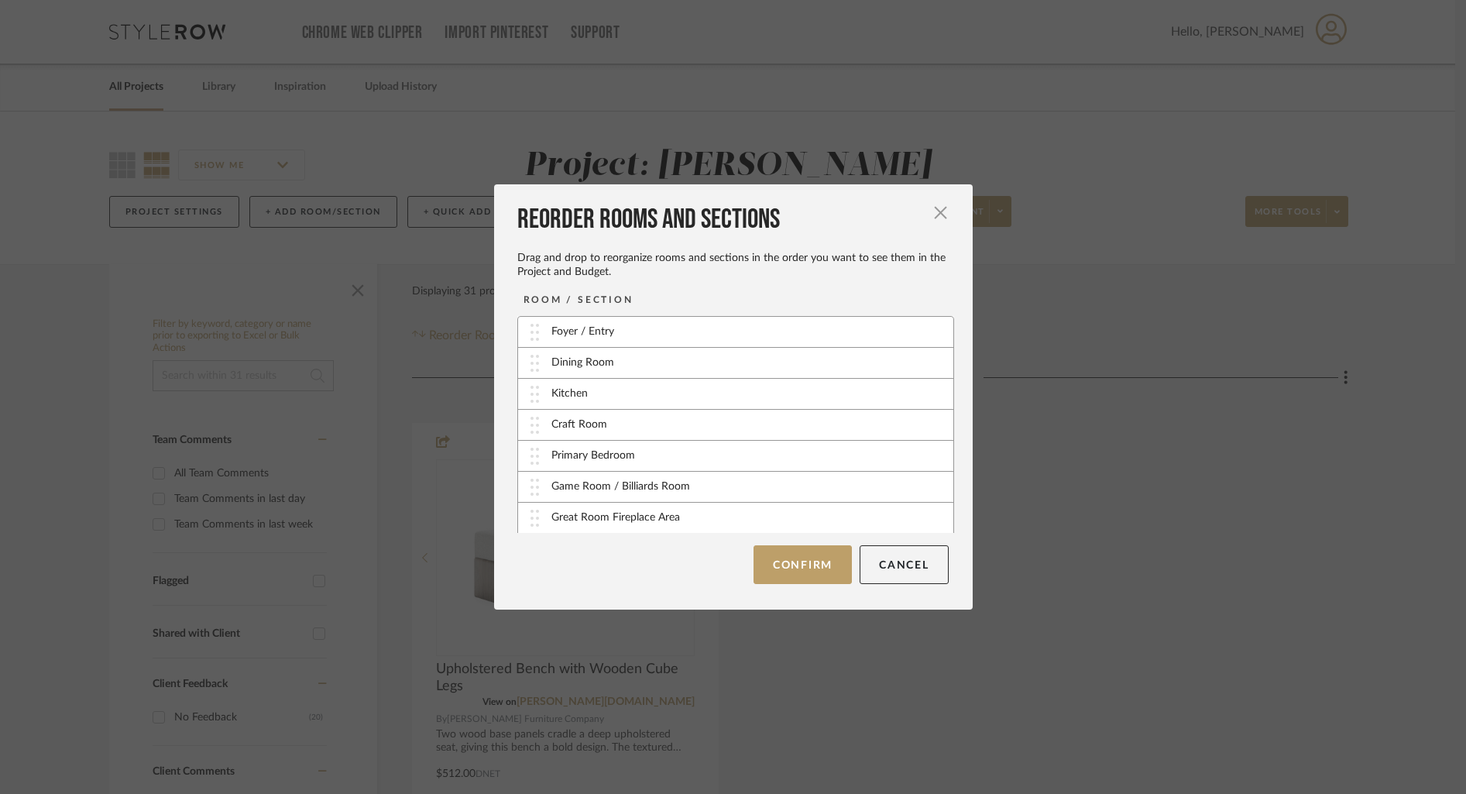
click at [817, 564] on button "Confirm" at bounding box center [803, 564] width 98 height 39
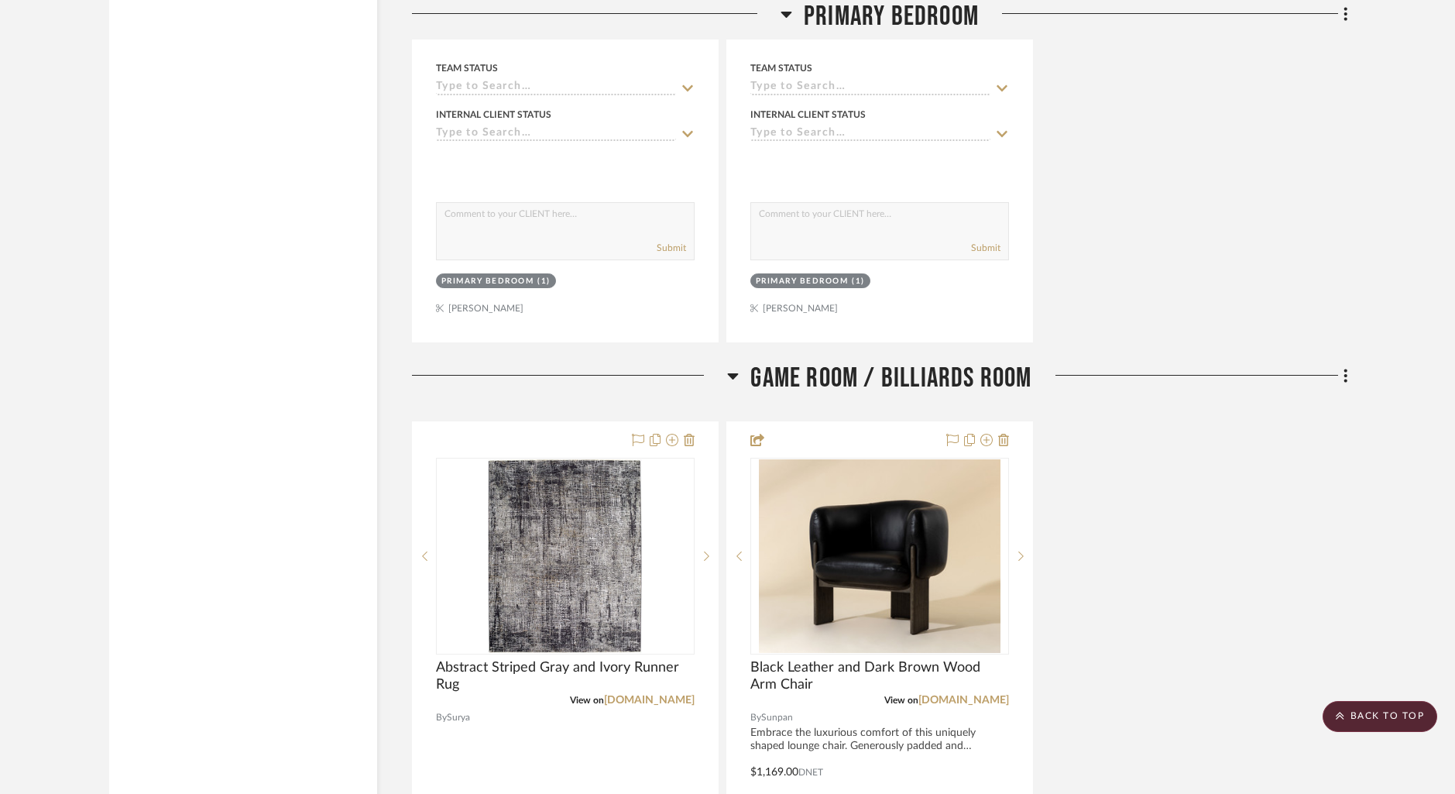
scroll to position [5233, 0]
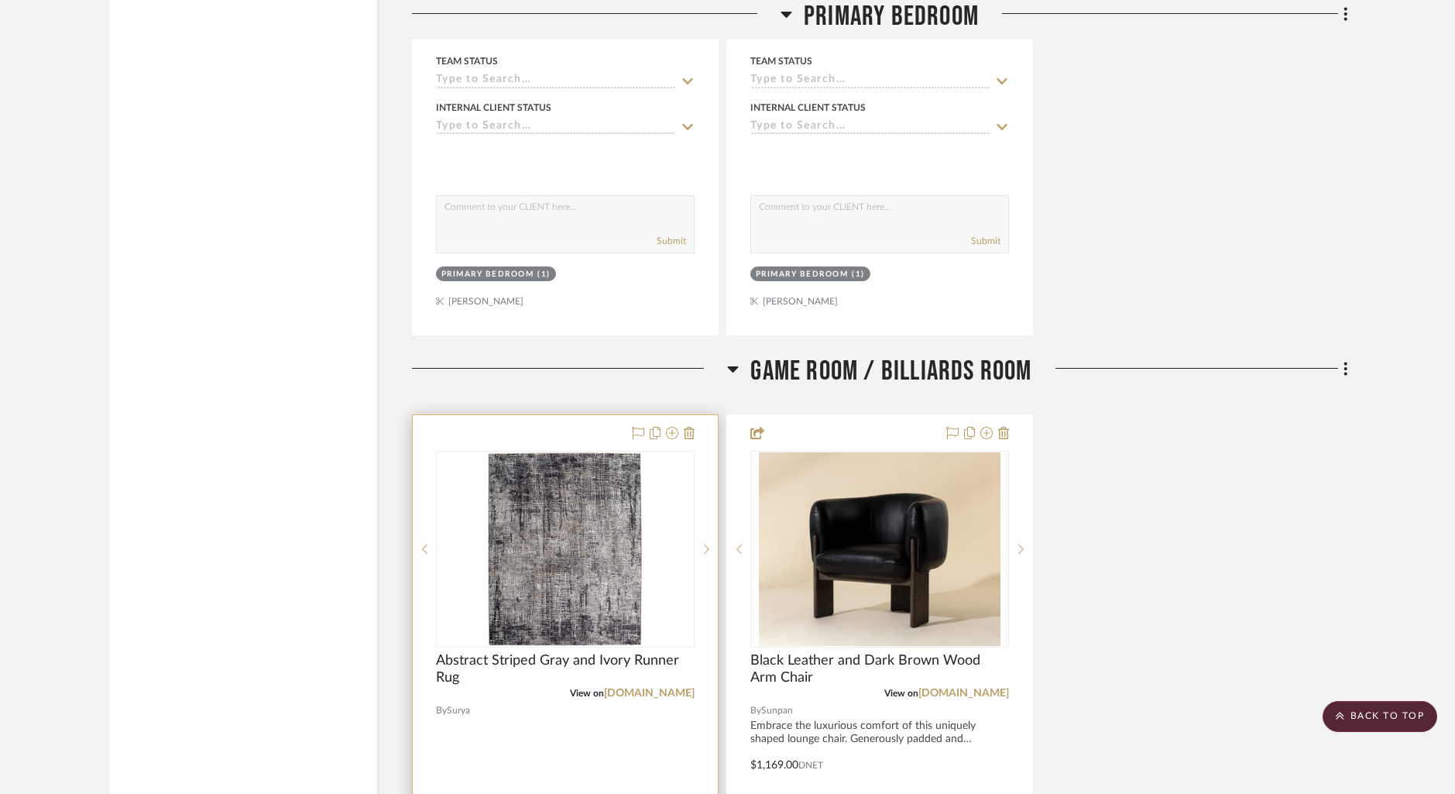
click at [576, 431] on div at bounding box center [565, 754] width 305 height 678
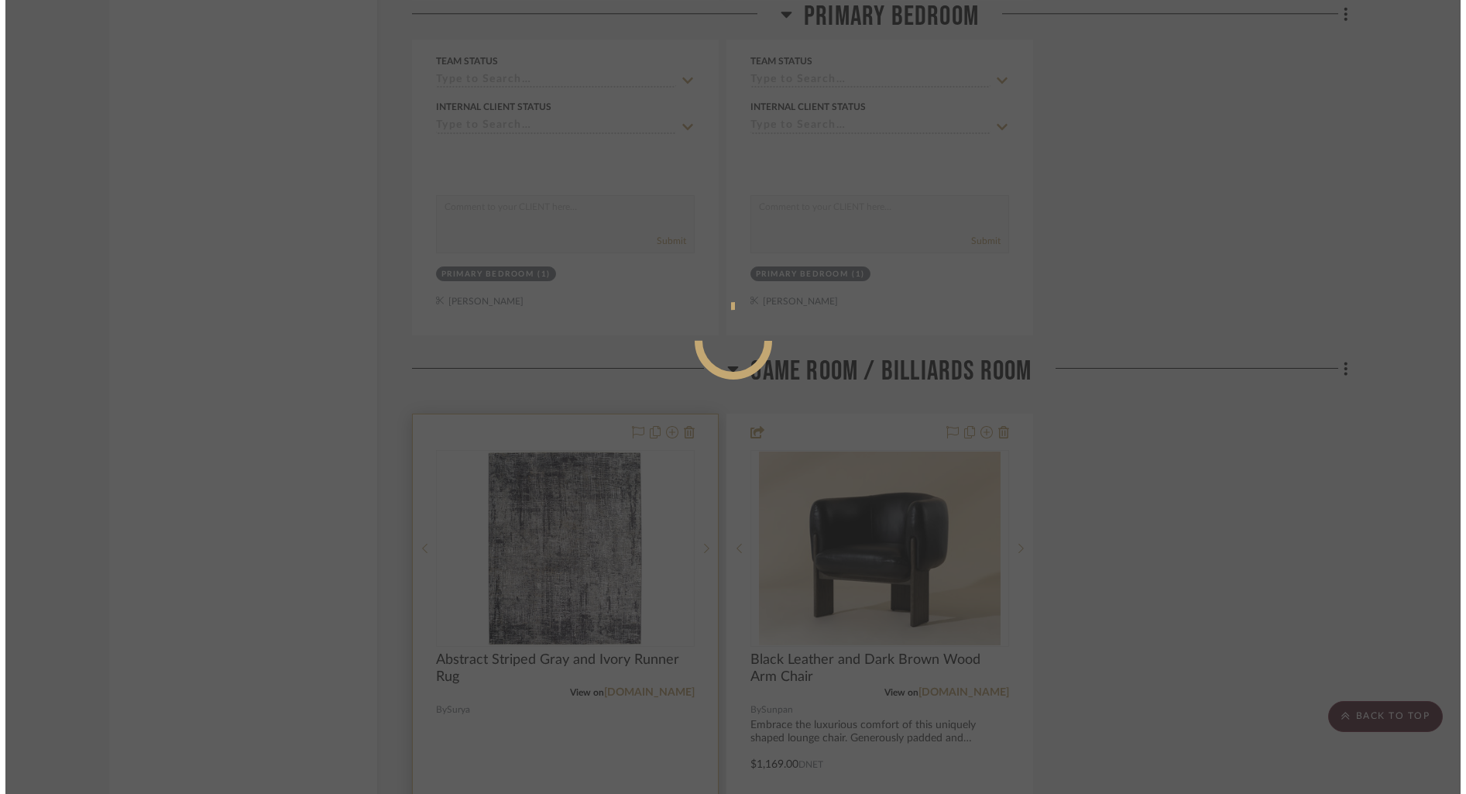
scroll to position [0, 0]
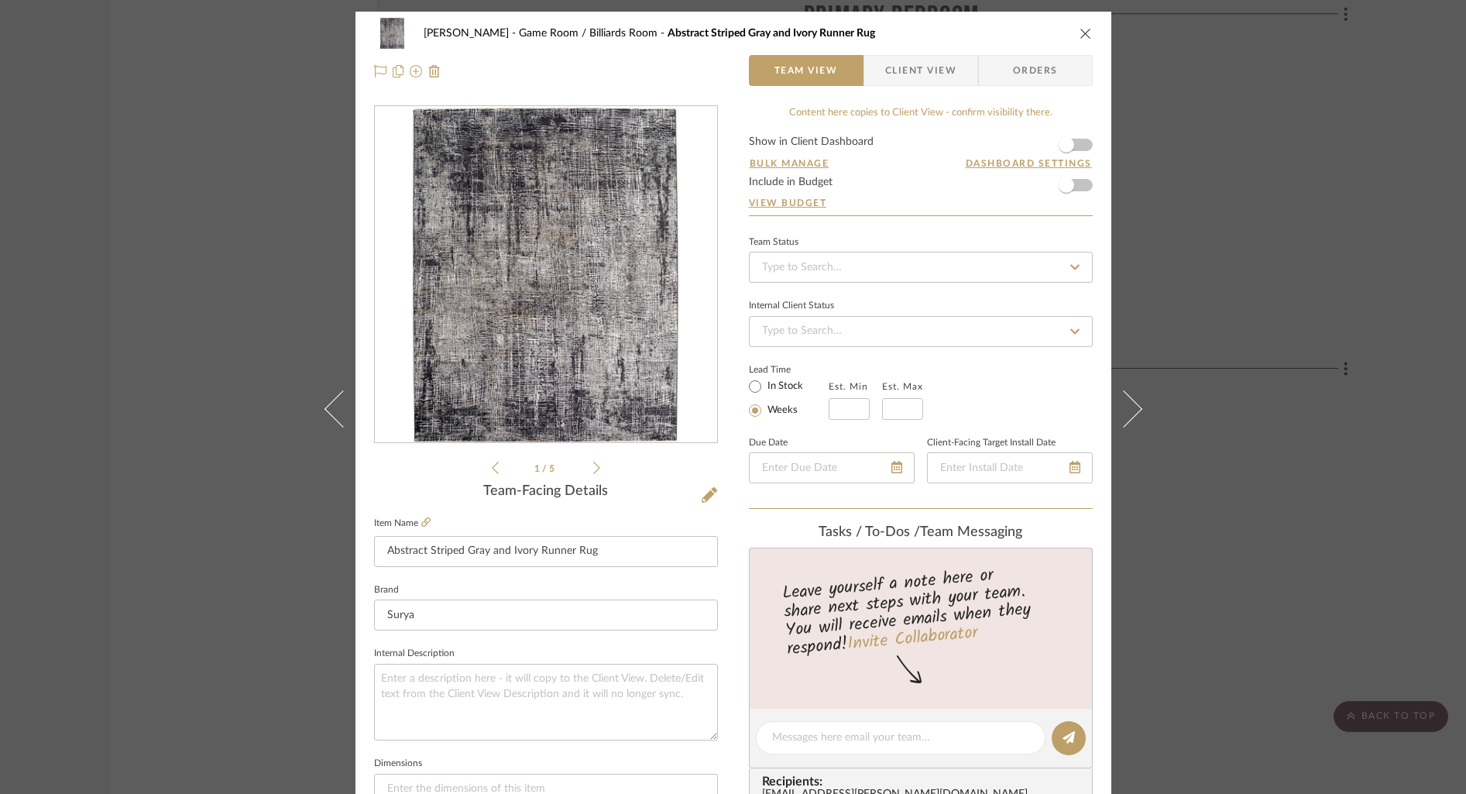
drag, startPoint x: 1078, startPoint y: 30, endPoint x: 1067, endPoint y: 38, distance: 13.3
click at [1080, 30] on icon "close" at bounding box center [1086, 33] width 12 height 12
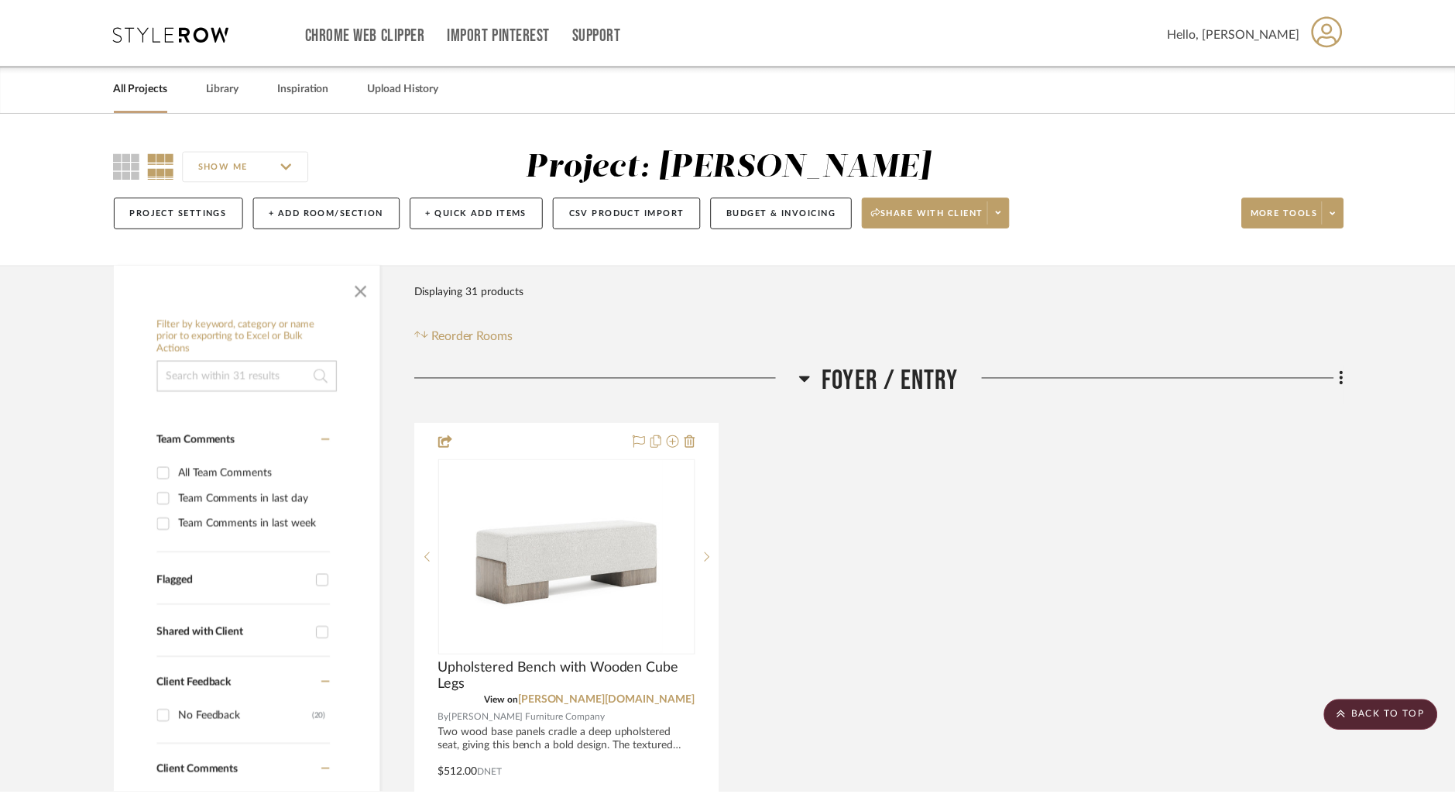
scroll to position [5233, 0]
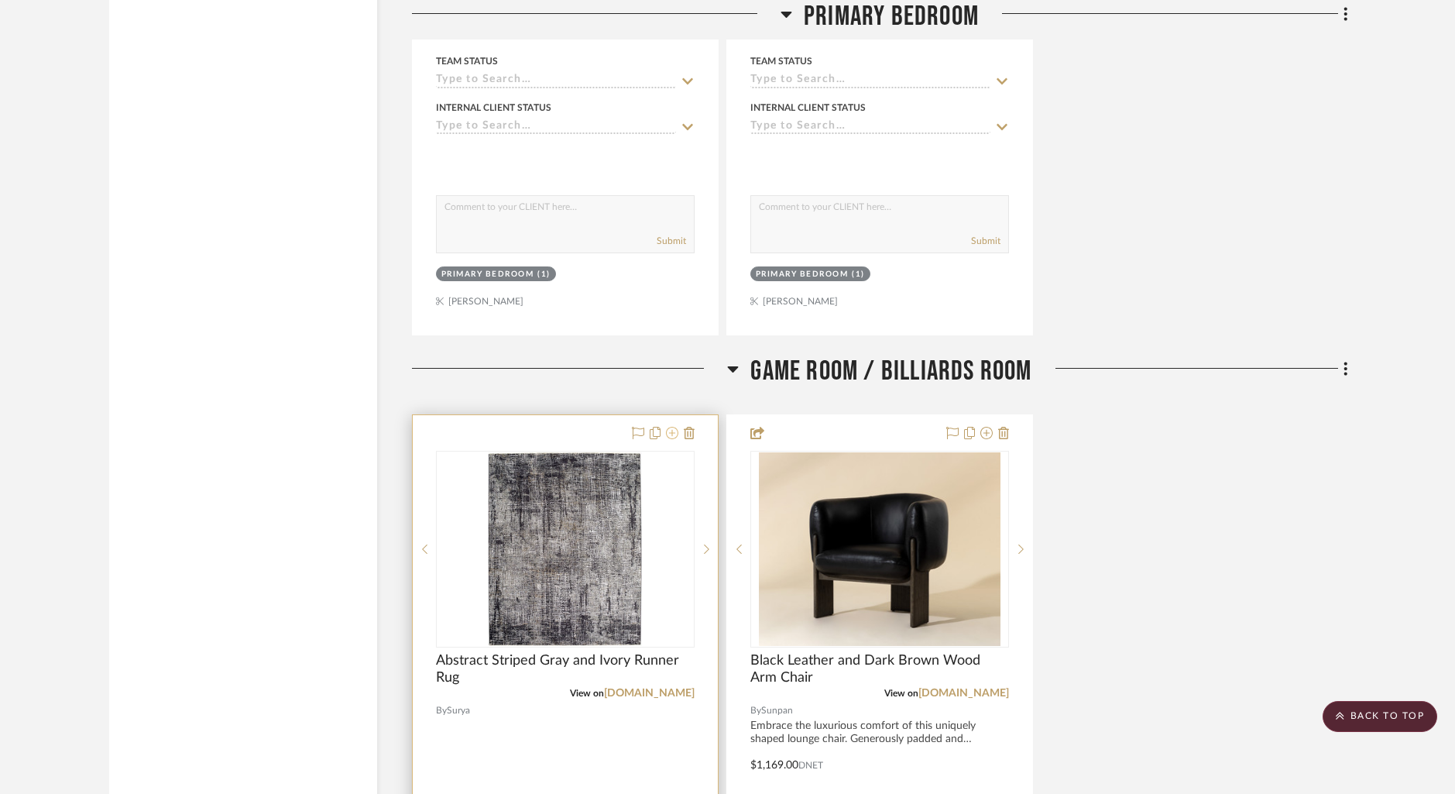
click at [675, 427] on icon at bounding box center [672, 433] width 12 height 12
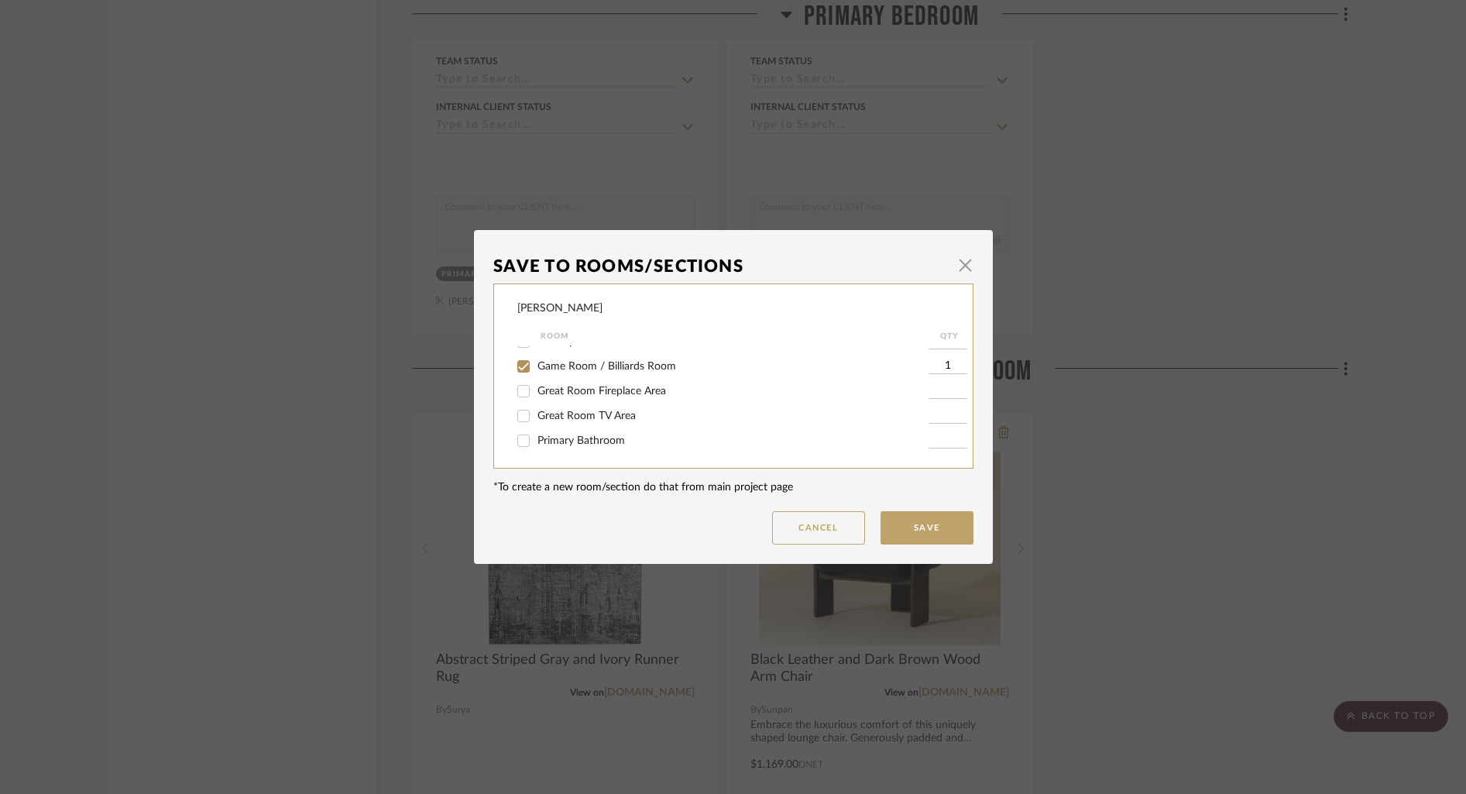
scroll to position [98, 0]
click at [520, 384] on input "Game Room / Billiards Room" at bounding box center [523, 383] width 25 height 25
checkbox input "false"
drag, startPoint x: 520, startPoint y: 440, endPoint x: 555, endPoint y: 449, distance: 36.1
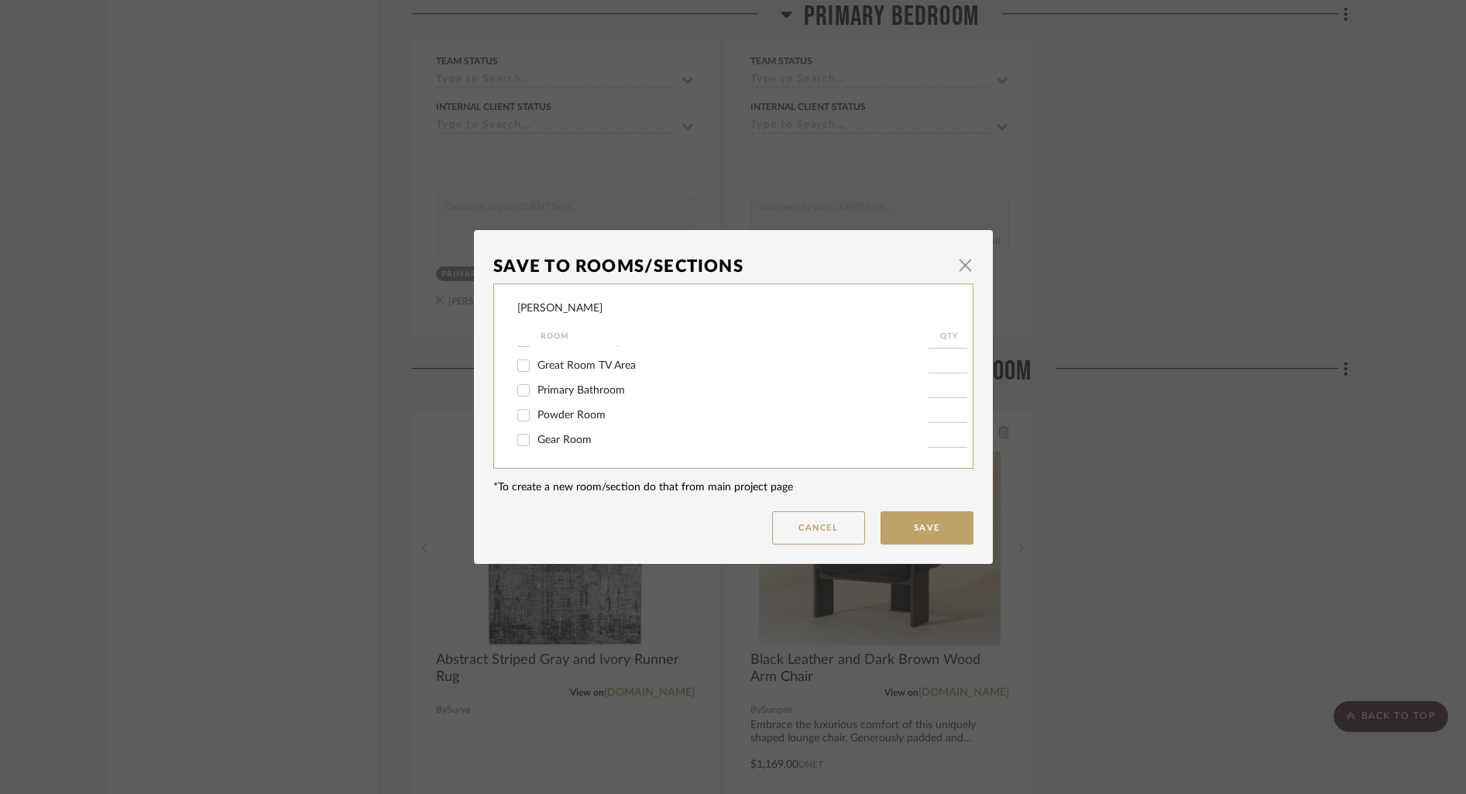
click at [520, 440] on input "Gear Room" at bounding box center [523, 440] width 25 height 25
checkbox input "true"
type input "1"
click at [908, 526] on button "Save" at bounding box center [927, 527] width 93 height 33
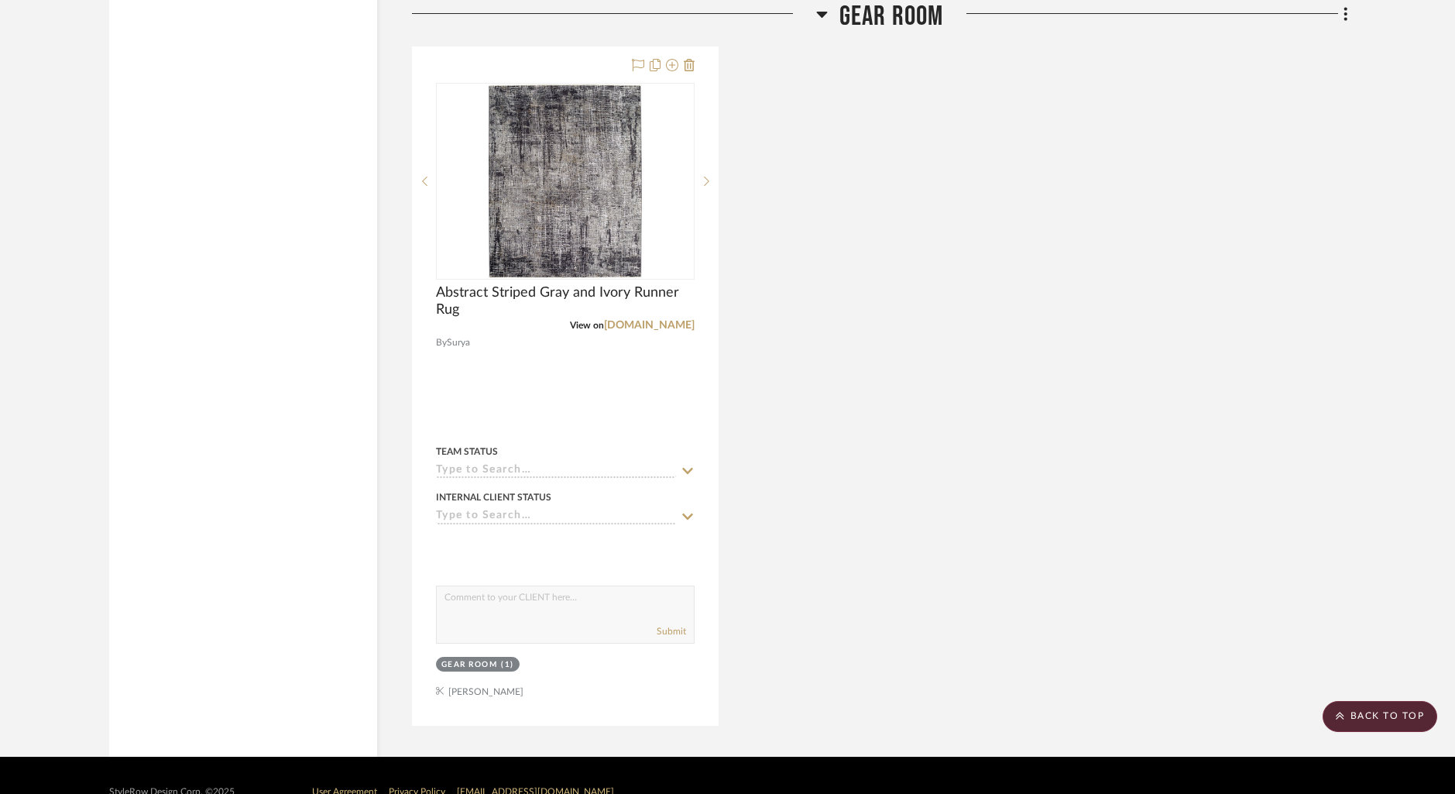
scroll to position [10784, 0]
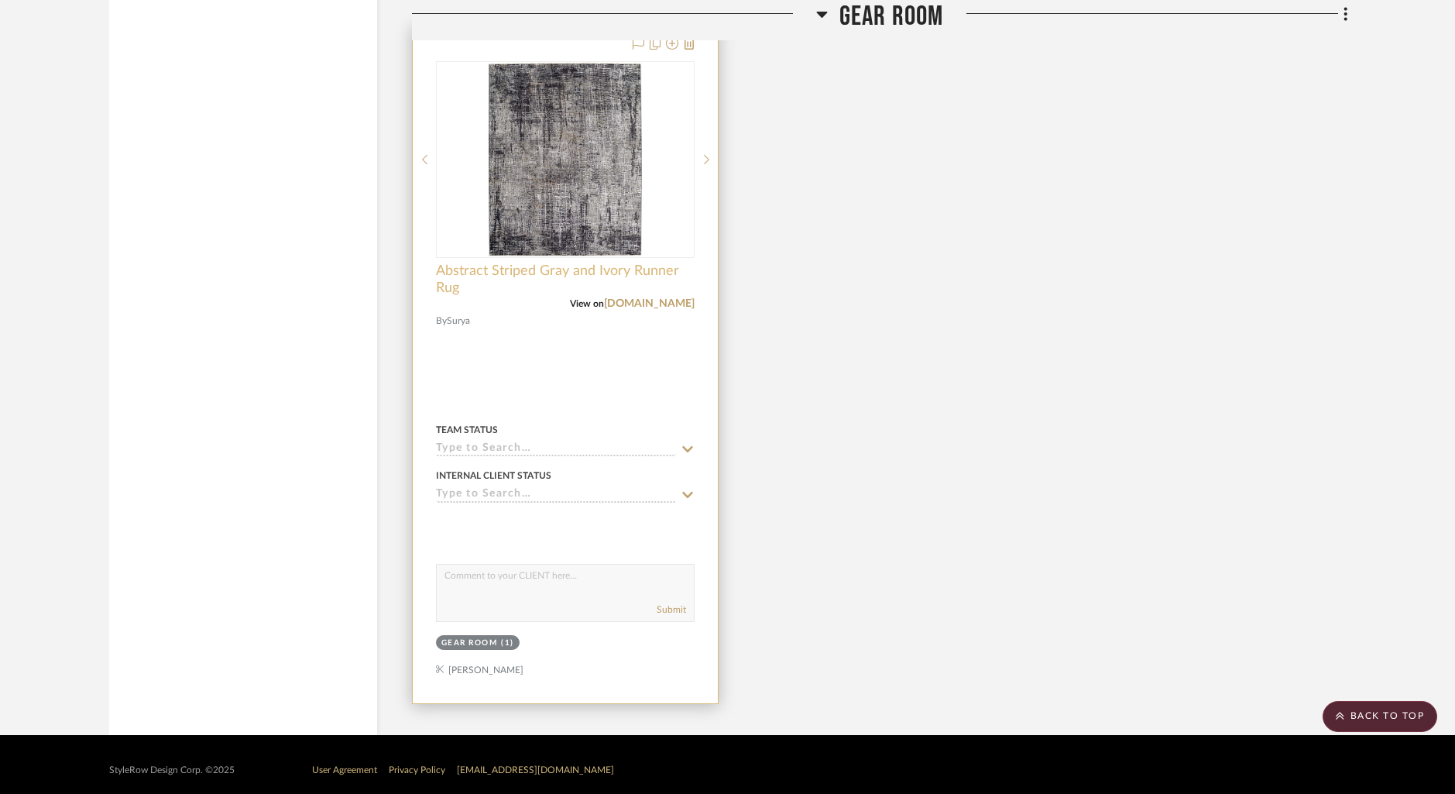
click at [576, 267] on span "Abstract Striped Gray and Ivory Runner Rug" at bounding box center [565, 280] width 259 height 34
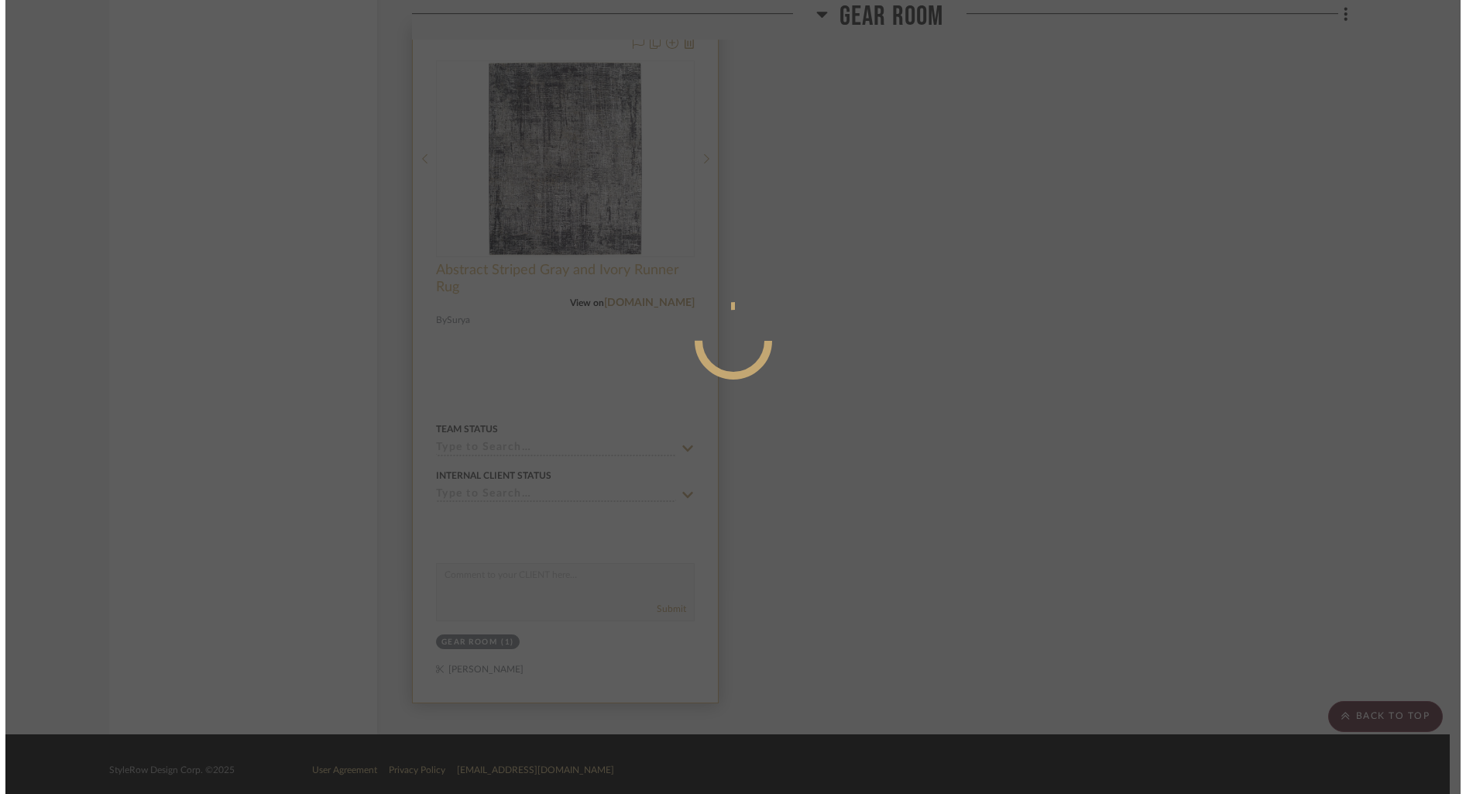
scroll to position [0, 0]
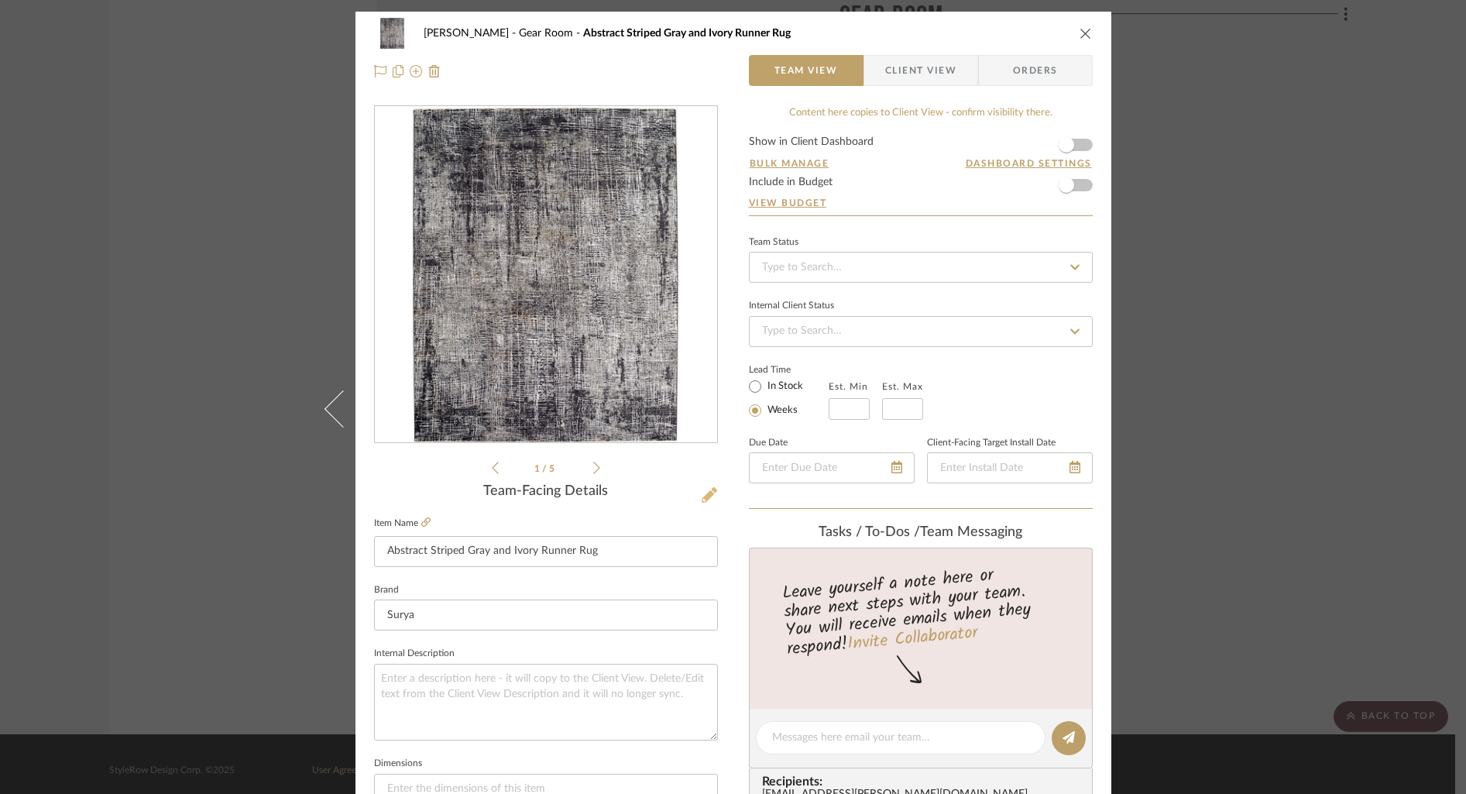
click at [702, 493] on icon at bounding box center [709, 494] width 15 height 15
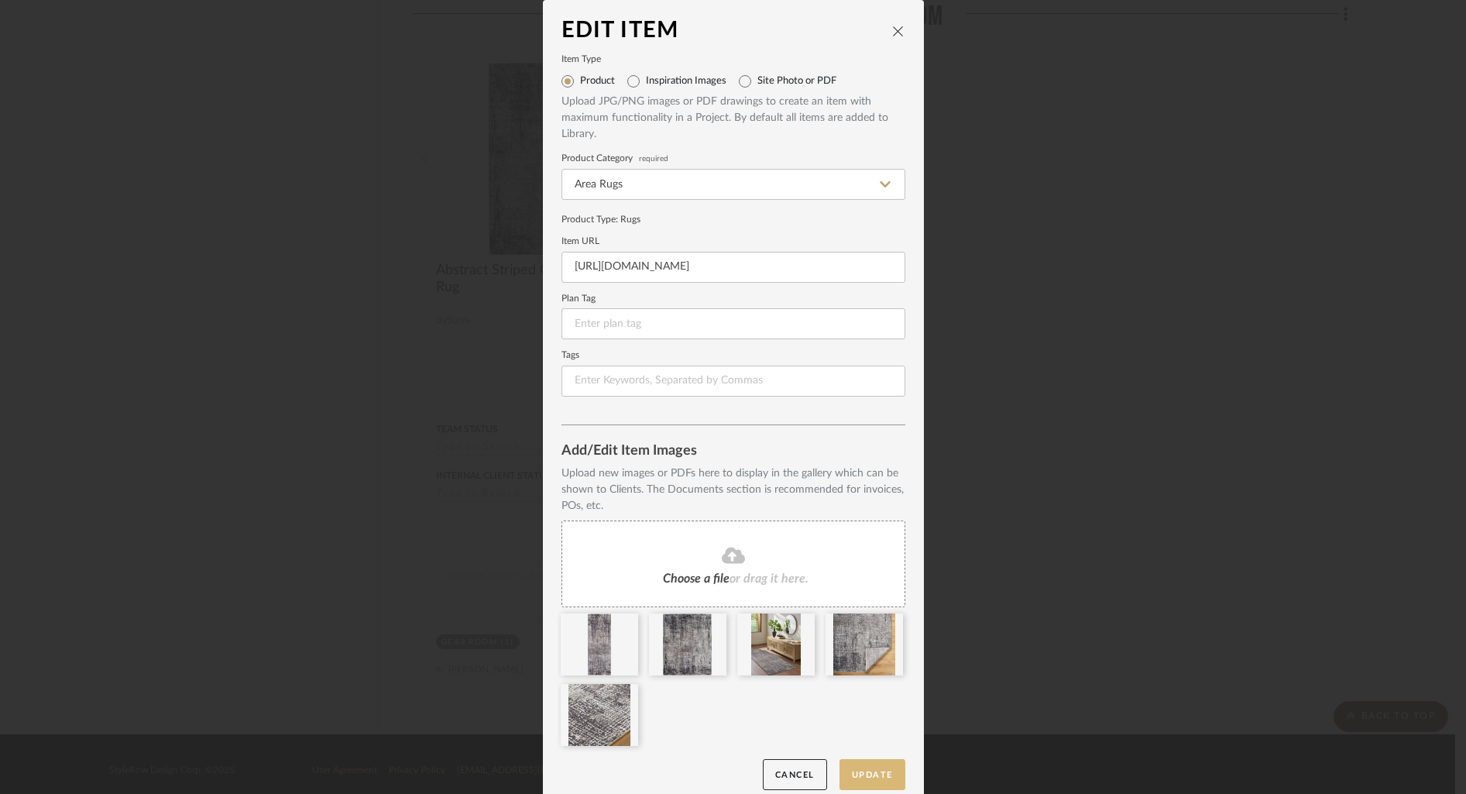
click at [864, 773] on button "Update" at bounding box center [873, 775] width 66 height 32
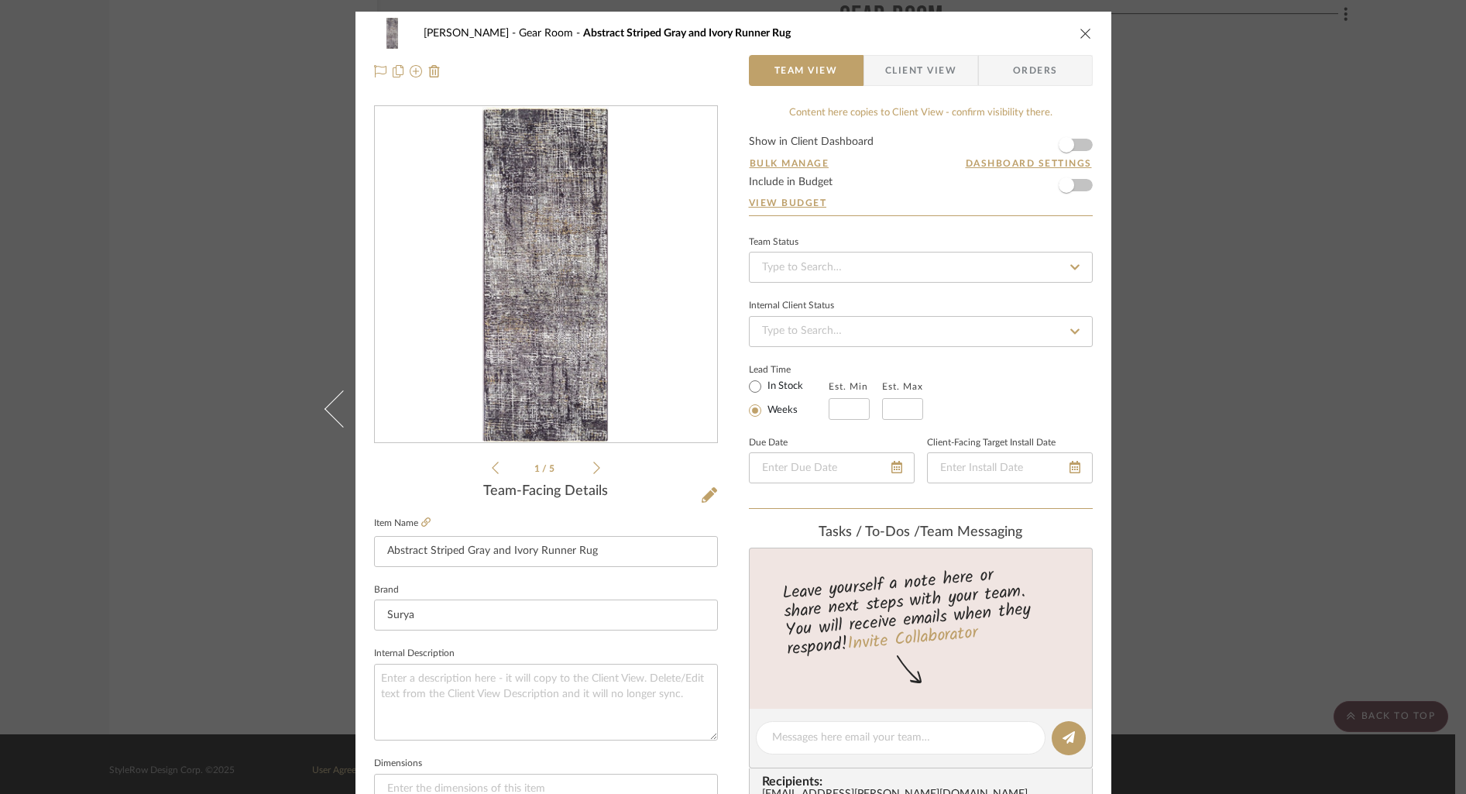
click at [1080, 36] on icon "close" at bounding box center [1086, 33] width 12 height 12
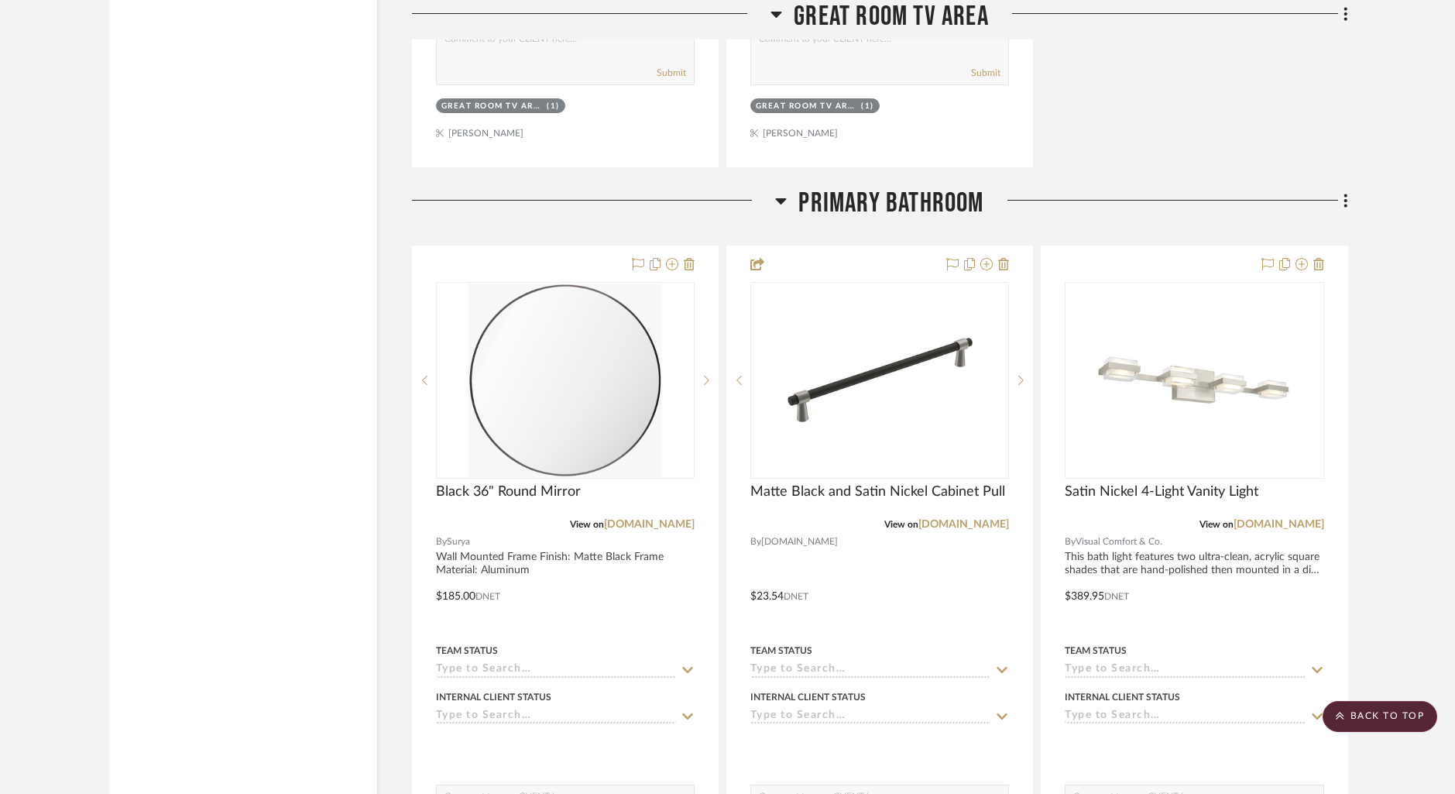
scroll to position [8770, 0]
